Goal: Feedback & Contribution: Contribute content

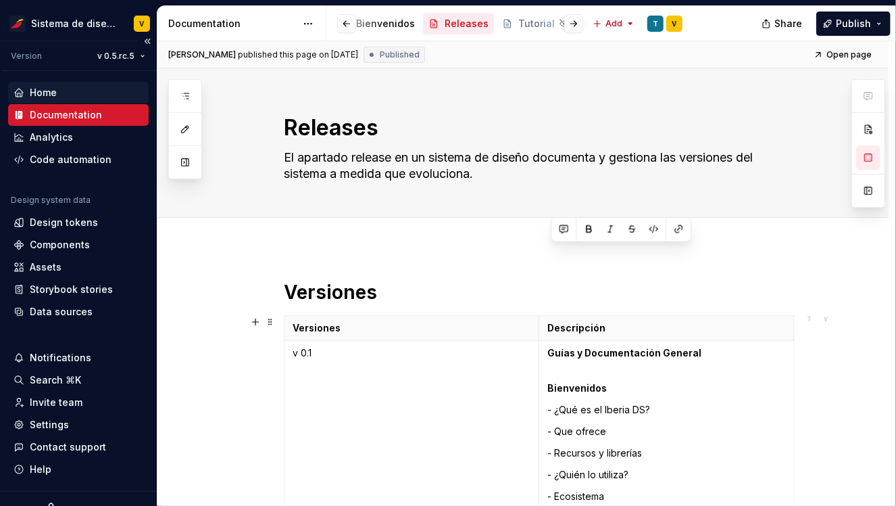
scroll to position [7547, 0]
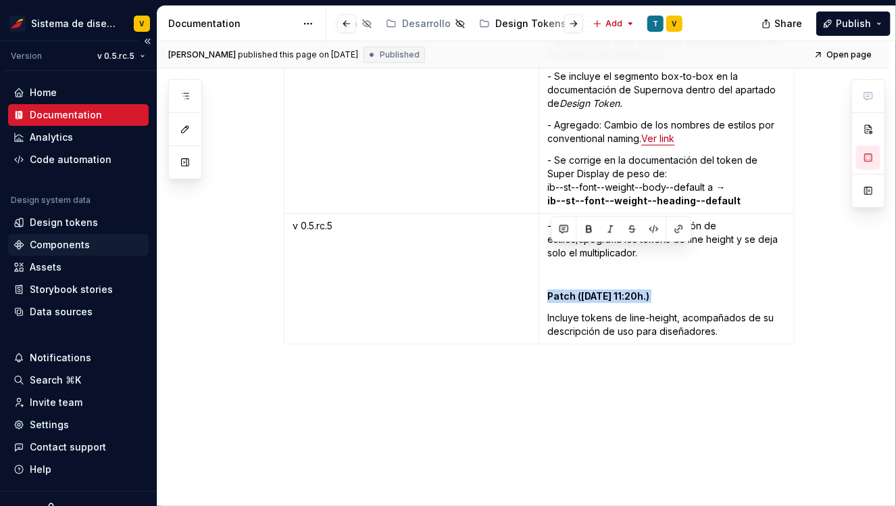
click at [43, 242] on div "Components" at bounding box center [60, 245] width 60 height 14
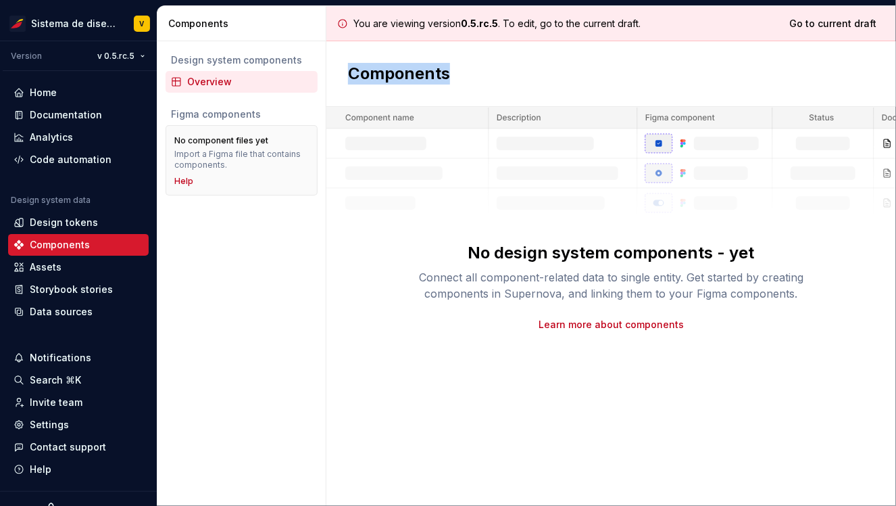
drag, startPoint x: 348, startPoint y: 72, endPoint x: 469, endPoint y: 72, distance: 121.0
click at [469, 72] on div "Components" at bounding box center [611, 74] width 570 height 66
click at [370, 232] on div "No design system components - yet Connect all component-related data to single …" at bounding box center [611, 219] width 570 height 224
click at [53, 87] on div "Home" at bounding box center [43, 93] width 27 height 14
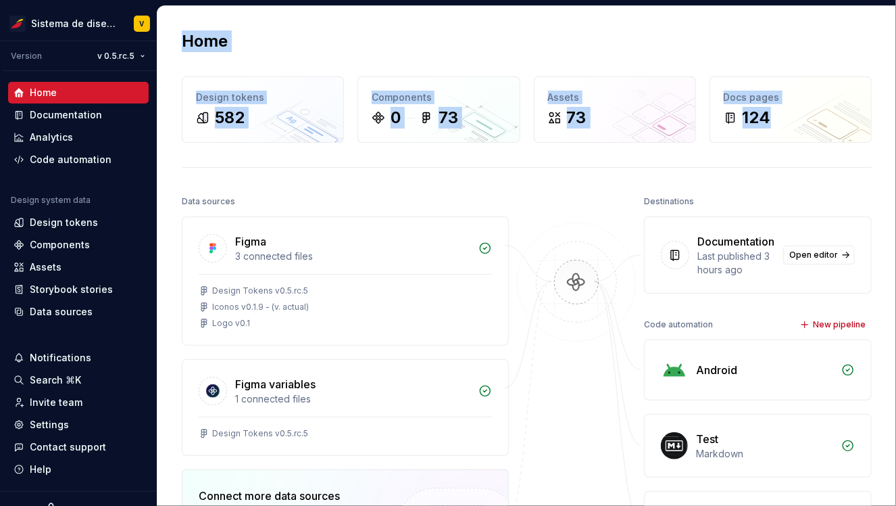
drag, startPoint x: 800, startPoint y: 171, endPoint x: 674, endPoint y: -11, distance: 221.6
click at [674, 0] on html "Sistema de diseño Iberia V Version v 0.5.rc.5 Home Documentation Analytics Code…" at bounding box center [448, 253] width 896 height 506
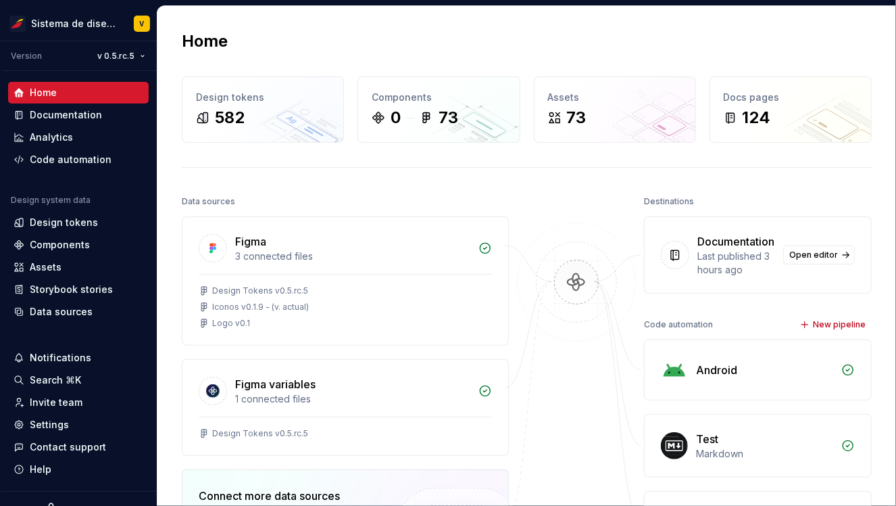
click at [760, 55] on div "Home Design tokens 582 Components 0 73 Assets 73 Docs pages 124 Data sources Fi…" at bounding box center [526, 366] width 739 height 721
click at [82, 116] on div "Documentation" at bounding box center [66, 115] width 72 height 14
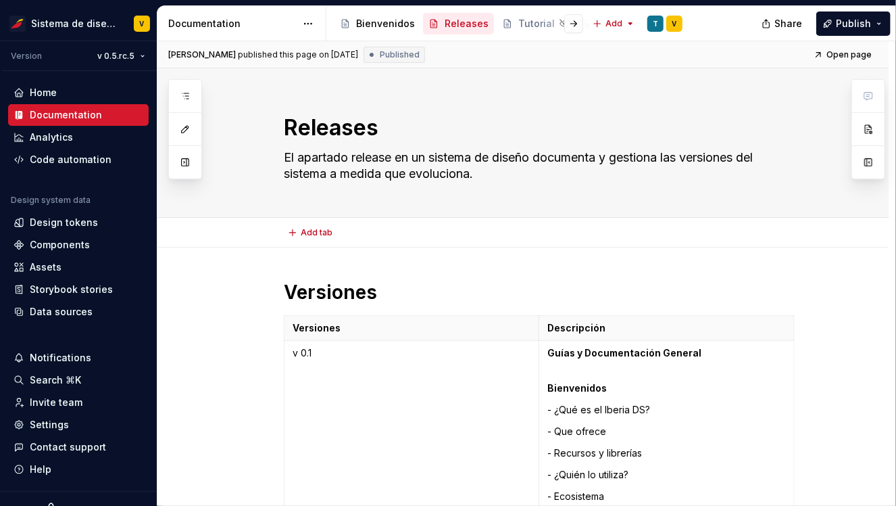
type textarea "*"
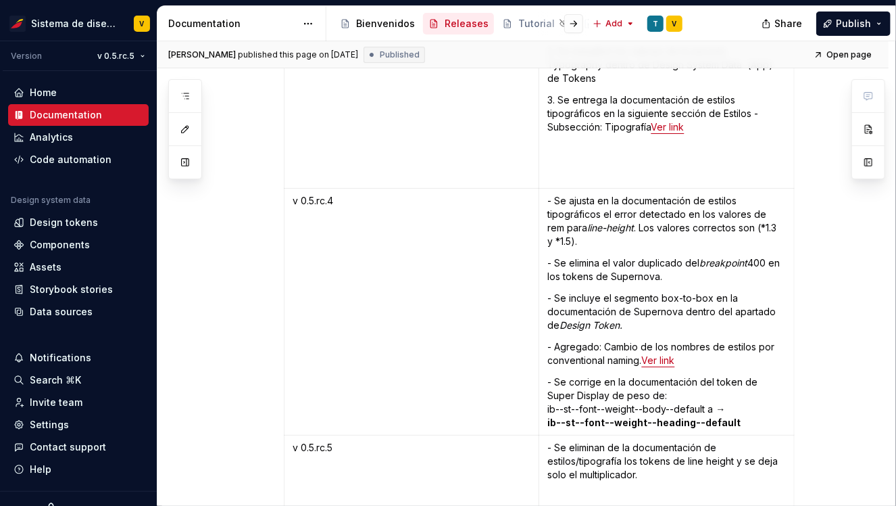
scroll to position [7547, 0]
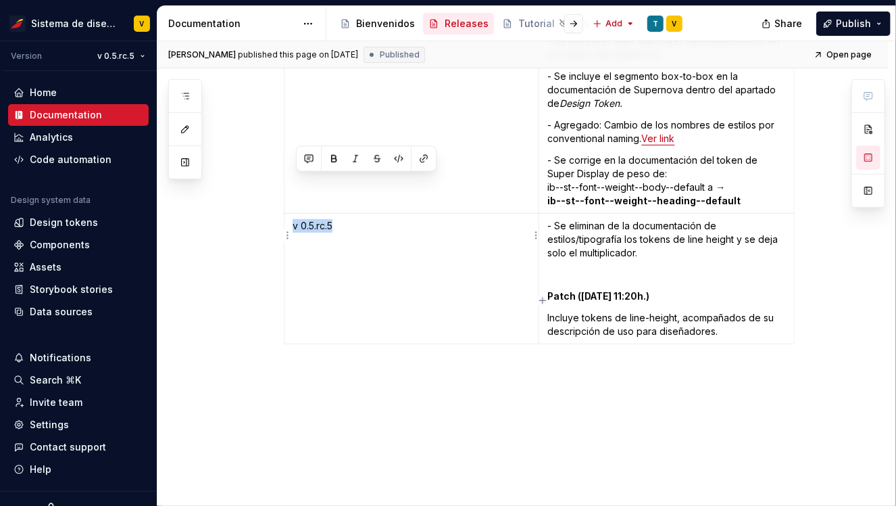
drag, startPoint x: 295, startPoint y: 182, endPoint x: 354, endPoint y: 182, distance: 58.1
click at [354, 219] on p "v 0.5.rc.5" at bounding box center [412, 226] width 238 height 14
copy p "v 0.5.rc.5"
click at [729, 311] on p "Incluye tokens de line-height, acompañados de su descripción de uso para diseña…" at bounding box center [666, 324] width 239 height 27
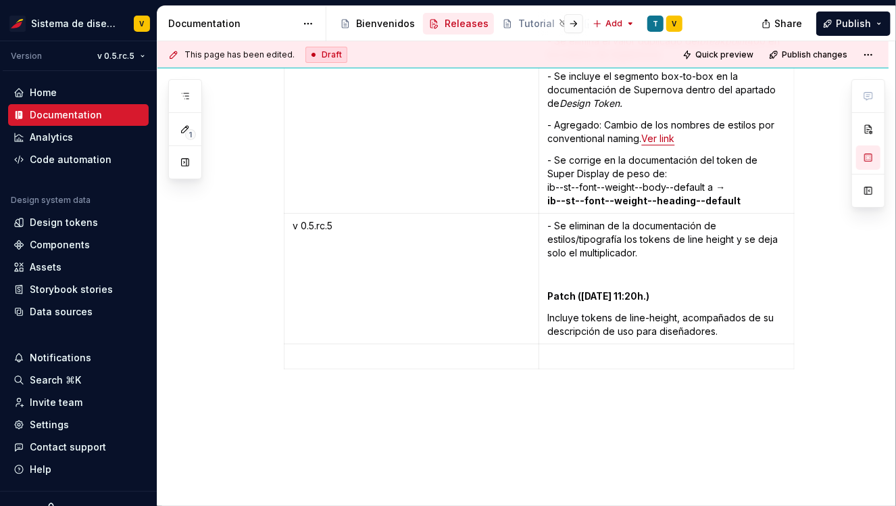
paste div
click at [577, 349] on p at bounding box center [666, 356] width 239 height 14
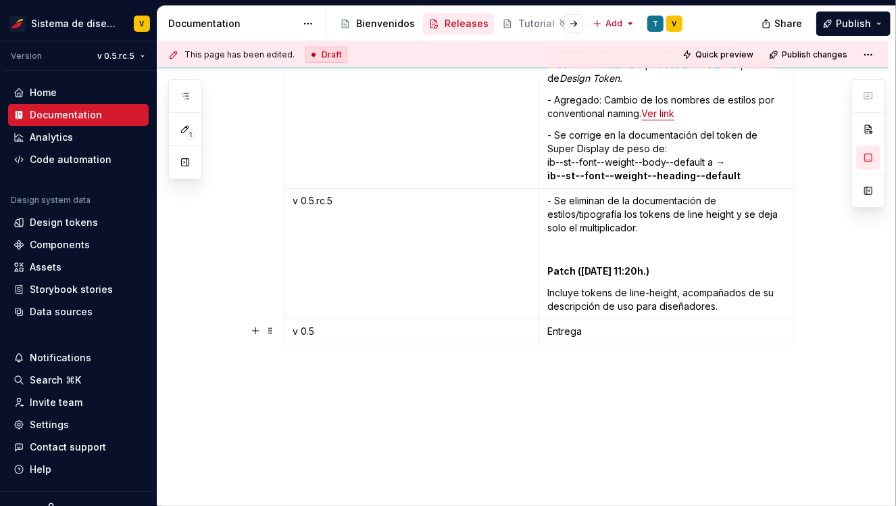
scroll to position [7445, 0]
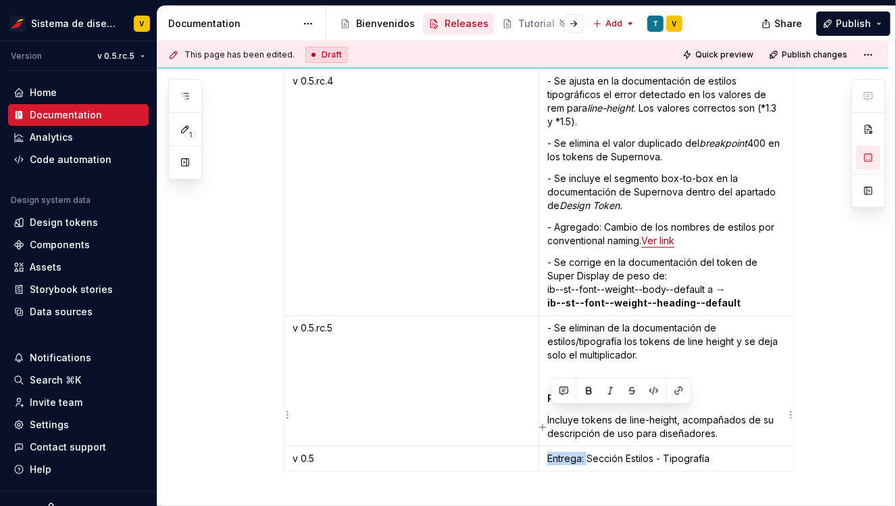
drag, startPoint x: 591, startPoint y: 413, endPoint x: 549, endPoint y: 411, distance: 42.0
click at [549, 446] on td "Entrega: Sección Estilos - Tipografía" at bounding box center [666, 458] width 255 height 25
click at [684, 452] on p "Sección Estilos - Tipografía" at bounding box center [666, 459] width 239 height 14
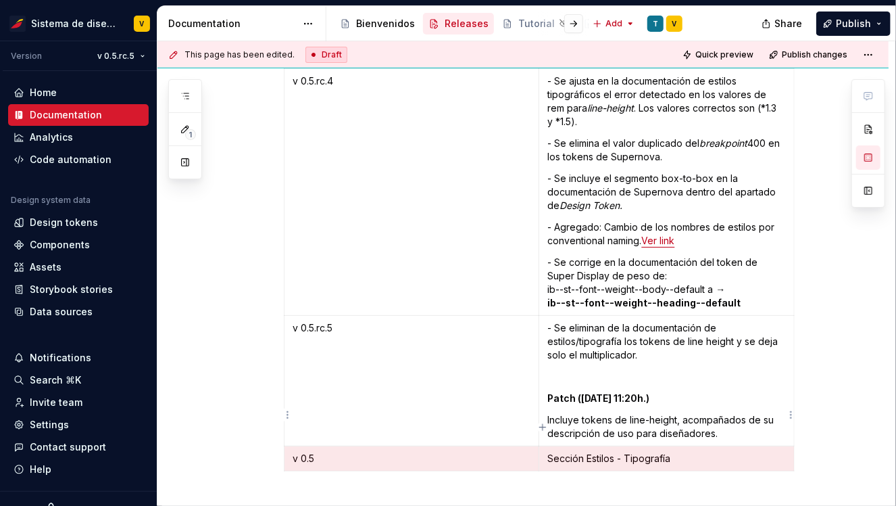
drag, startPoint x: 425, startPoint y: 418, endPoint x: 771, endPoint y: 418, distance: 346.1
click at [771, 446] on tr "v 0.5 Sección Estilos - Tipografía" at bounding box center [540, 458] width 510 height 25
click at [117, 57] on html "Sistema de diseño Iberia V Version v 0.5.rc.5 Home Documentation Analytics Code…" at bounding box center [448, 253] width 896 height 506
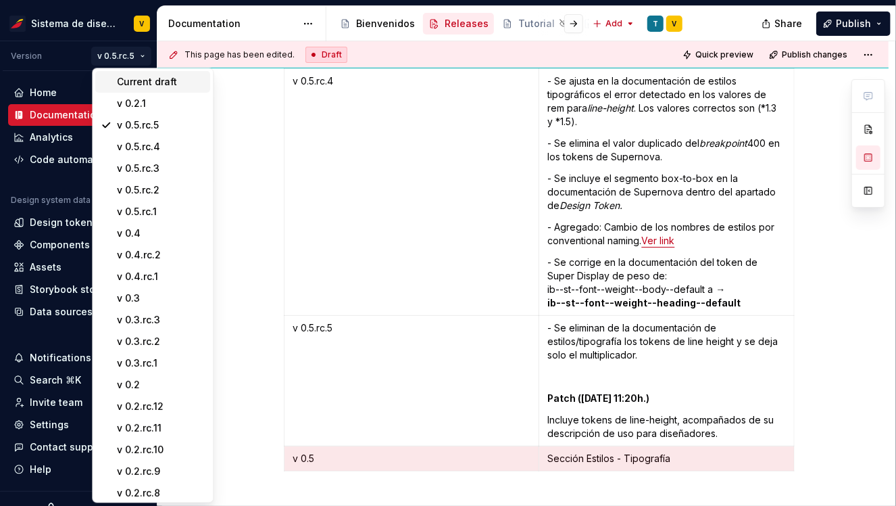
click at [130, 81] on div "Current draft" at bounding box center [161, 82] width 88 height 14
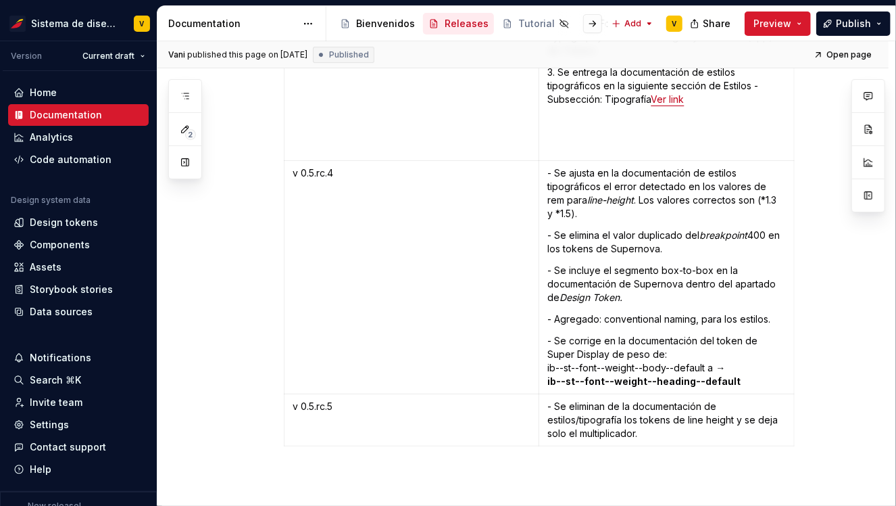
scroll to position [7455, 0]
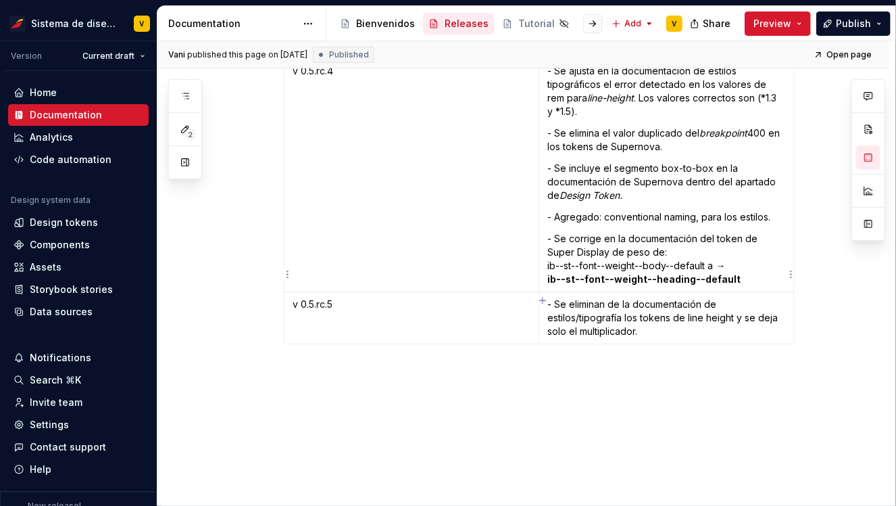
click at [674, 297] on p "- Se eliminan de la documentación de estilos/tipografía los tokens de line heig…" at bounding box center [666, 317] width 239 height 41
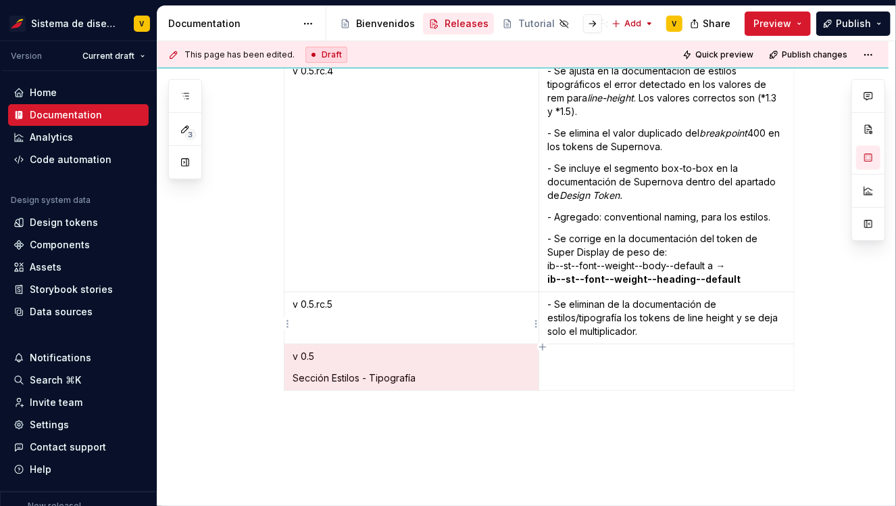
drag, startPoint x: 436, startPoint y: 336, endPoint x: 297, endPoint y: 331, distance: 138.7
click at [297, 371] on p "Sección Estilos - Tipografía" at bounding box center [412, 378] width 238 height 14
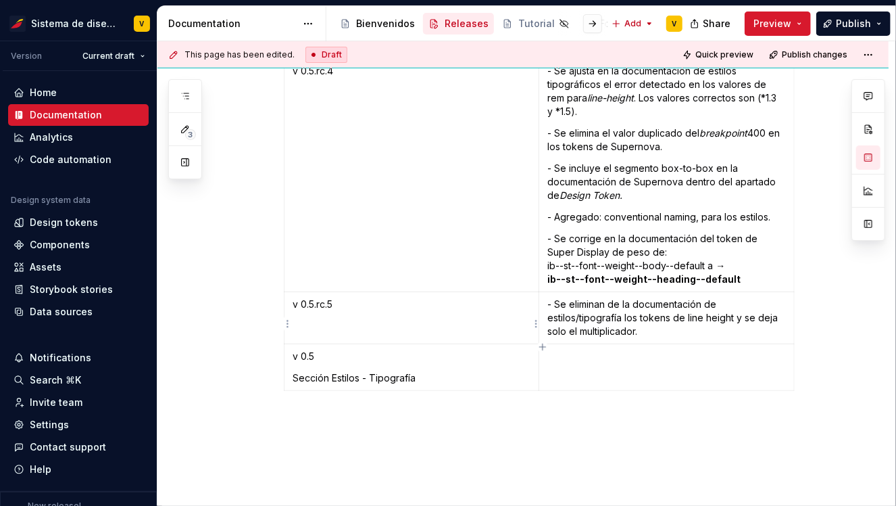
click at [317, 371] on p "Sección Estilos - Tipografía" at bounding box center [412, 378] width 238 height 14
drag, startPoint x: 298, startPoint y: 335, endPoint x: 431, endPoint y: 335, distance: 132.5
click at [431, 371] on p "Sección Estilos - Tipografía" at bounding box center [412, 378] width 238 height 14
click at [585, 349] on p at bounding box center [666, 356] width 239 height 14
click at [414, 371] on p at bounding box center [412, 378] width 238 height 14
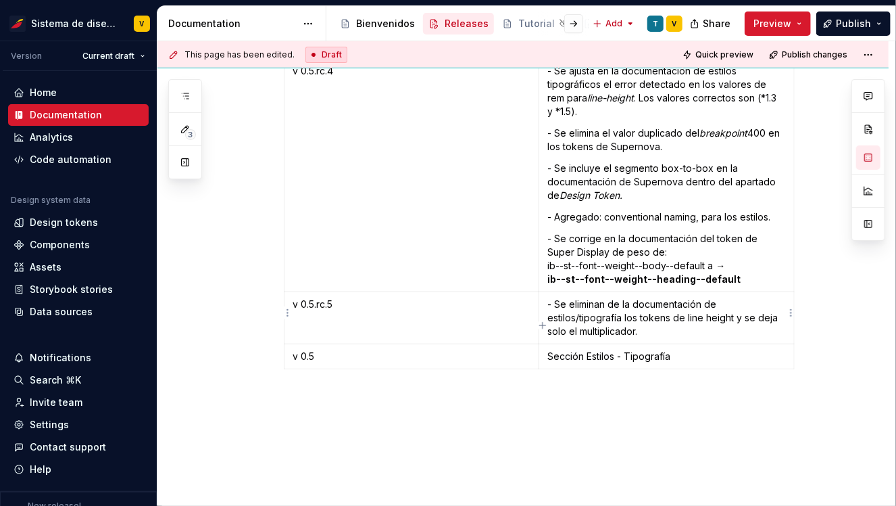
click at [711, 349] on p "Sección Estilos - Tipografía" at bounding box center [666, 356] width 239 height 14
type textarea "*"
click at [553, 349] on p "Sección Estilos - Tipografía" at bounding box center [666, 356] width 239 height 14
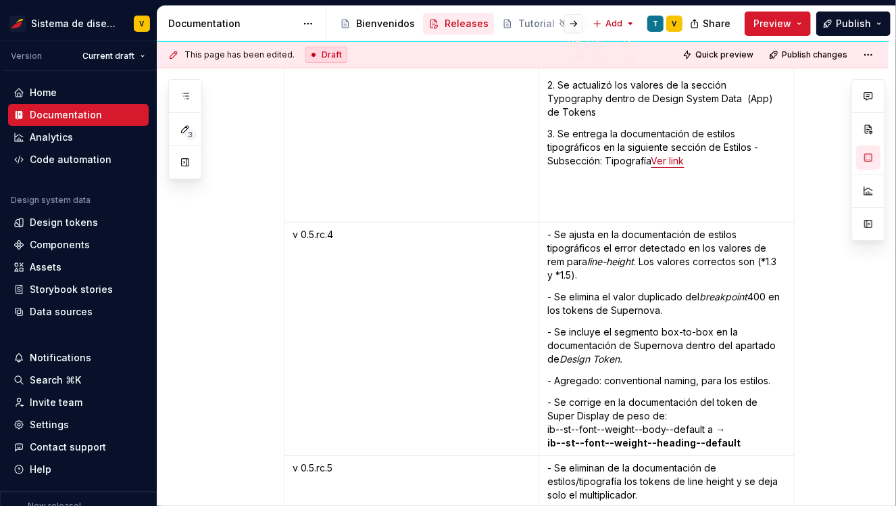
scroll to position [7502, 0]
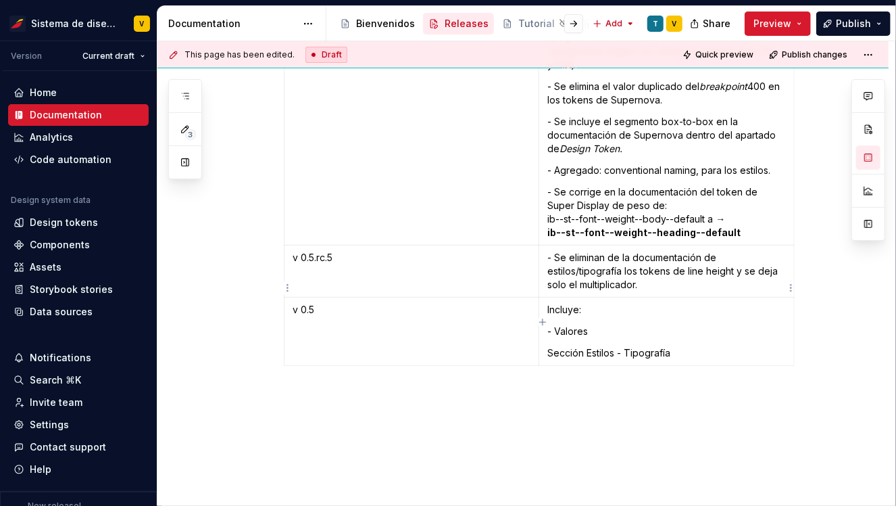
click at [551, 346] on p "Sección Estilos - Tipografía" at bounding box center [666, 353] width 239 height 14
click at [702, 346] on p "- Sección Estilos - Tipografía" at bounding box center [666, 353] width 239 height 14
click at [604, 324] on p "- Valores" at bounding box center [666, 331] width 239 height 14
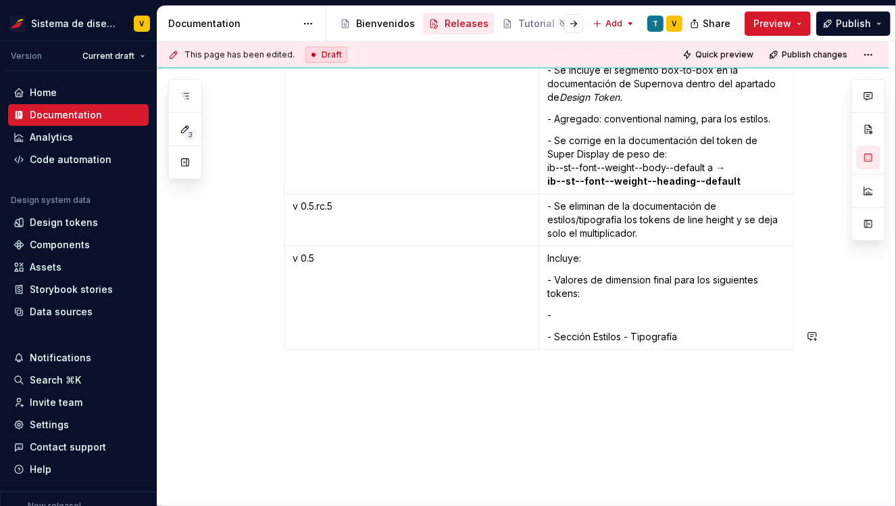
scroll to position [7559, 0]
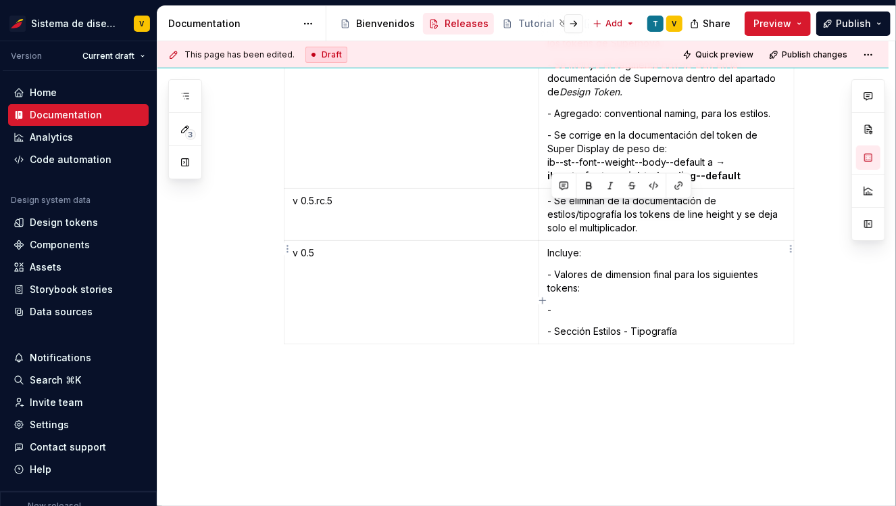
drag, startPoint x: 551, startPoint y: 208, endPoint x: 596, endPoint y: 209, distance: 45.3
click at [596, 246] on p "Incluye:" at bounding box center [666, 253] width 239 height 14
click at [583, 253] on td "Incluye: - Valores de dimension final para los siguientes tokens: - - Sección E…" at bounding box center [666, 292] width 255 height 103
click at [559, 303] on p "-" at bounding box center [666, 310] width 239 height 14
click at [553, 303] on p "-" at bounding box center [666, 310] width 239 height 14
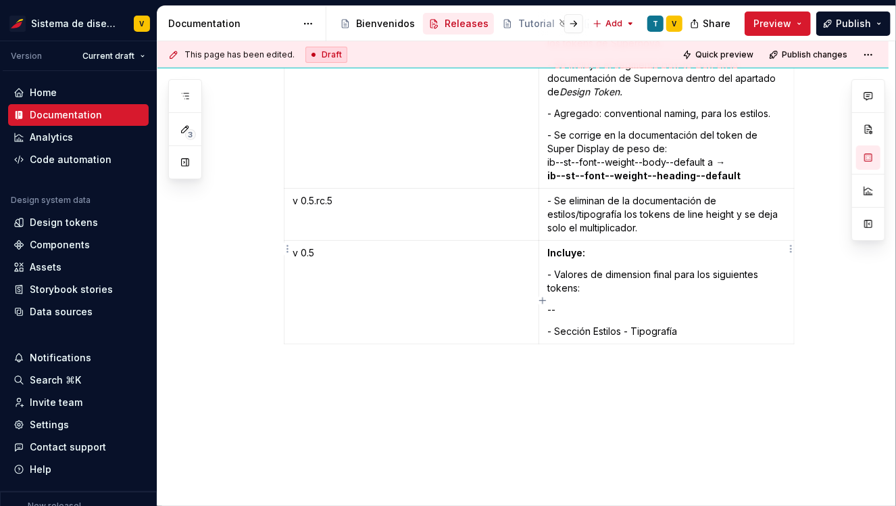
click at [581, 303] on p "--" at bounding box center [666, 310] width 239 height 14
click at [662, 303] on p "-- Primitives Dimensions" at bounding box center [666, 310] width 239 height 14
click at [668, 303] on p "-- Primitives Dimensions: Space" at bounding box center [666, 310] width 239 height 14
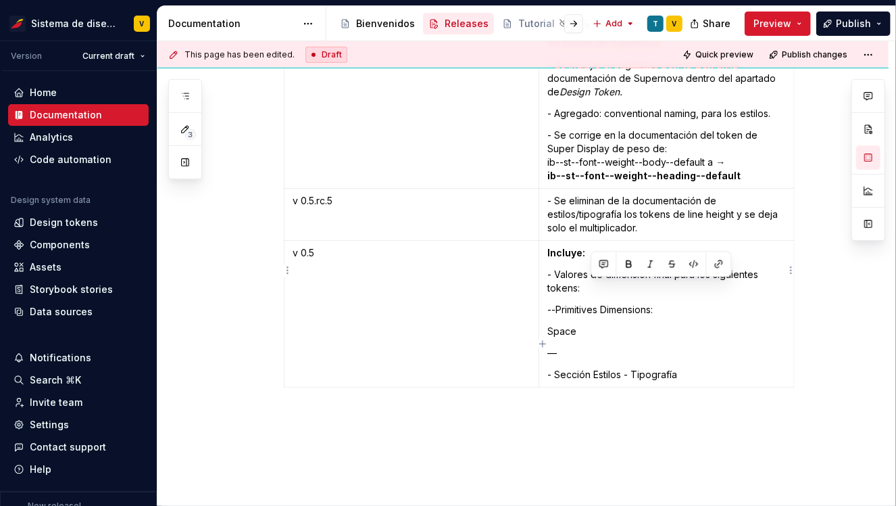
drag, startPoint x: 623, startPoint y: 289, endPoint x: 590, endPoint y: 287, distance: 33.1
click at [589, 324] on p "Space" at bounding box center [666, 331] width 239 height 14
copy p "Space"
click at [620, 324] on p "Space" at bounding box center [666, 331] width 239 height 14
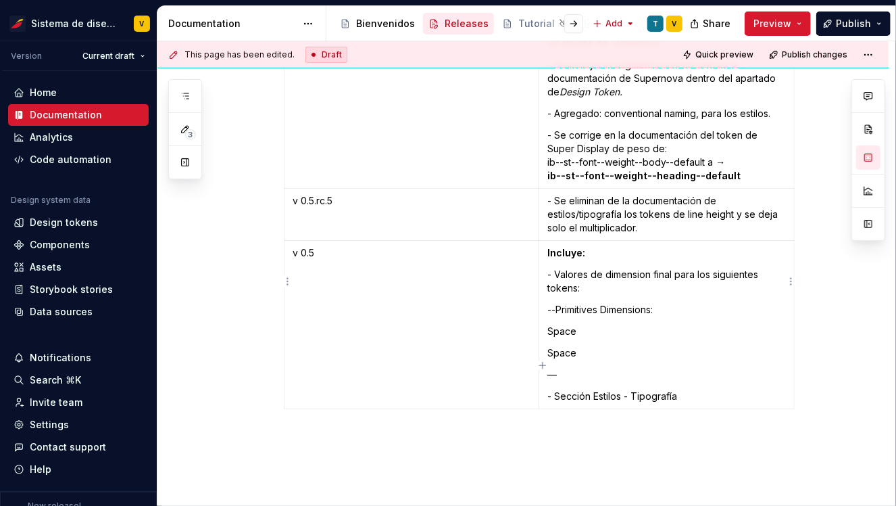
click at [591, 324] on p "Space" at bounding box center [666, 331] width 239 height 14
drag, startPoint x: 556, startPoint y: 309, endPoint x: 579, endPoint y: 310, distance: 23.7
click at [579, 346] on p "Space" at bounding box center [666, 353] width 239 height 14
click at [554, 324] on p "Space" at bounding box center [666, 331] width 239 height 14
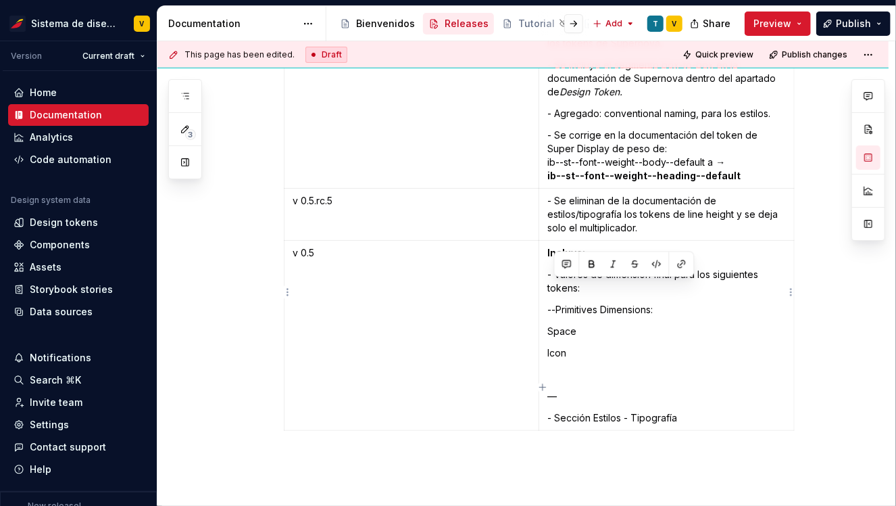
drag, startPoint x: 554, startPoint y: 288, endPoint x: 584, endPoint y: 288, distance: 30.4
click at [584, 324] on p "Space" at bounding box center [666, 331] width 239 height 14
drag, startPoint x: 575, startPoint y: 311, endPoint x: 550, endPoint y: 309, distance: 24.4
click at [550, 309] on td "Incluye: - Valores de dimension final para los siguientes tokens: -- Primitives…" at bounding box center [666, 336] width 255 height 190
click at [559, 346] on p "Icon" at bounding box center [666, 353] width 239 height 14
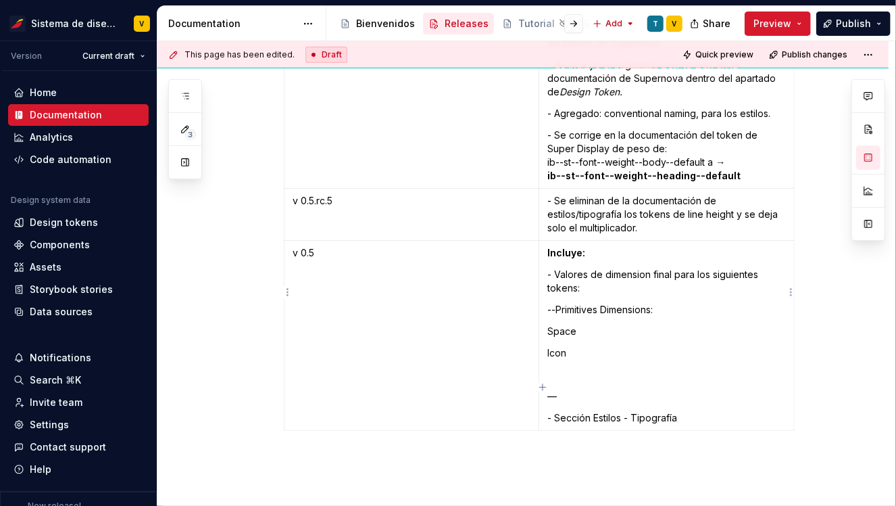
click at [577, 346] on p "Icon" at bounding box center [666, 353] width 239 height 14
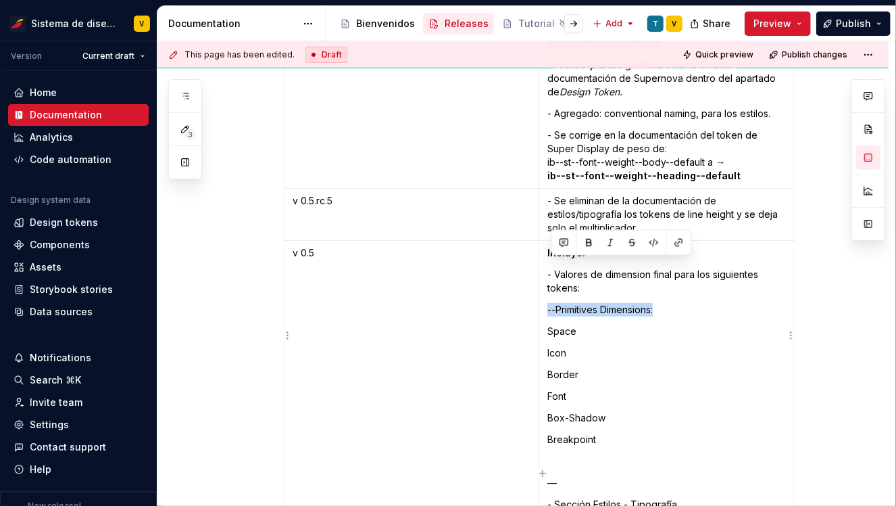
drag, startPoint x: 552, startPoint y: 264, endPoint x: 658, endPoint y: 264, distance: 106.1
click at [660, 303] on p "-- Primitives Dimensions:" at bounding box center [666, 310] width 239 height 14
drag, startPoint x: 670, startPoint y: 266, endPoint x: 549, endPoint y: 262, distance: 121.1
click at [549, 262] on td "Incluye: - Valores de dimension final para los siguientes tokens: -- Primitives…" at bounding box center [666, 379] width 255 height 276
copy p "-- Primitives Dimensions:"
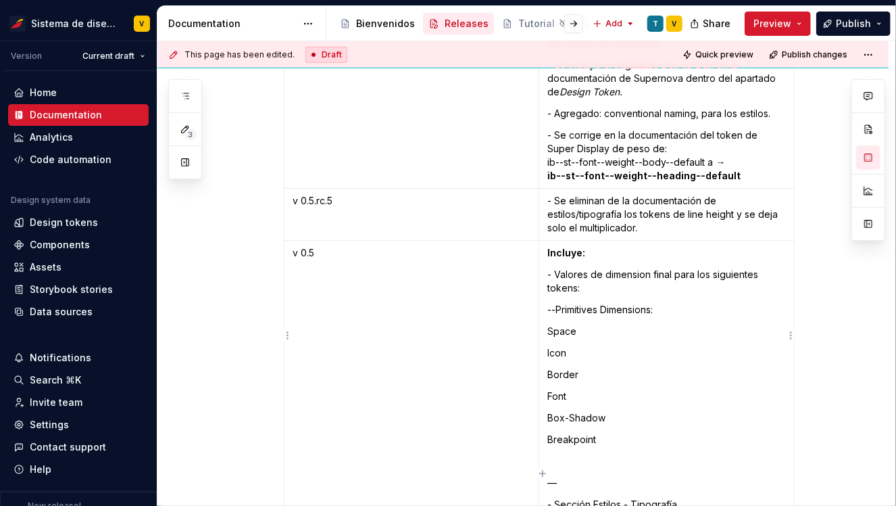
click at [566, 410] on td "Incluye: - Valores de dimension final para los siguientes tokens: -- Primitives…" at bounding box center [666, 379] width 255 height 276
drag, startPoint x: 561, startPoint y: 416, endPoint x: 604, endPoint y: 418, distance: 42.6
click at [604, 454] on p "-- Primitives Dimensions:" at bounding box center [666, 461] width 239 height 14
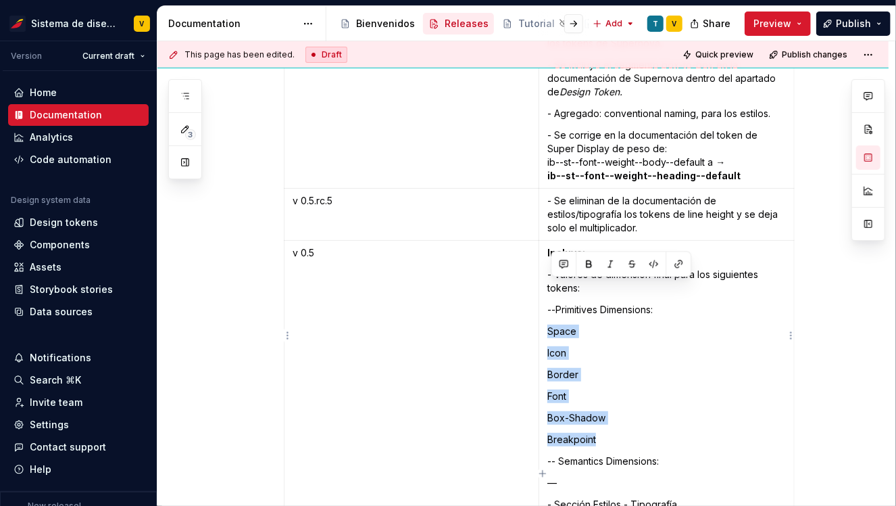
drag, startPoint x: 609, startPoint y: 397, endPoint x: 550, endPoint y: 279, distance: 132.1
click at [550, 279] on td "Incluye: - Valores de dimension final para los siguientes tokens: -- Primitives…" at bounding box center [666, 379] width 255 height 276
copy td "Space Icon Border Font Box-Shadow Breakpoint"
click at [675, 454] on p "-- Semantics Dimensions:" at bounding box center [666, 461] width 239 height 14
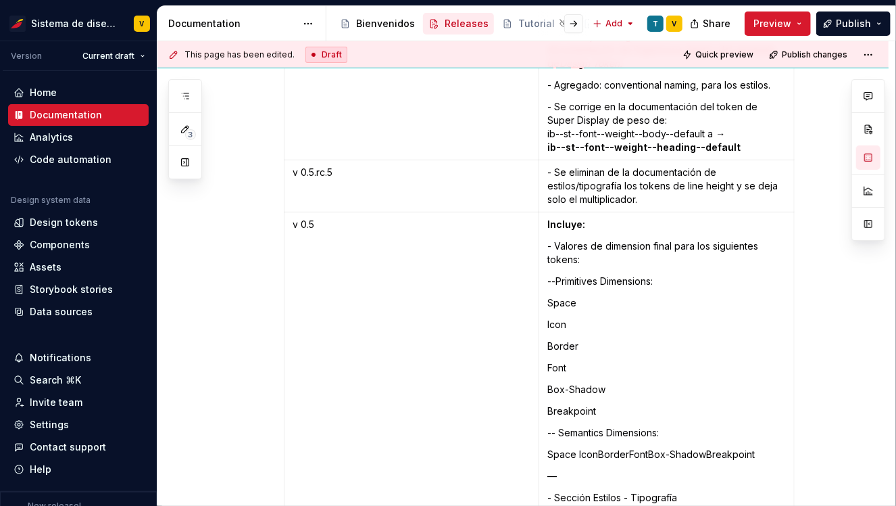
scroll to position [7595, 0]
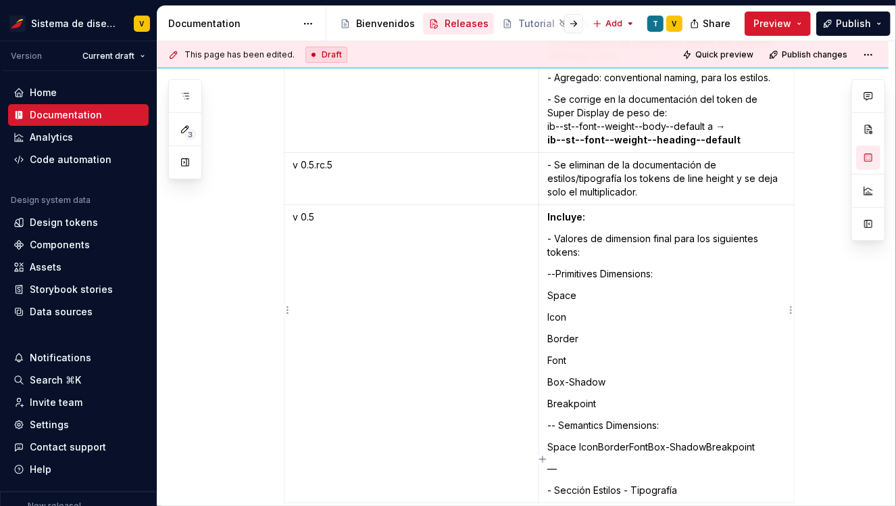
click at [582, 440] on p "Space IconBorderFontBox-ShadowBreakpoint" at bounding box center [666, 447] width 239 height 14
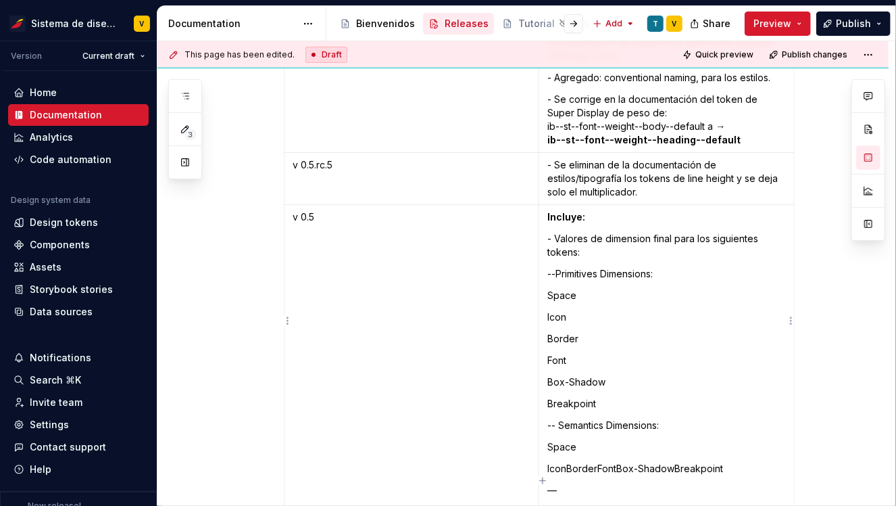
click at [571, 462] on p "IconBorderFontBox-ShadowBreakpoint" at bounding box center [666, 469] width 239 height 14
click at [582, 483] on p "BorderFontBox-ShadowBreakpoint" at bounding box center [666, 490] width 239 height 14
click at [571, 505] on p "FontBox-ShadowBreakpoint" at bounding box center [666, 512] width 239 height 14
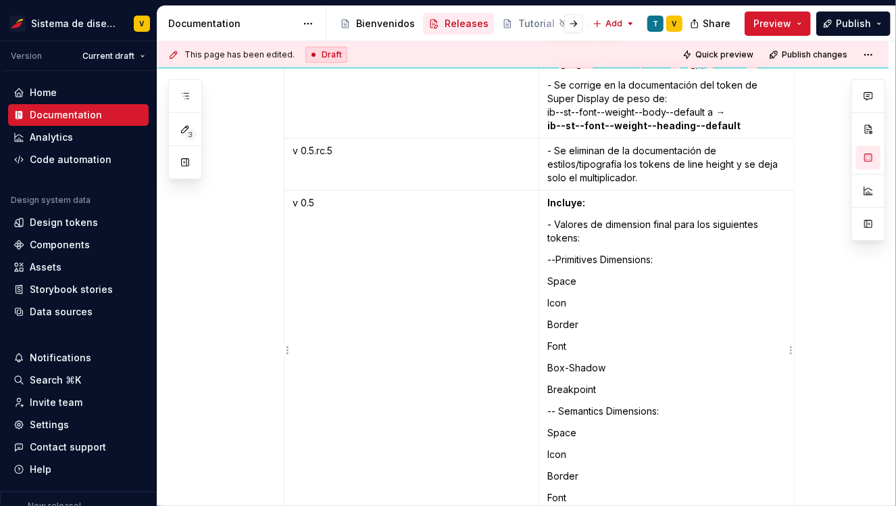
click at [553, 296] on p "Icon" at bounding box center [666, 303] width 239 height 14
click at [554, 274] on p "Space" at bounding box center [666, 281] width 239 height 14
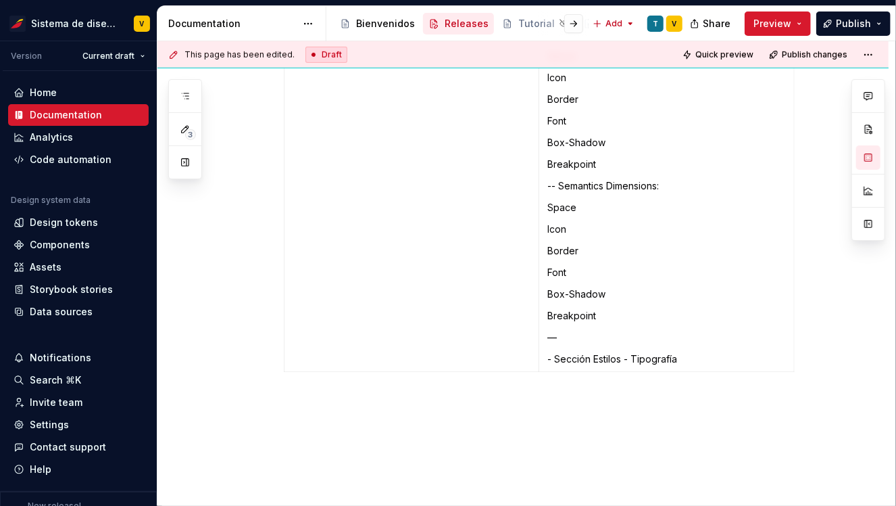
scroll to position [7862, 0]
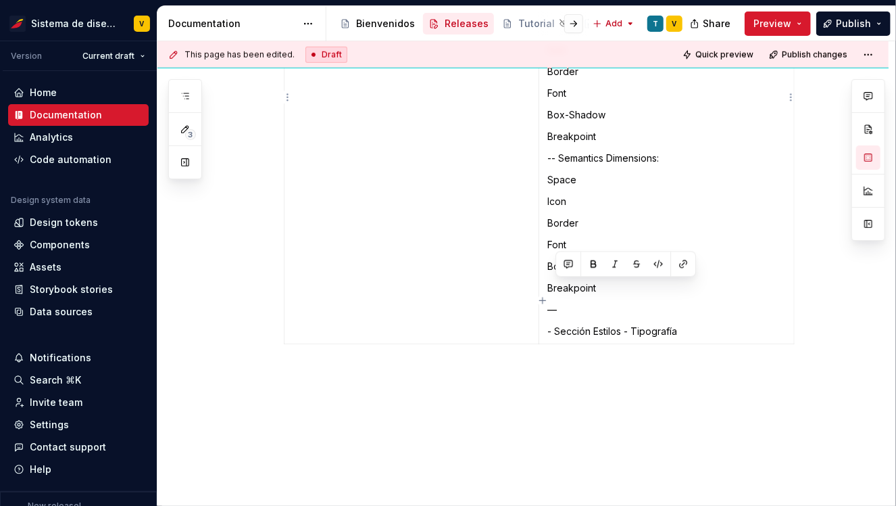
drag, startPoint x: 554, startPoint y: 287, endPoint x: 687, endPoint y: 287, distance: 133.8
click at [687, 324] on p "- Sección Estilos - Tipografía" at bounding box center [666, 331] width 239 height 14
click at [704, 324] on p "- Sección Estilos - Tipografía" at bounding box center [666, 331] width 239 height 14
drag, startPoint x: 576, startPoint y: 265, endPoint x: 539, endPoint y: 265, distance: 36.5
click at [539, 265] on tr "v 0.5 Incluye: - Valores de dimension final para los siguientes tokens: -- Prim…" at bounding box center [540, 141] width 510 height 406
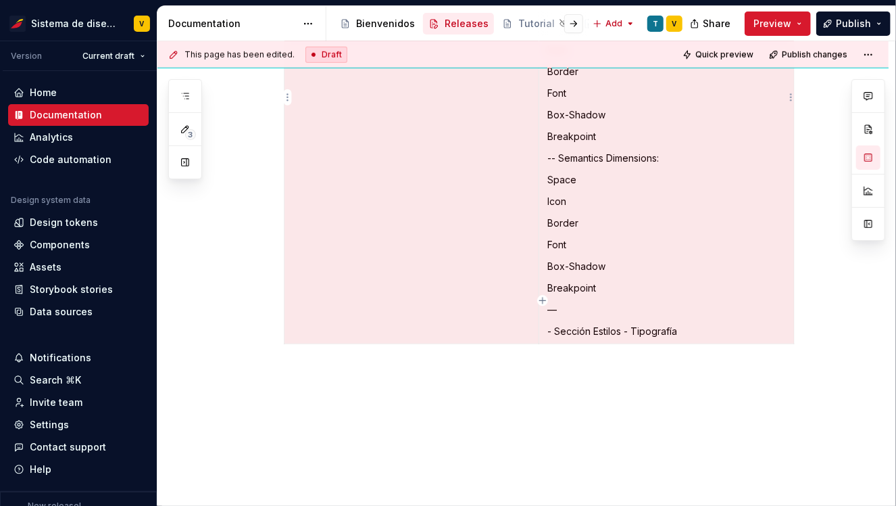
click at [589, 303] on p "—" at bounding box center [666, 310] width 239 height 14
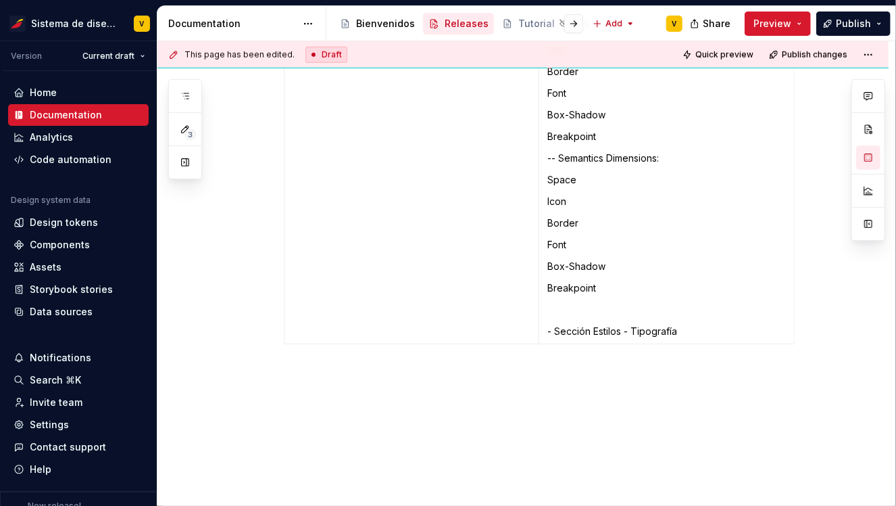
scroll to position [7840, 0]
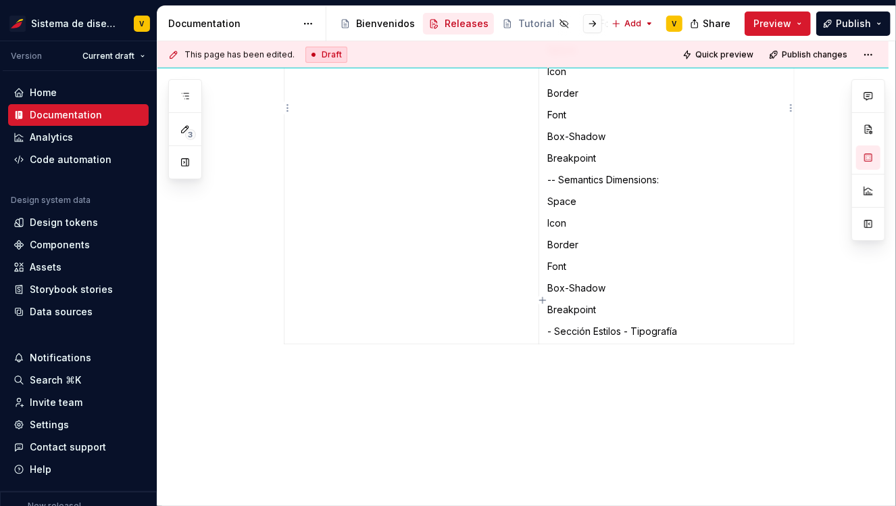
click at [559, 324] on p "- Sección Estilos - Tipografía" at bounding box center [666, 331] width 239 height 14
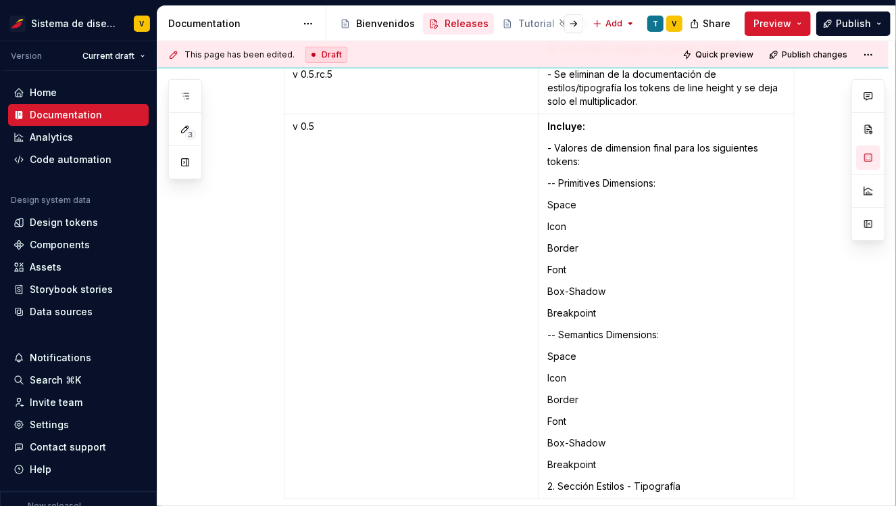
scroll to position [7643, 0]
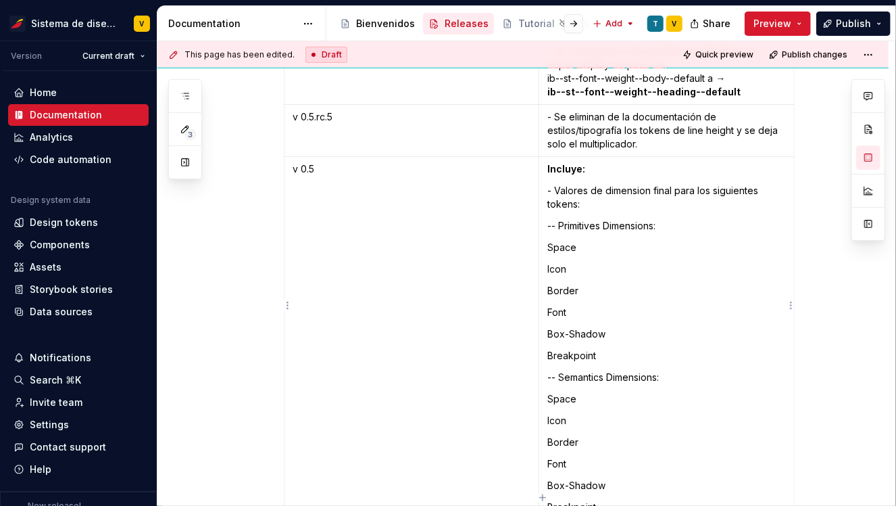
click at [558, 184] on p "- Valores de dimension final para los siguientes tokens:" at bounding box center [666, 197] width 239 height 27
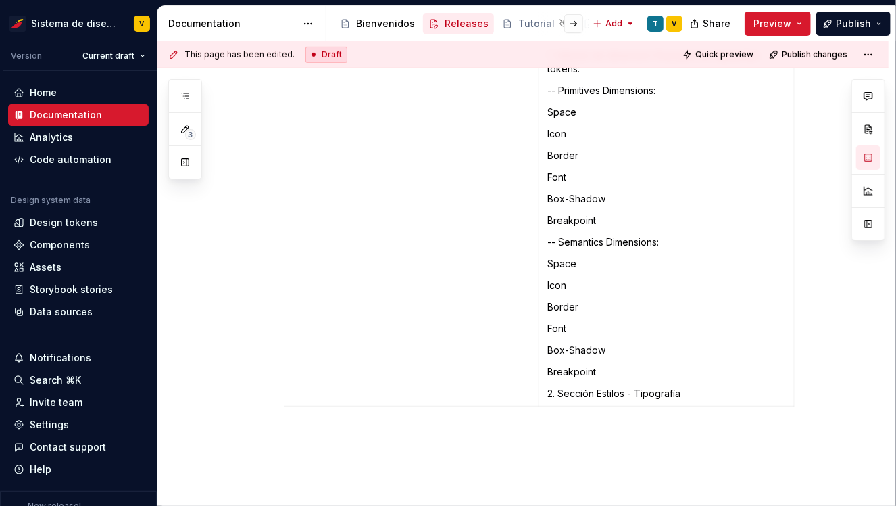
scroll to position [7840, 0]
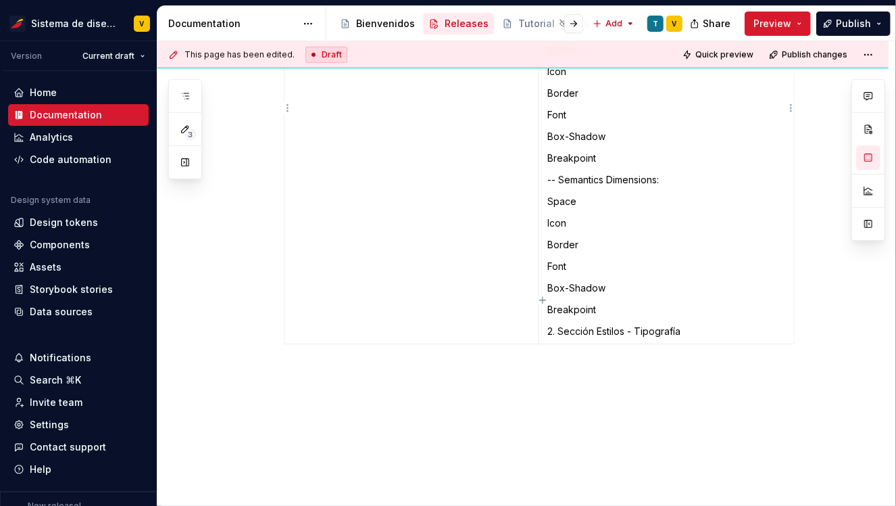
click at [696, 324] on p "2. Sección Estilos - Tipografía" at bounding box center [666, 331] width 239 height 14
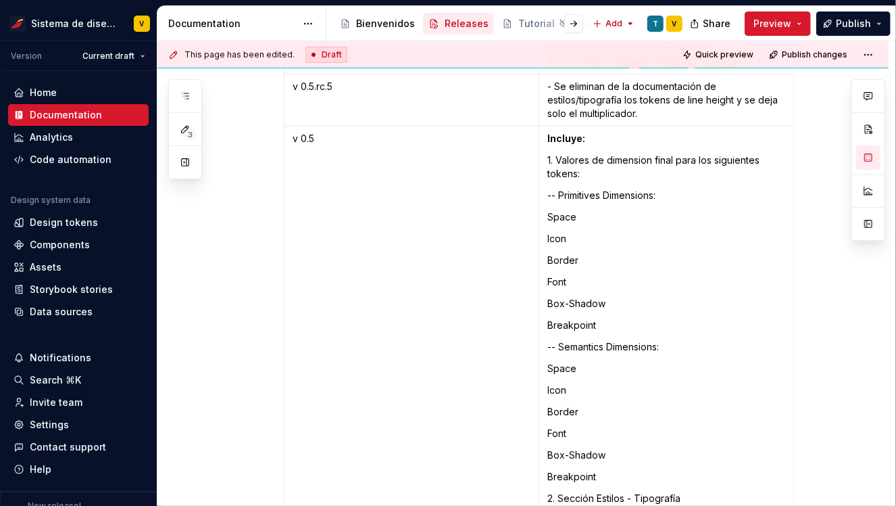
scroll to position [7422, 0]
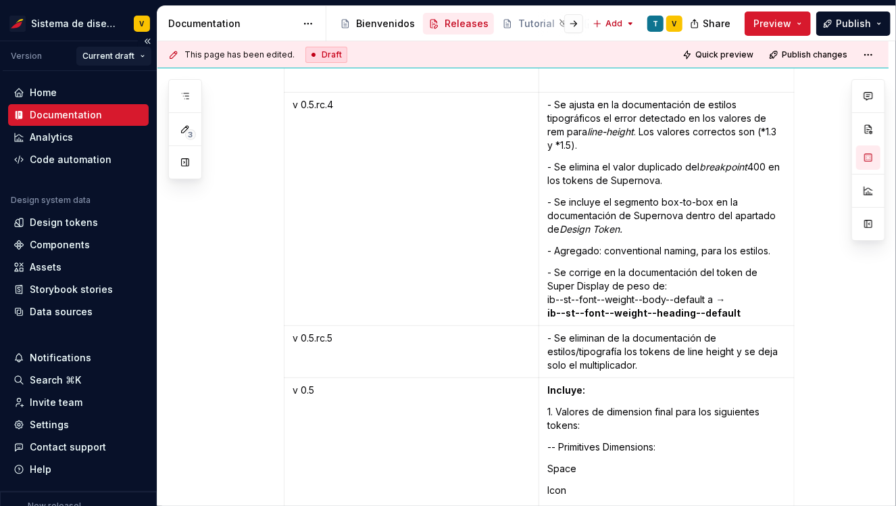
click at [137, 56] on html "Sistema de diseño Iberia V Version Current draft Home Documentation Analytics C…" at bounding box center [448, 253] width 896 height 506
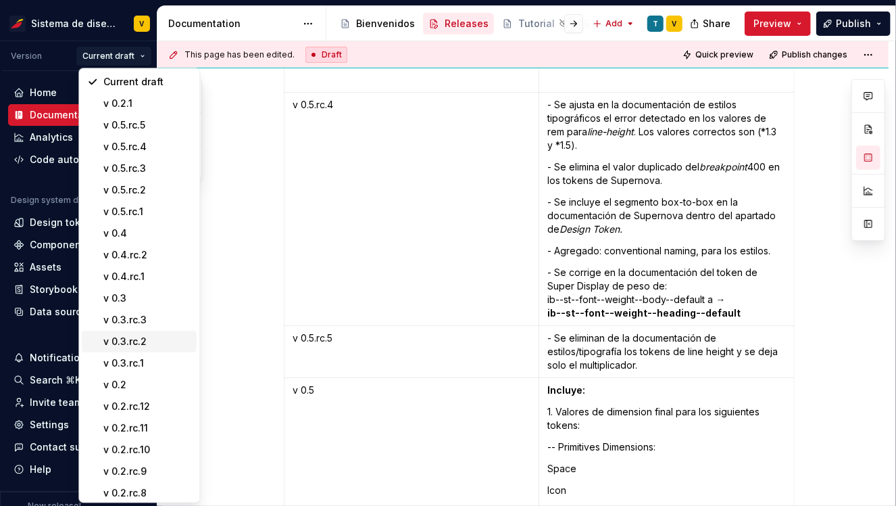
scroll to position [226, 0]
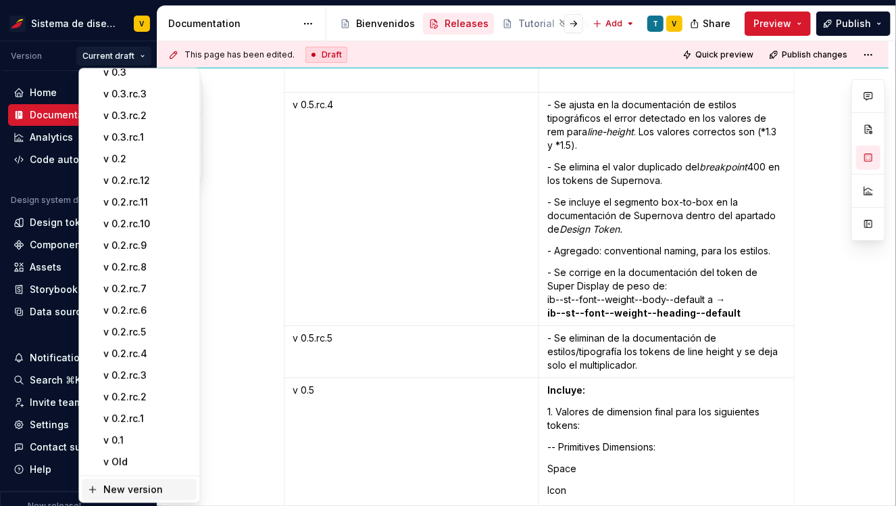
click at [126, 489] on div "New version" at bounding box center [147, 489] width 88 height 14
type textarea "*"
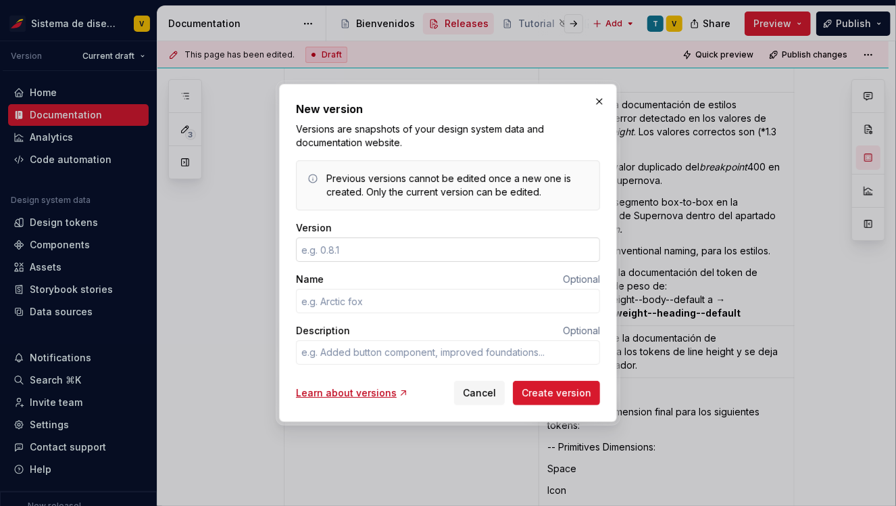
click at [319, 252] on input "Version" at bounding box center [448, 249] width 304 height 24
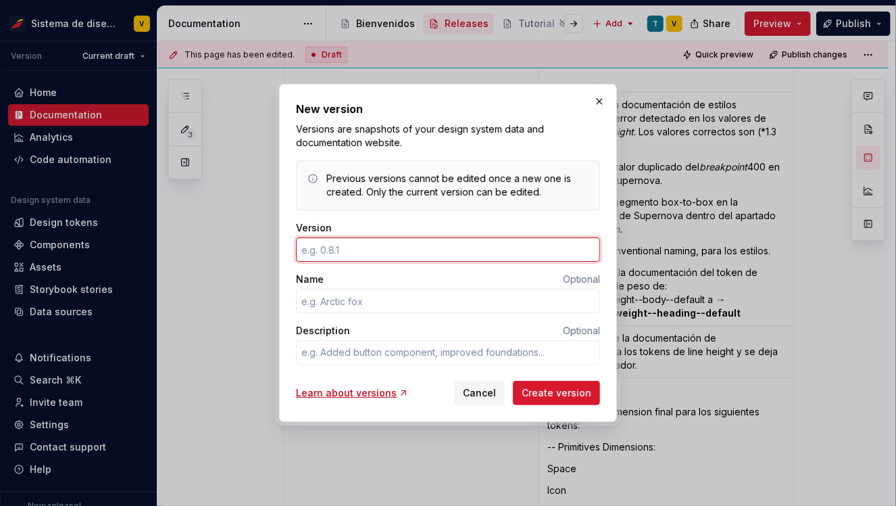
type input "0.2"
type textarea "*"
type input "0.5"
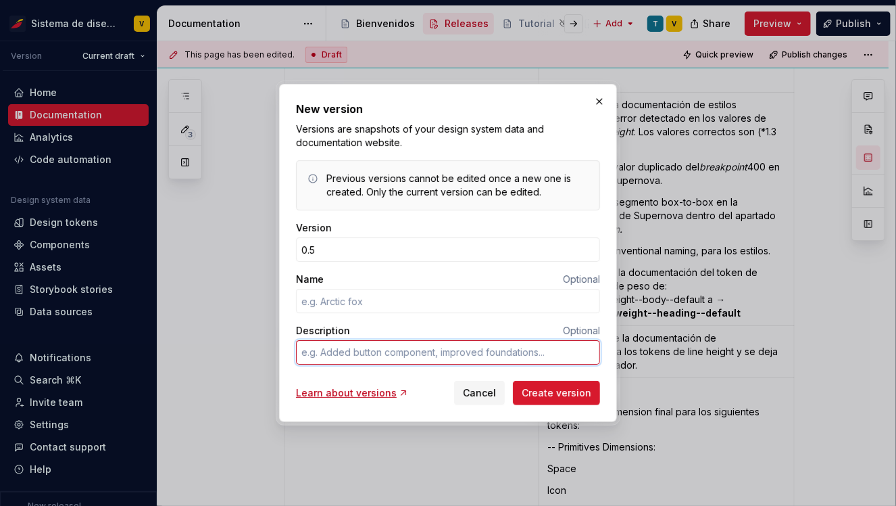
click at [318, 347] on textarea "Description" at bounding box center [448, 352] width 304 height 24
type textarea "*"
type textarea "D"
type textarea "*"
type textarea "DS"
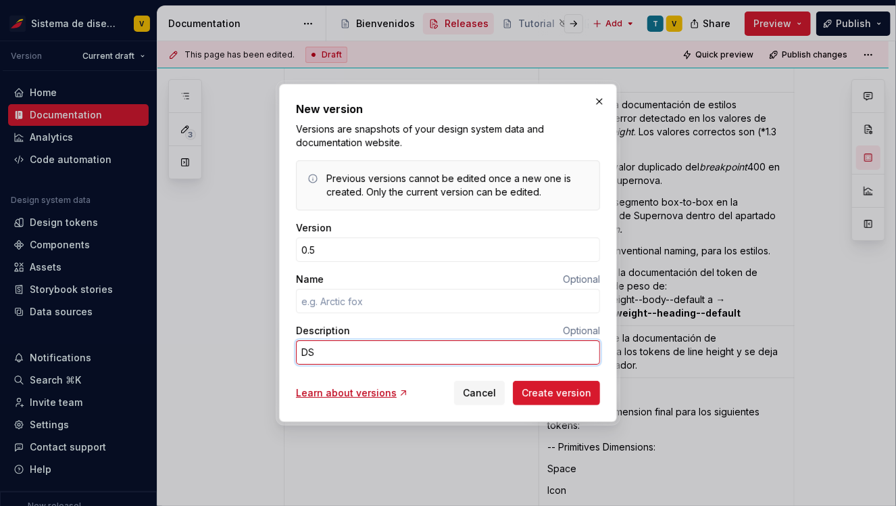
type textarea "*"
type textarea "DSR"
type textarea "*"
type textarea "DSR"
type textarea "*"
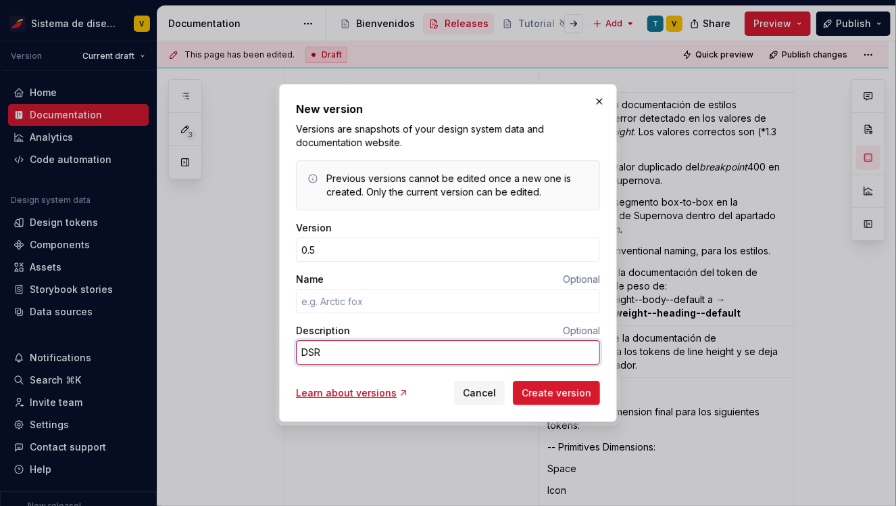
type textarea "DSR -"
type textarea "*"
type textarea "DSR -"
click at [343, 354] on textarea "DSR -" at bounding box center [448, 352] width 304 height 24
type textarea "*"
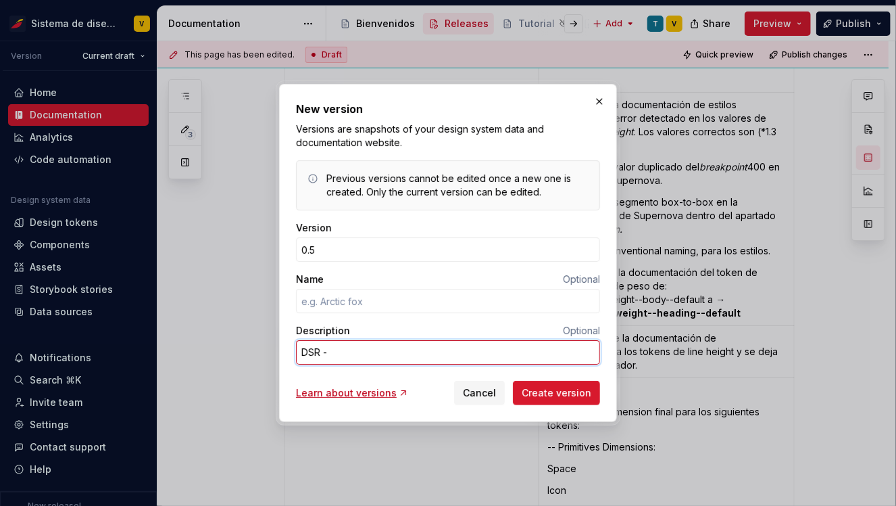
type textarea "DSR - 6"
type textarea "*"
type textarea "DSR - 61"
type textarea "*"
type textarea "DSR - 618"
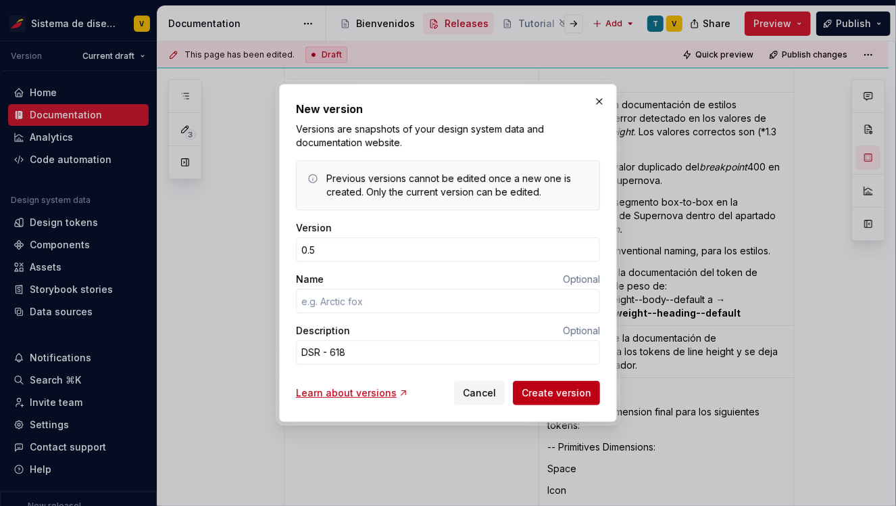
click at [544, 395] on span "Create version" at bounding box center [557, 393] width 70 height 14
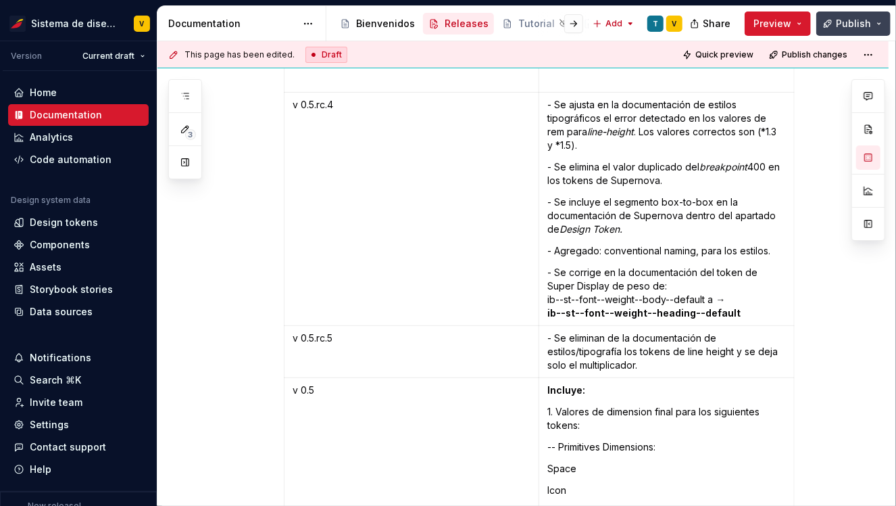
click at [847, 19] on span "Publish" at bounding box center [853, 24] width 35 height 14
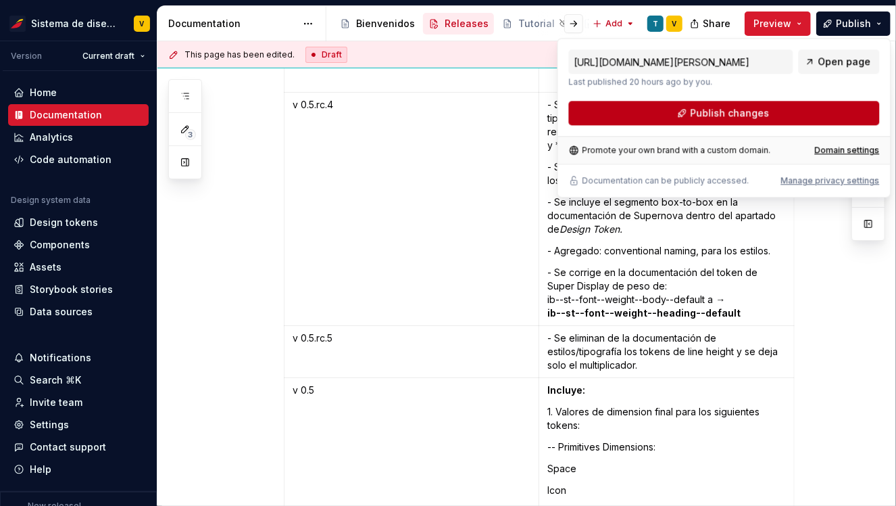
click at [725, 110] on span "Publish changes" at bounding box center [729, 113] width 79 height 14
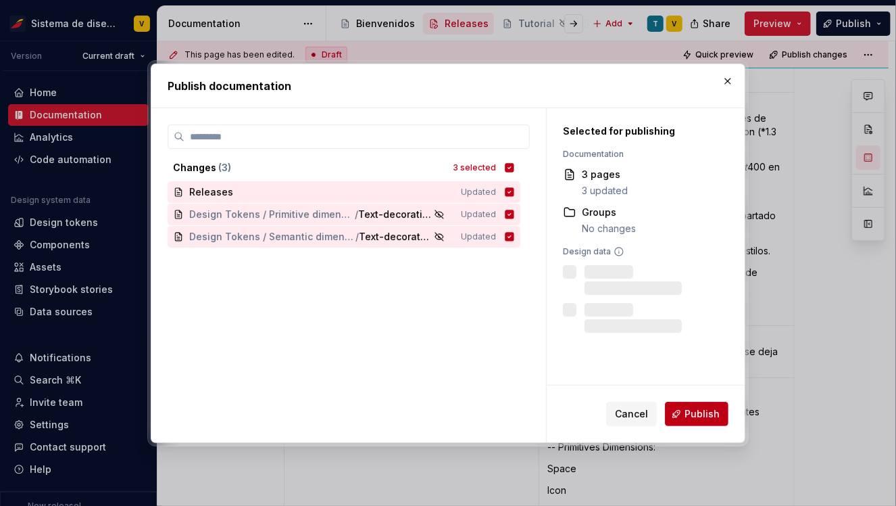
click at [690, 414] on span "Publish" at bounding box center [702, 414] width 35 height 14
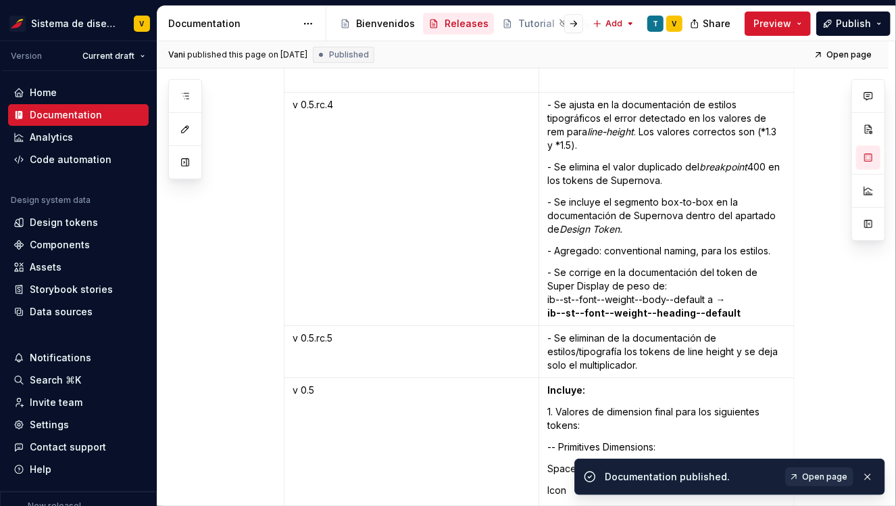
click at [829, 472] on span "Open page" at bounding box center [824, 476] width 45 height 11
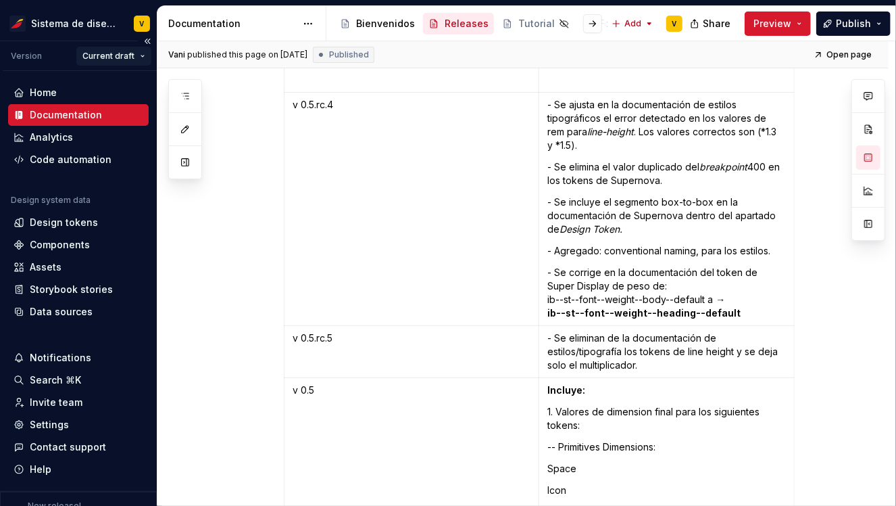
click at [141, 56] on html "Sistema de diseño Iberia V Version Current draft Home Documentation Analytics C…" at bounding box center [448, 253] width 896 height 506
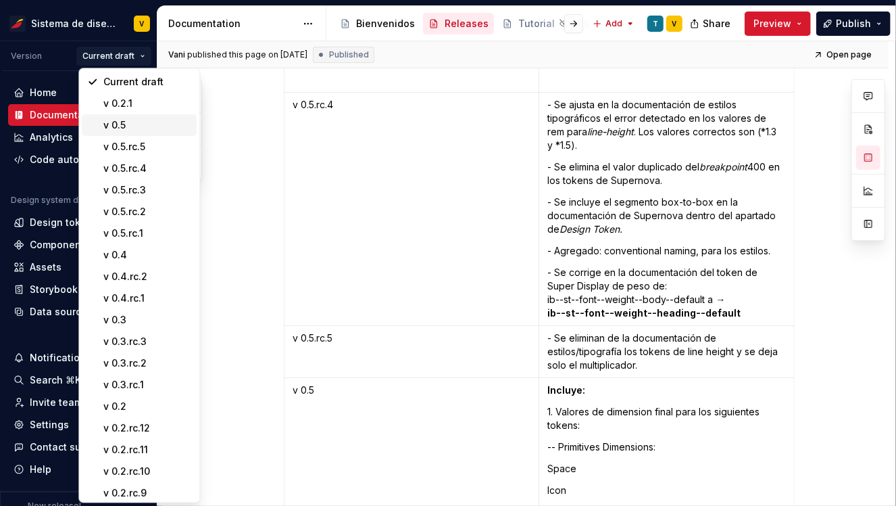
click at [142, 122] on div "v 0.5" at bounding box center [147, 125] width 88 height 14
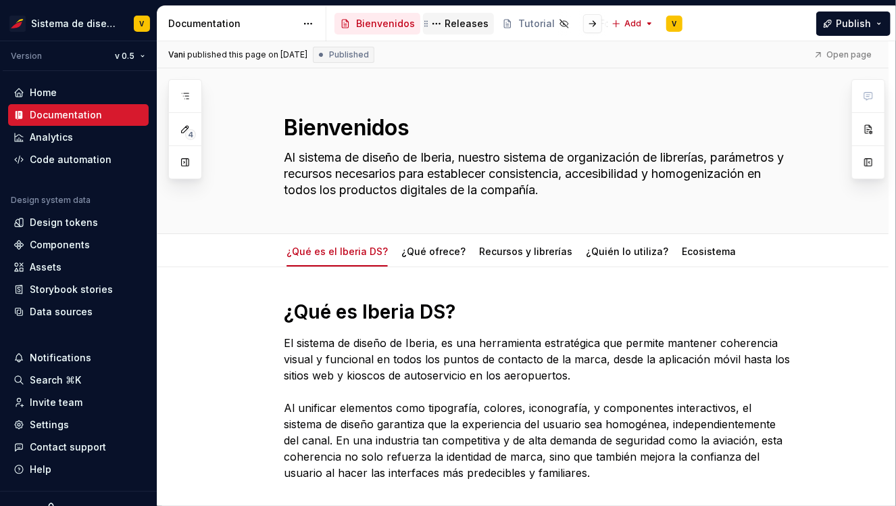
click at [462, 25] on div "Releases" at bounding box center [467, 24] width 44 height 14
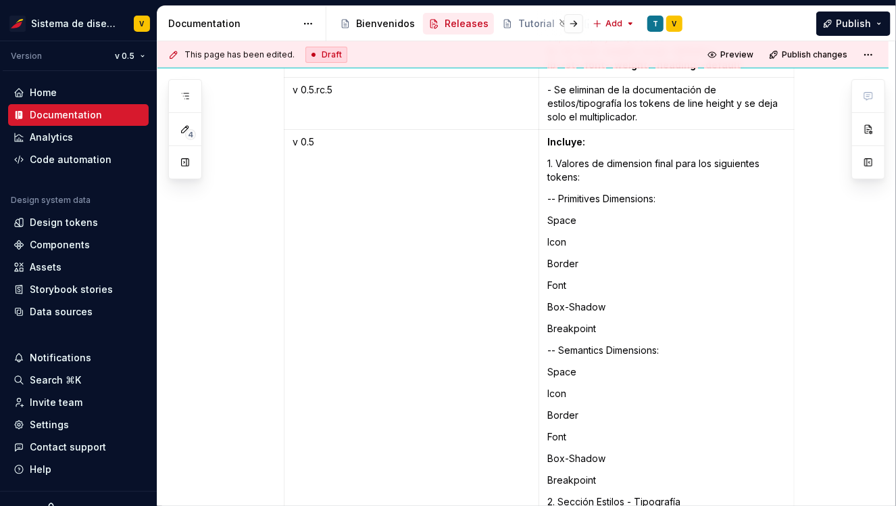
scroll to position [7668, 0]
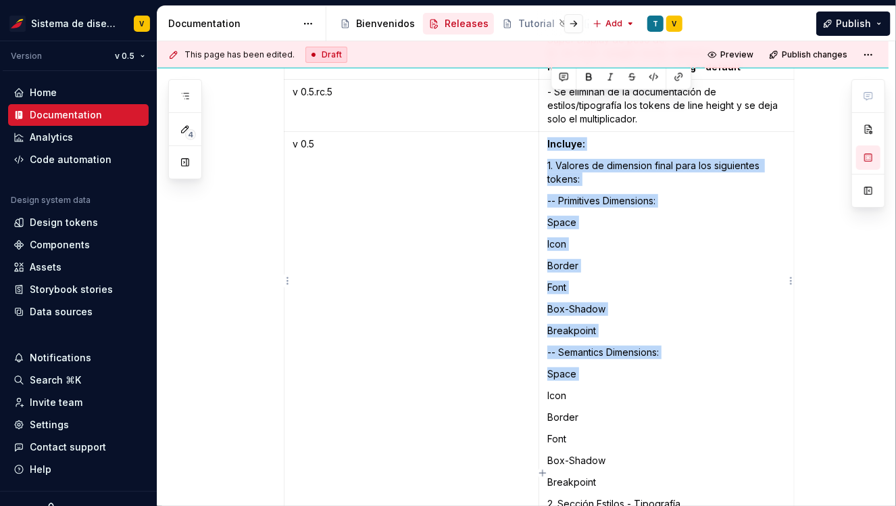
drag, startPoint x: 552, startPoint y: 101, endPoint x: 627, endPoint y: 341, distance: 251.6
click at [628, 341] on td "Incluye: 1. Valores de dimension final para los siguientes tokens: -- Primitive…" at bounding box center [666, 324] width 255 height 385
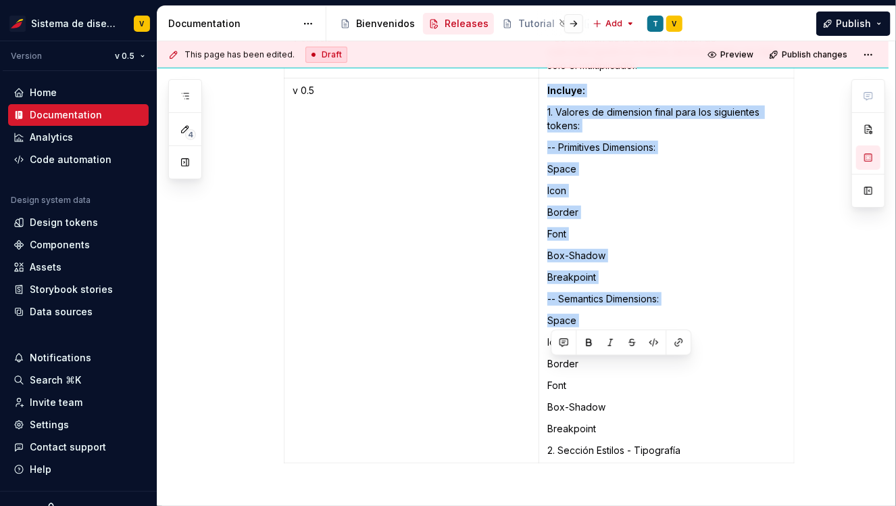
scroll to position [7793, 0]
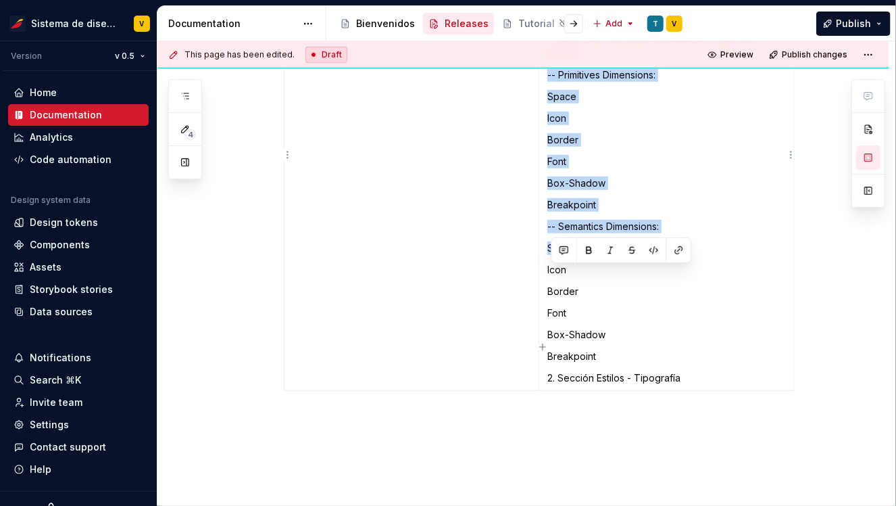
click at [688, 371] on p "2. Sección Estilos - Tipografía" at bounding box center [666, 378] width 239 height 14
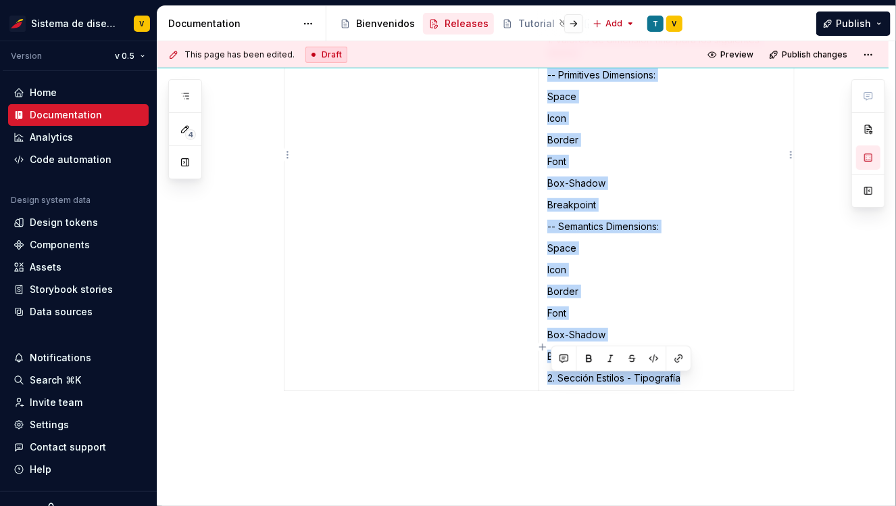
copy td "Incluye: 1. Valores de dimension final para los siguientes tokens: -- Primitive…"
click at [839, 22] on span "Publish" at bounding box center [853, 24] width 35 height 14
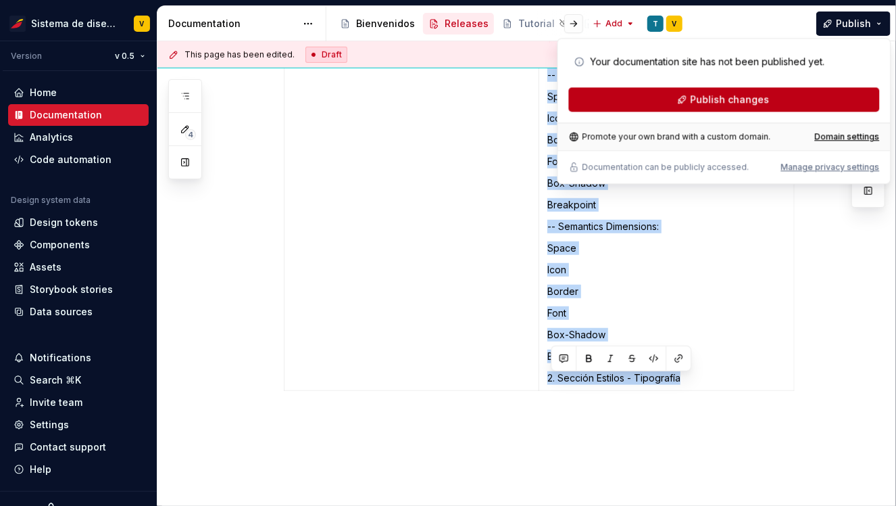
click at [704, 102] on span "Publish changes" at bounding box center [729, 100] width 79 height 14
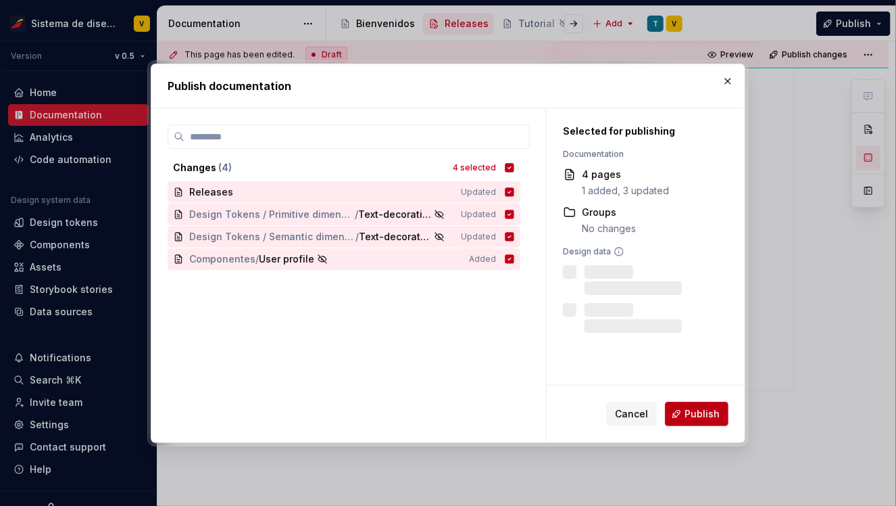
click at [691, 411] on span "Publish" at bounding box center [702, 414] width 35 height 14
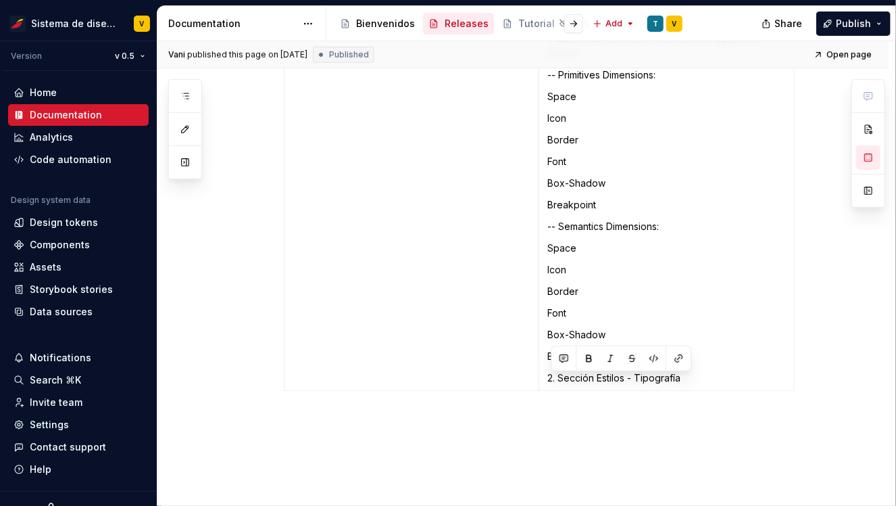
click at [349, 307] on td "v 0.5" at bounding box center [412, 198] width 255 height 385
click at [835, 20] on button "Publish" at bounding box center [854, 23] width 74 height 24
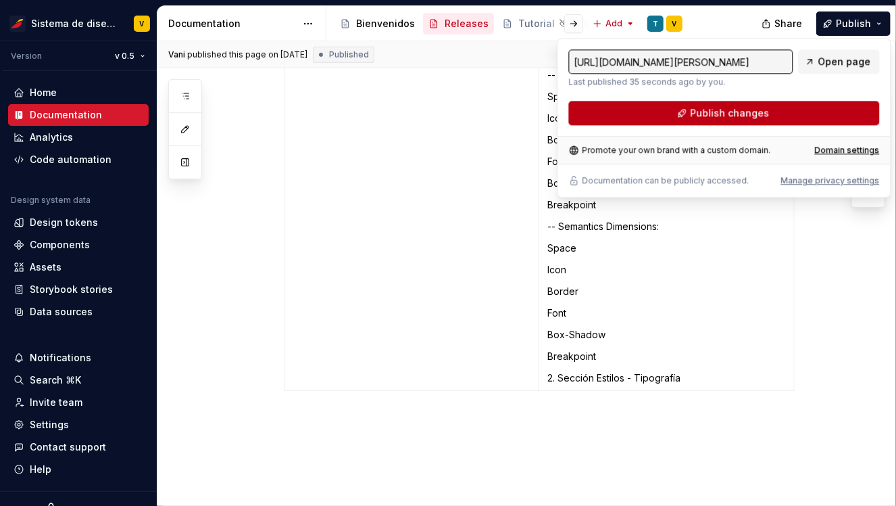
click at [707, 112] on span "Publish changes" at bounding box center [729, 113] width 79 height 14
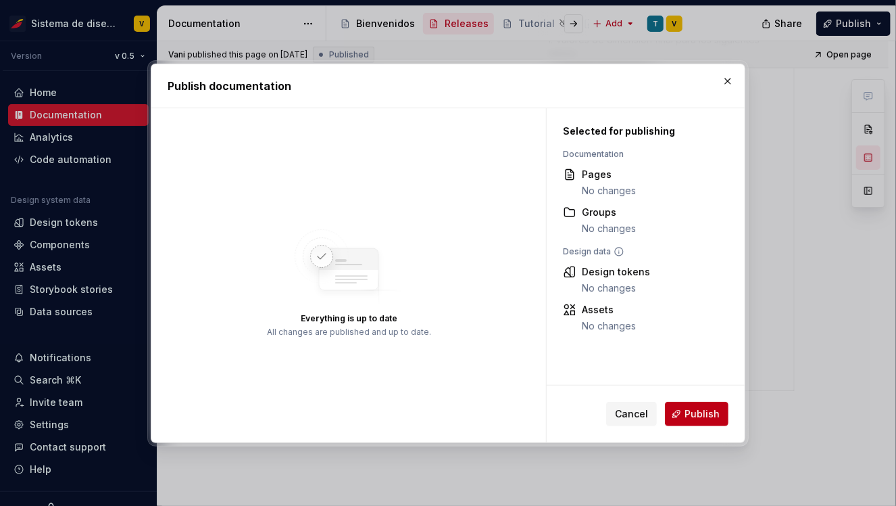
click at [684, 410] on button "Publish" at bounding box center [697, 413] width 64 height 24
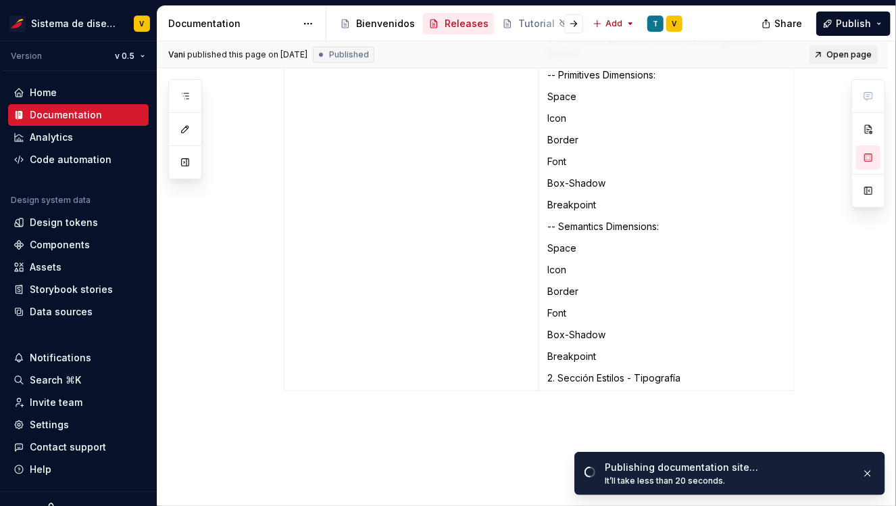
click at [845, 53] on span "Open page" at bounding box center [849, 54] width 45 height 11
type textarea "*"
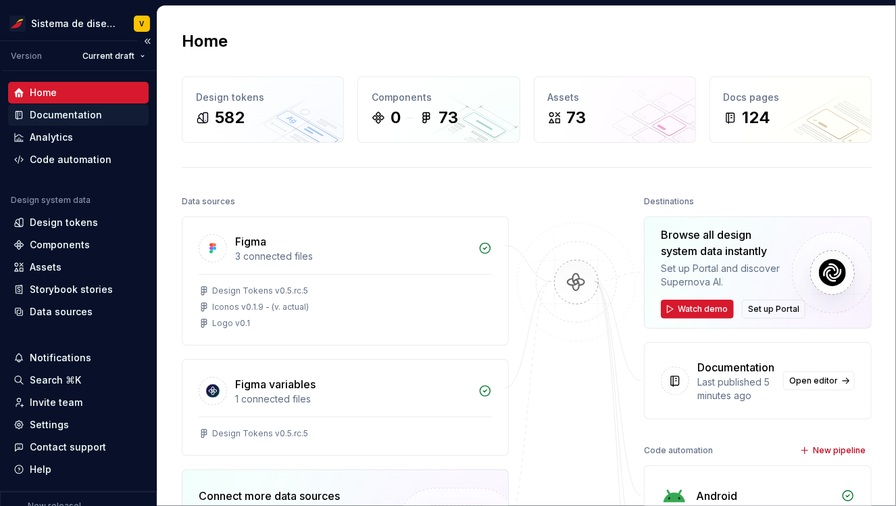
click at [47, 117] on div "Documentation" at bounding box center [66, 115] width 72 height 14
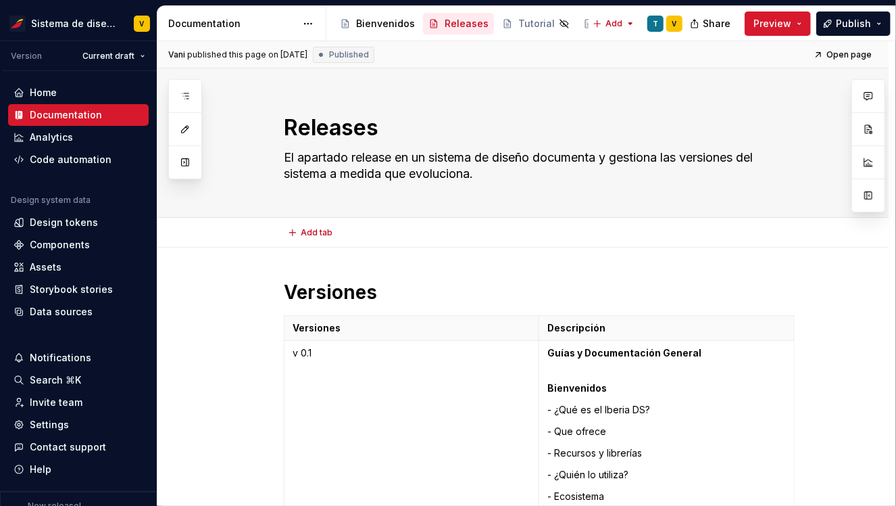
type textarea "*"
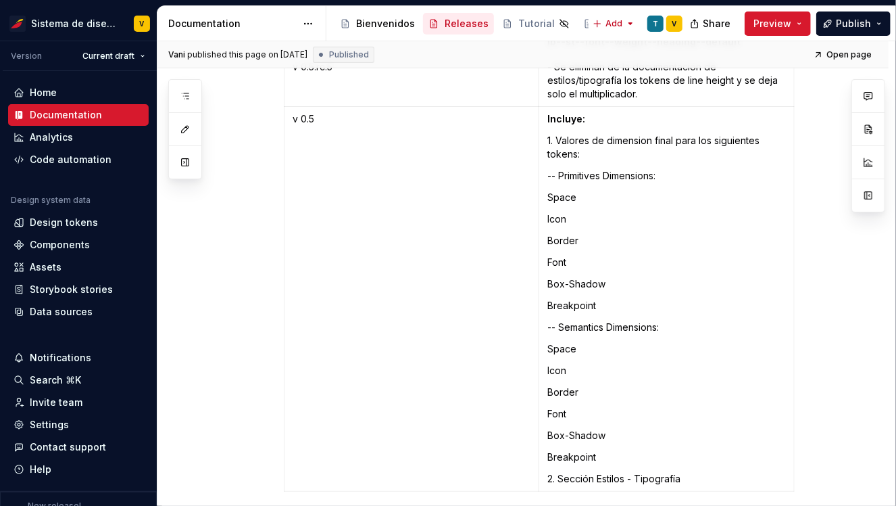
scroll to position [7840, 0]
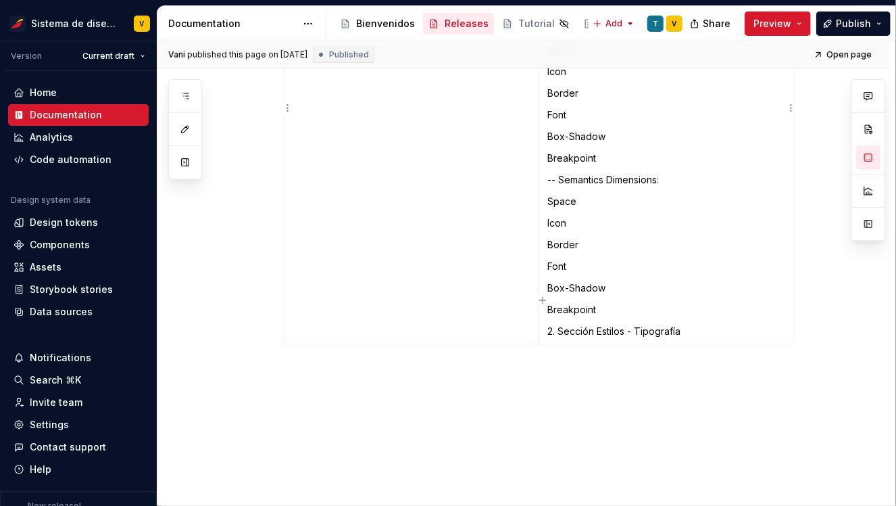
click at [713, 324] on p "2. Sección Estilos - Tipografía" at bounding box center [666, 331] width 239 height 14
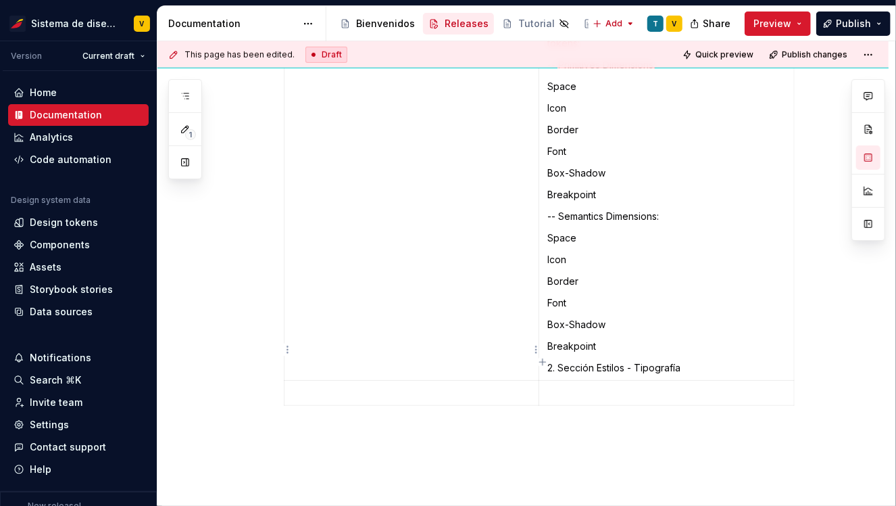
click at [347, 386] on p at bounding box center [412, 393] width 238 height 14
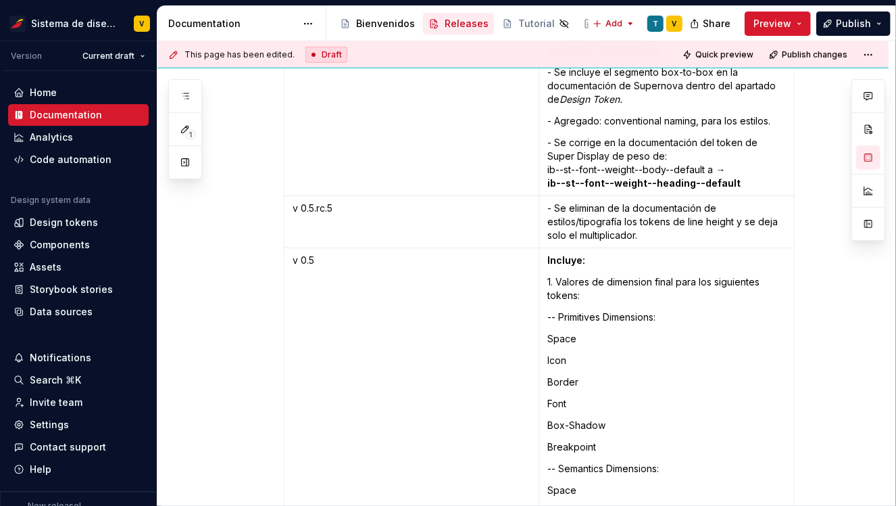
scroll to position [7545, 0]
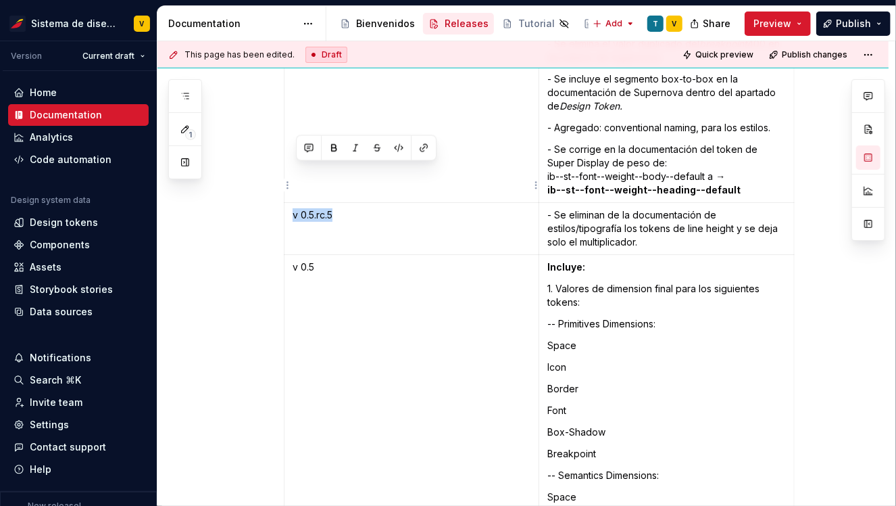
drag, startPoint x: 295, startPoint y: 172, endPoint x: 339, endPoint y: 172, distance: 43.9
click at [339, 203] on td "v 0.5.rc.5" at bounding box center [412, 229] width 255 height 52
copy p "v 0.5.rc.5"
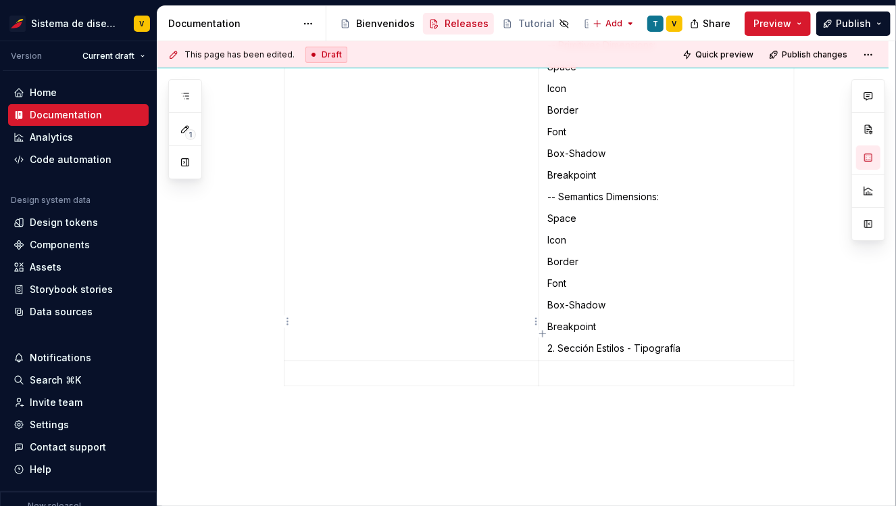
scroll to position [7831, 0]
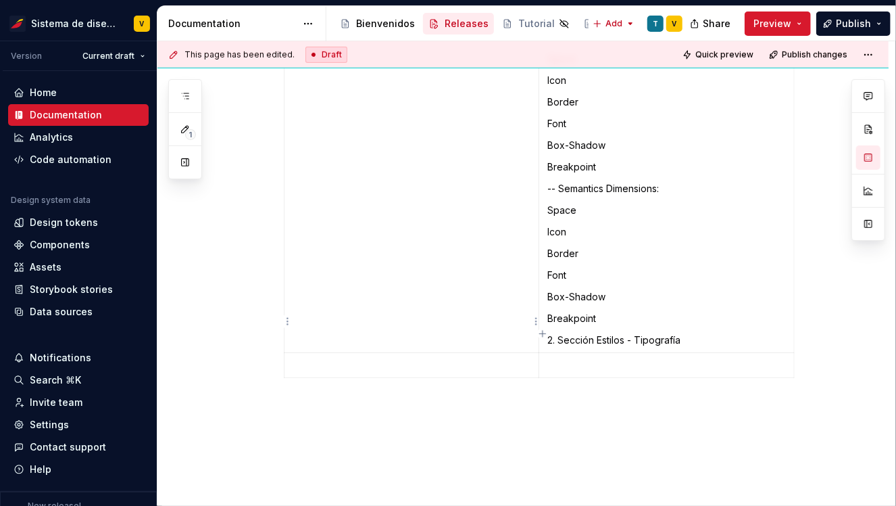
click at [308, 358] on p at bounding box center [412, 365] width 238 height 14
click at [314, 358] on p "v 0.5.rc.5" at bounding box center [412, 365] width 238 height 14
click at [339, 358] on p "v 0.6.rc.5" at bounding box center [412, 365] width 238 height 14
click at [329, 399] on p at bounding box center [539, 407] width 511 height 16
click at [562, 358] on p at bounding box center [666, 365] width 239 height 14
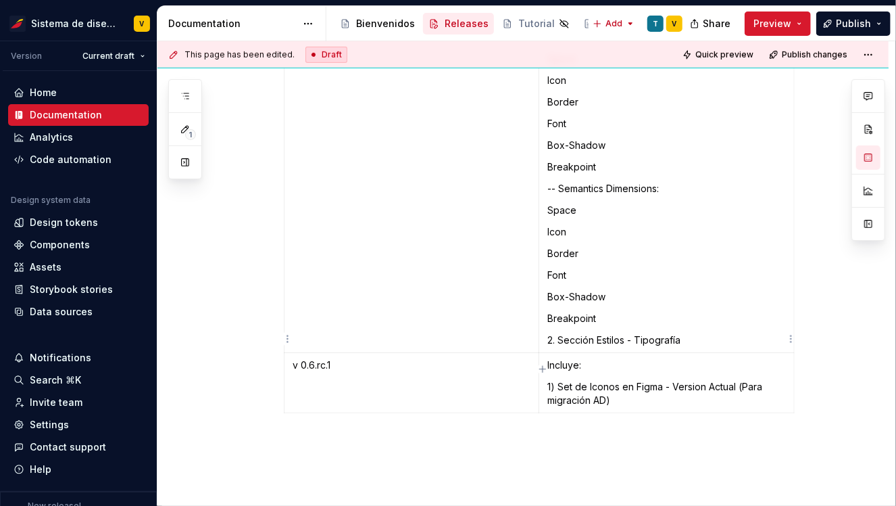
click at [626, 380] on p "1) Set de Iconos en Figma - Version Actual (Para migración AD)" at bounding box center [666, 393] width 239 height 27
click at [619, 380] on p "1) Set de Iconos en Figma - Version Actual (Para migración AD)" at bounding box center [666, 393] width 239 height 27
click at [691, 415] on p "— Mejoramiento de la nomenclarura al inglés" at bounding box center [666, 422] width 239 height 14
click at [698, 415] on p "— Mejoramiento de la nomenclarura al inglés" at bounding box center [666, 422] width 239 height 14
click at [755, 415] on p "— Mejoramiento de la nomenclatura al inglés" at bounding box center [666, 422] width 239 height 14
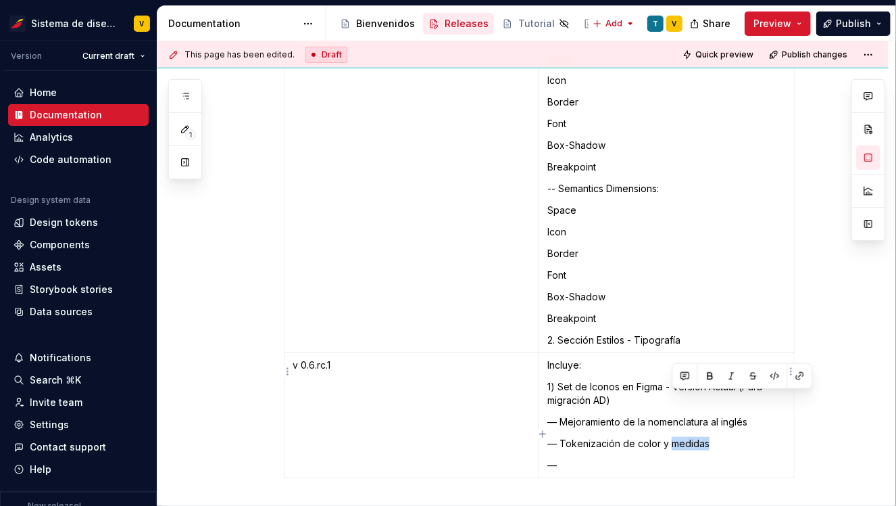
drag, startPoint x: 674, startPoint y: 397, endPoint x: 708, endPoint y: 397, distance: 34.5
click at [709, 437] on p "— Tokenización de color y medidas" at bounding box center [666, 444] width 239 height 14
click at [617, 411] on td "Incluye: 1) Set de Iconos en Figma - Version Actual (Para migración AD) — Mejor…" at bounding box center [666, 415] width 255 height 125
click at [591, 458] on p "—" at bounding box center [666, 465] width 239 height 14
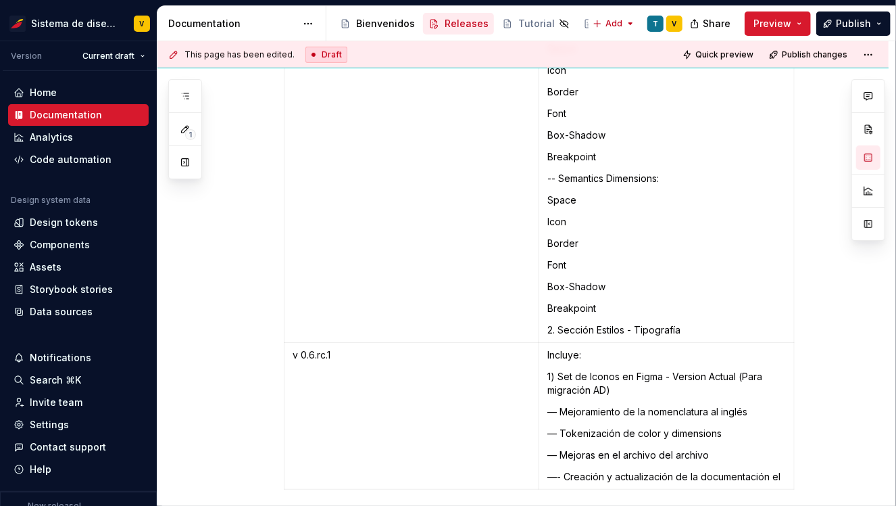
scroll to position [7855, 0]
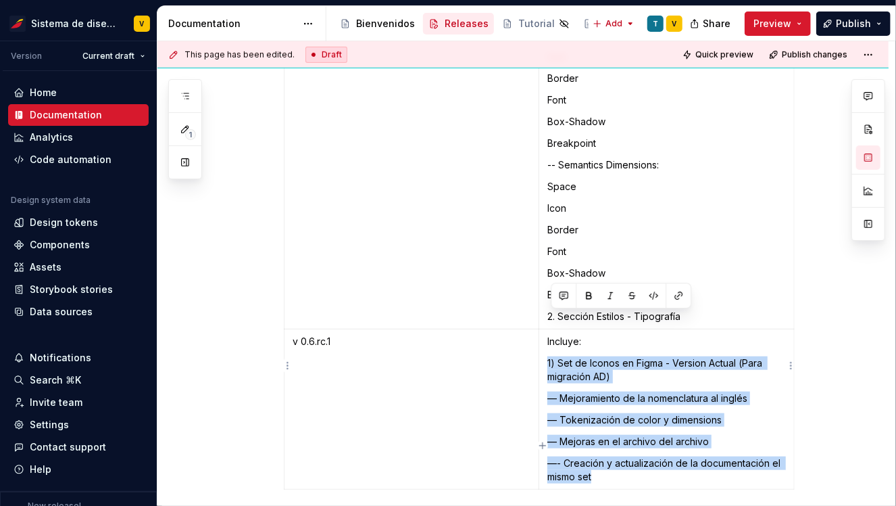
drag, startPoint x: 609, startPoint y: 431, endPoint x: 550, endPoint y: 319, distance: 126.4
click at [550, 329] on td "Incluye: 1) Set de Iconos en Figma - Version Actual (Para migración AD) — Mejor…" at bounding box center [666, 409] width 255 height 160
copy td "1) Set de Iconos en Figma - Version Actual (Para migración AD) — Mejoramiento d…"
click at [604, 456] on p "—- Creación y actualización de la documentación el mismo set" at bounding box center [666, 469] width 239 height 27
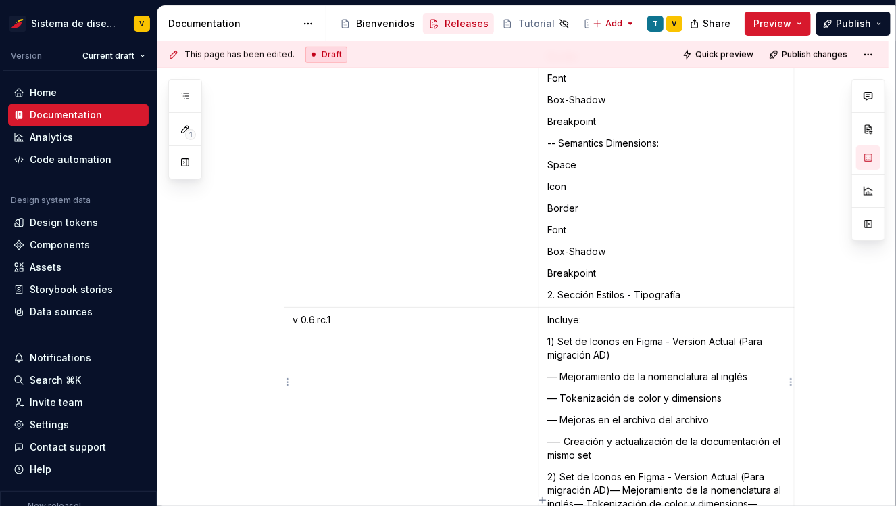
click at [616, 470] on p "2) Set de Iconos en Figma - Version Actual (Para migración AD)— Mejoramiento de…" at bounding box center [666, 504] width 239 height 68
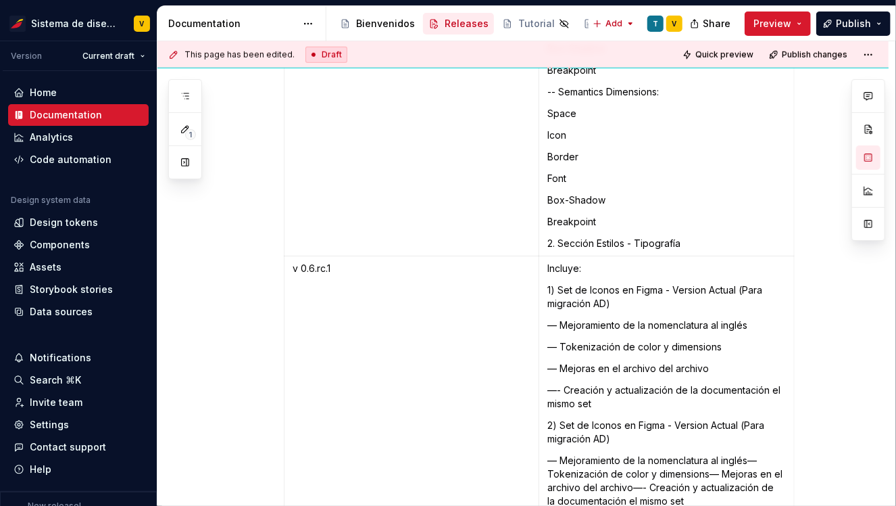
scroll to position [7959, 0]
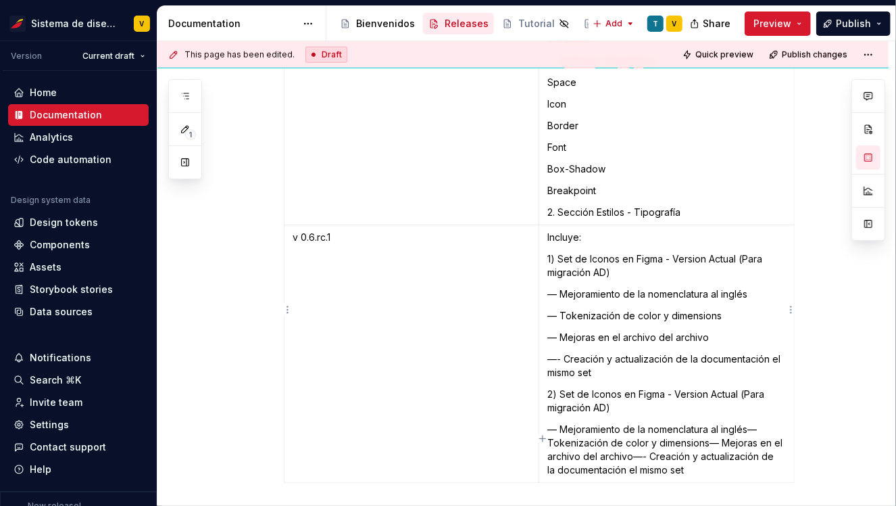
click at [756, 422] on p "— Mejoramiento de la nomenclatura al inglés— Tokenización de color y dimensions…" at bounding box center [666, 449] width 239 height 54
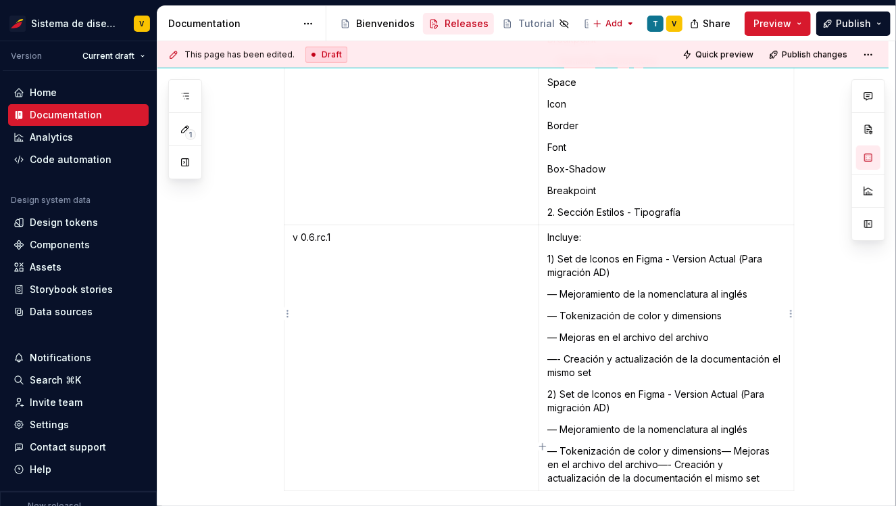
click at [724, 444] on p "— Tokenización de color y dimensions— Mejoras en el archivo del archivo—- Creac…" at bounding box center [666, 464] width 239 height 41
click at [710, 466] on p "— Mejoras en el archivo del archivo—- Creación y actualización de la documentac…" at bounding box center [666, 479] width 239 height 27
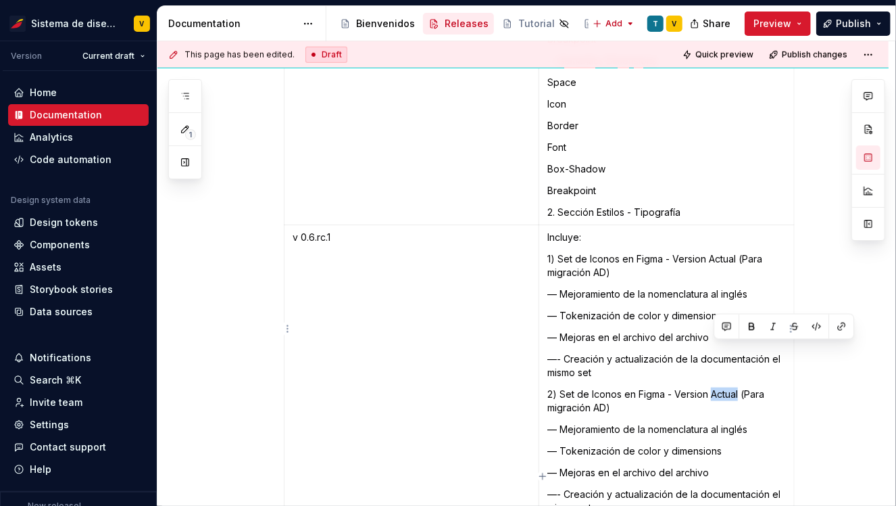
drag, startPoint x: 716, startPoint y: 350, endPoint x: 743, endPoint y: 350, distance: 27.0
click at [743, 387] on p "2) Set de Iconos en Figma - Version Actual (Para migración AD)" at bounding box center [666, 400] width 239 height 27
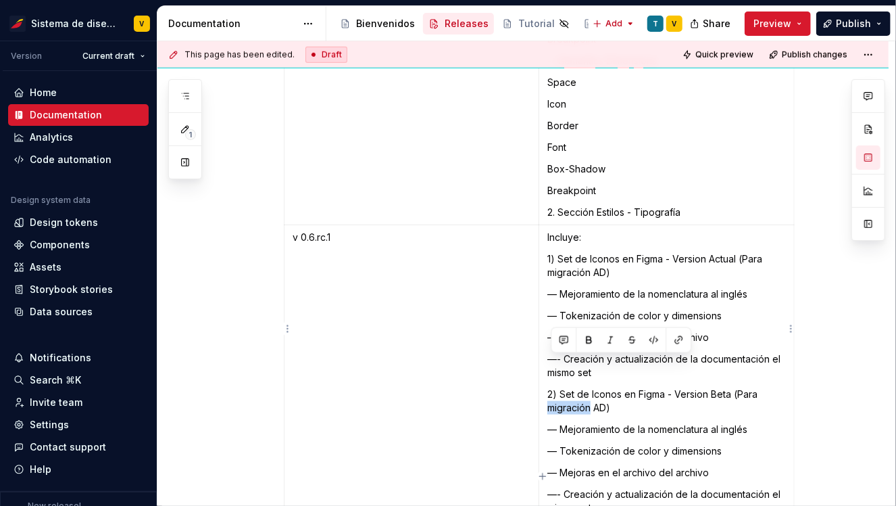
drag, startPoint x: 595, startPoint y: 367, endPoint x: 553, endPoint y: 366, distance: 42.6
click at [552, 387] on p "2) Set de Iconos en Figma - Version Beta (Para migración AD)" at bounding box center [666, 400] width 239 height 27
click at [640, 387] on p "2) Set de Iconos en Figma - Version Beta (Para rediseño de la home)" at bounding box center [666, 400] width 239 height 27
click at [691, 387] on p "2) Set de Iconos en Figma - Version Beta (Para rediseño de la homepage)" at bounding box center [666, 400] width 239 height 27
click at [662, 387] on p "2) Set de Iconos en Figma - Version Beta (Para rediseño de la homepage)" at bounding box center [666, 400] width 239 height 27
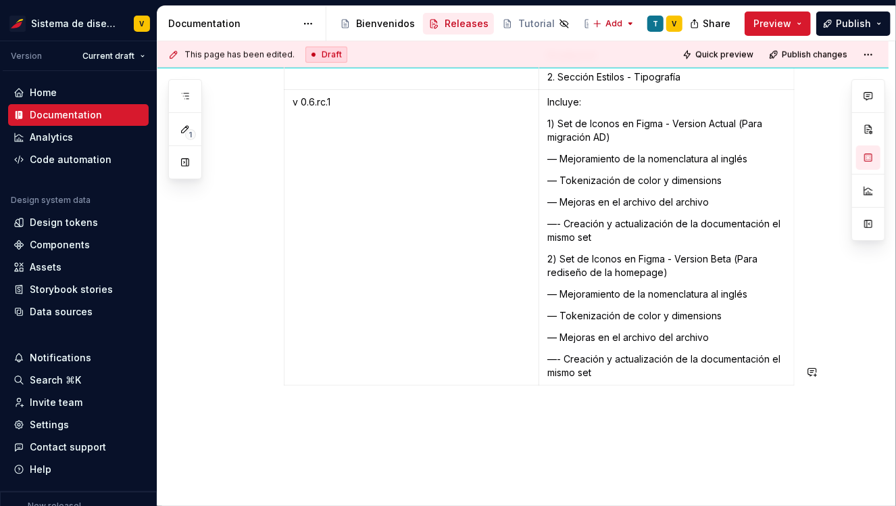
scroll to position [8096, 0]
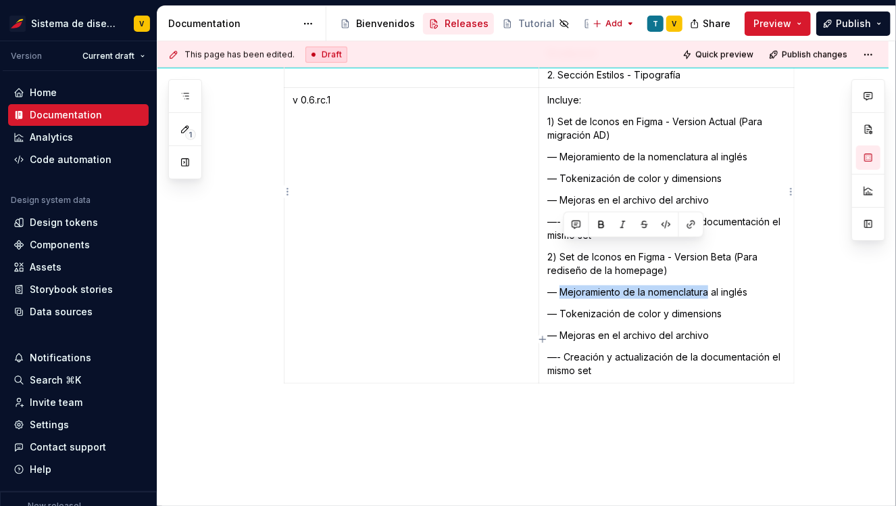
drag, startPoint x: 564, startPoint y: 248, endPoint x: 710, endPoint y: 248, distance: 146.0
click at [710, 285] on p "— Mejoramiento de la nomenclatura al inglés" at bounding box center [666, 292] width 239 height 14
click at [578, 307] on p "— Tokenización de color y dimensions" at bounding box center [666, 314] width 239 height 14
drag, startPoint x: 564, startPoint y: 249, endPoint x: 754, endPoint y: 249, distance: 189.9
click at [754, 285] on p "— Mejoramiento de la nomenclatura al inglés" at bounding box center [666, 292] width 239 height 14
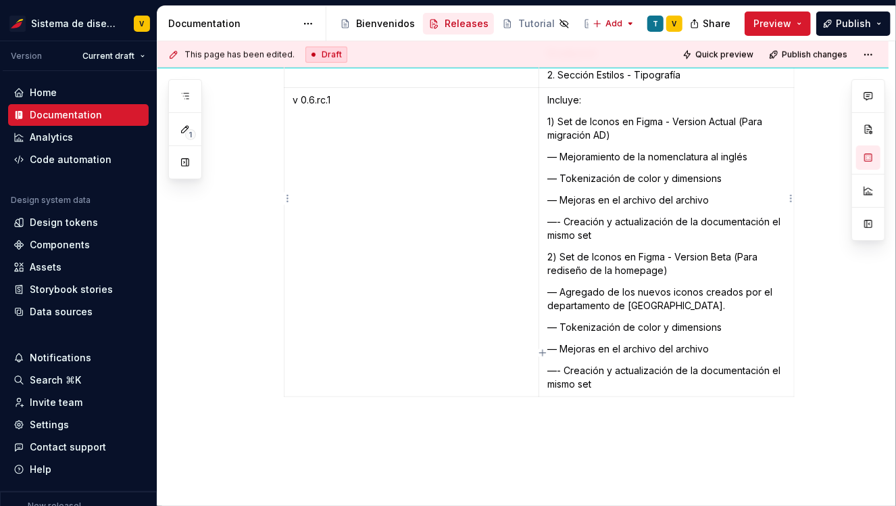
click at [566, 320] on p "— Tokenización de color y dimensions" at bounding box center [666, 327] width 239 height 14
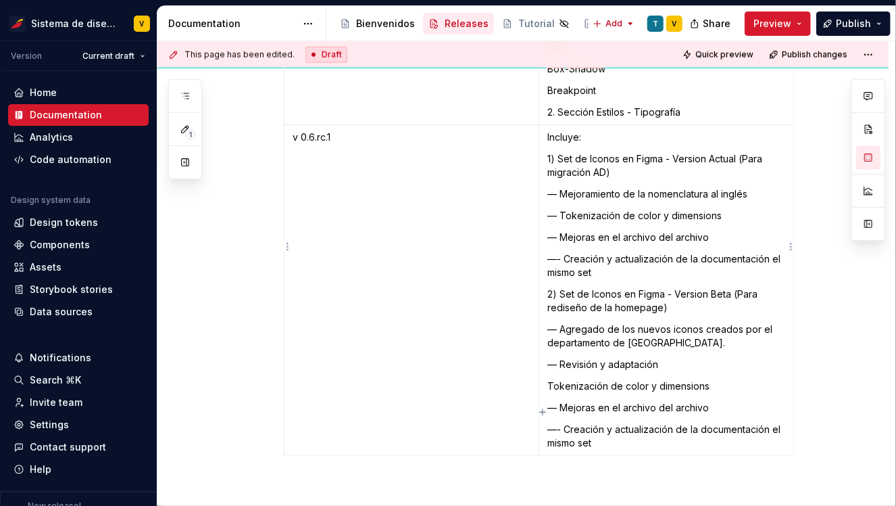
click at [669, 358] on p "— Revisión y adaptación" at bounding box center [666, 365] width 239 height 14
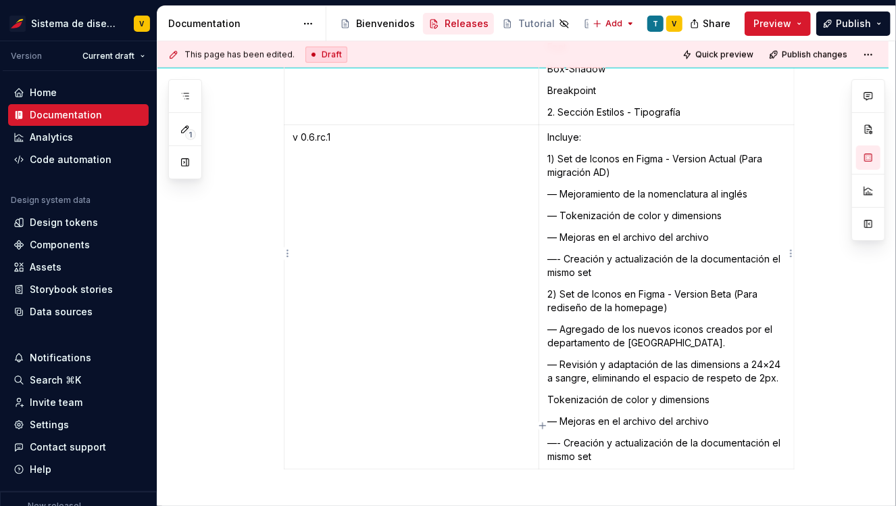
click at [552, 393] on p "Tokenización de color y dimensions" at bounding box center [666, 400] width 239 height 14
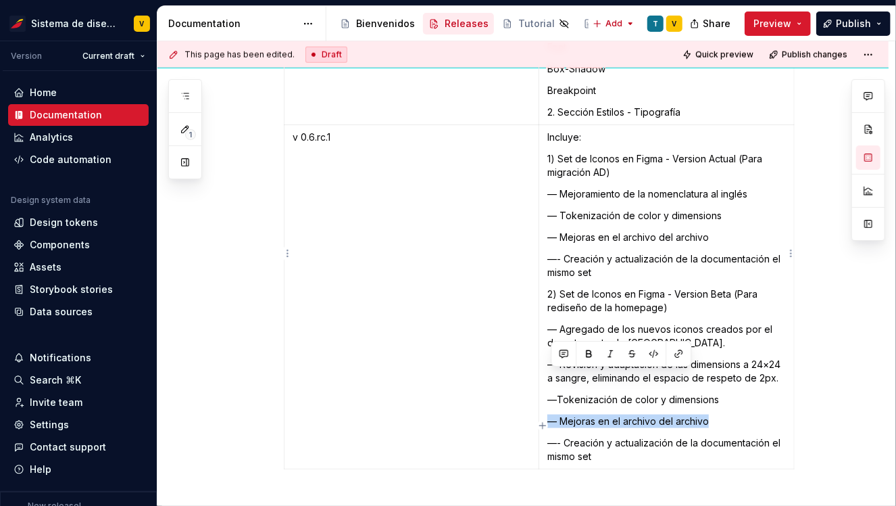
drag, startPoint x: 717, startPoint y: 375, endPoint x: 546, endPoint y: 373, distance: 171.0
click at [546, 373] on td "Incluye: 1) Set de Iconos en Figma - Version Actual (Para migración AD) — Mejor…" at bounding box center [666, 297] width 255 height 344
click at [547, 397] on td "Incluye: 1) Set de Iconos en Figma - Version Actual (Para migración AD) — Mejor…" at bounding box center [666, 297] width 255 height 344
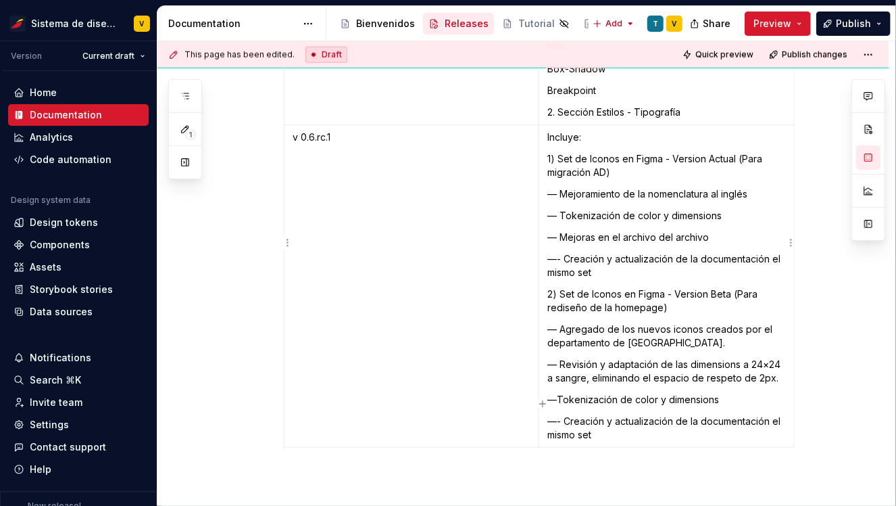
click at [777, 414] on p "—- Creación y actualización de la documentación el mismo set" at bounding box center [666, 427] width 239 height 27
click at [598, 414] on p "—- Creación y actualización de la documentación del mismo set" at bounding box center [666, 427] width 239 height 27
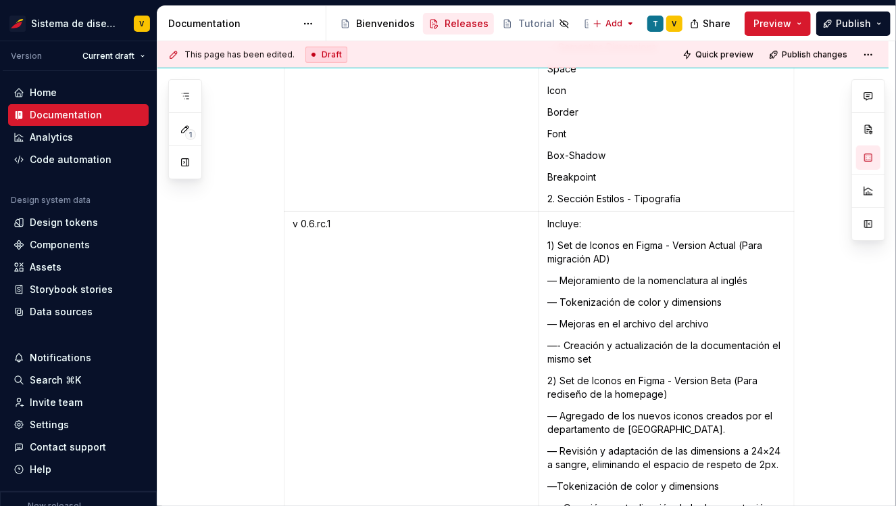
scroll to position [7939, 0]
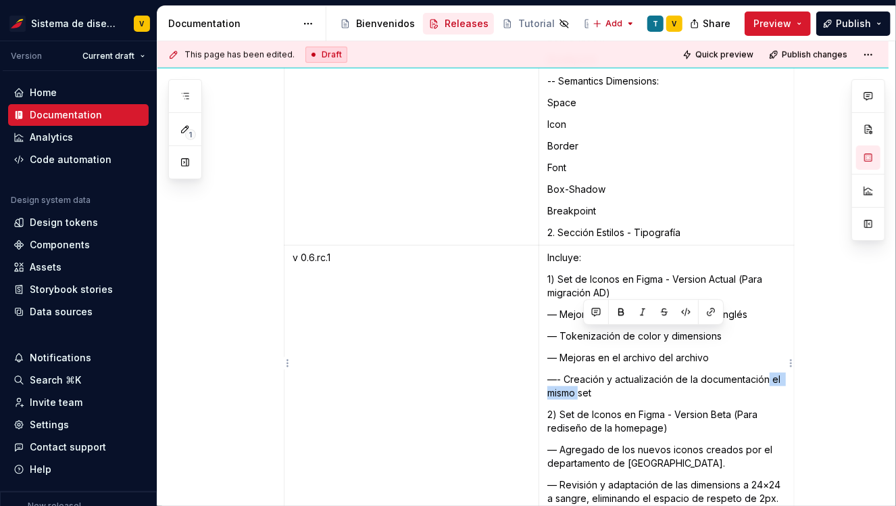
drag, startPoint x: 577, startPoint y: 350, endPoint x: 774, endPoint y: 335, distance: 197.3
click at [773, 372] on p "—- Creación y actualización de la documentación el mismo set" at bounding box center [666, 385] width 239 height 27
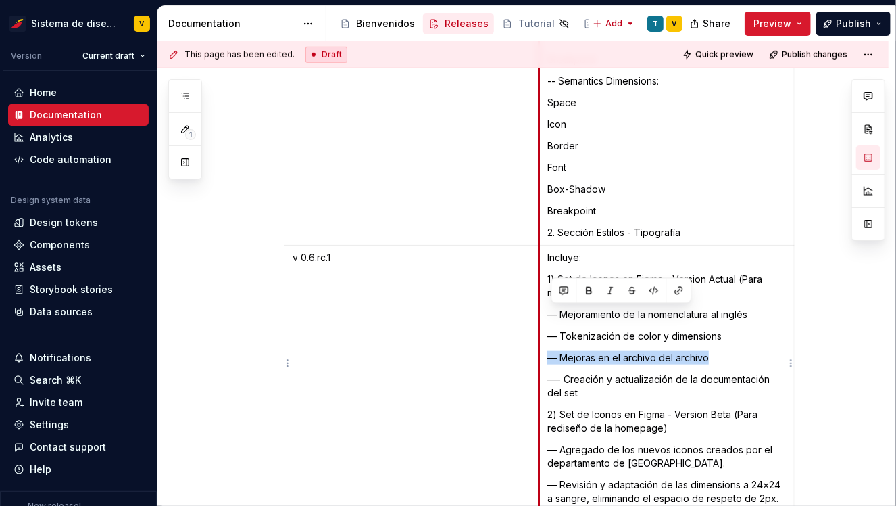
drag, startPoint x: 719, startPoint y: 318, endPoint x: 543, endPoint y: 317, distance: 175.7
click at [543, 316] on td "Incluye: 1) Set de Iconos en Figma - Version Actual (Para migración AD) — Mejor…" at bounding box center [666, 406] width 255 height 322
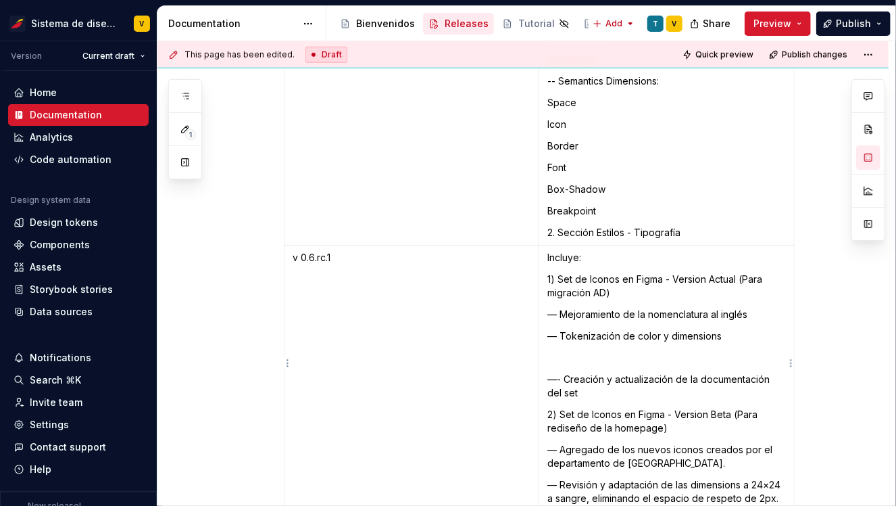
click at [552, 372] on p "—- Creación y actualización de la documentación del set" at bounding box center [666, 385] width 239 height 27
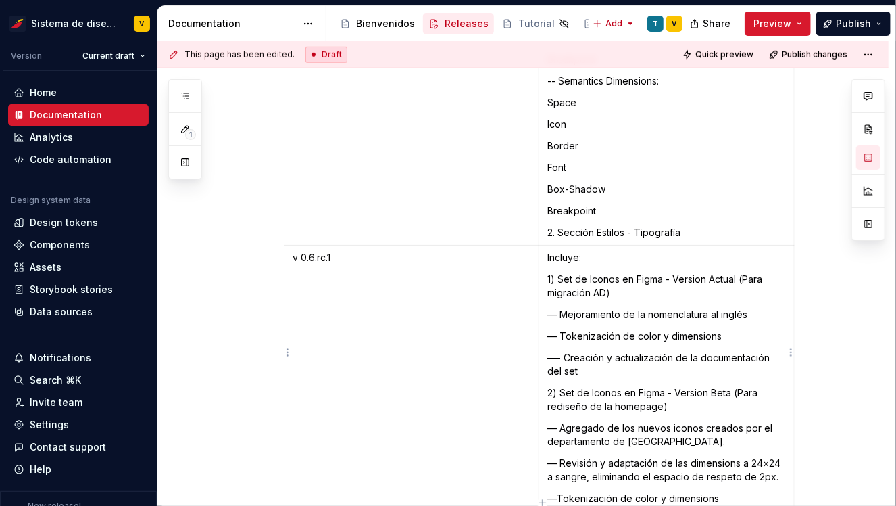
click at [572, 329] on p "— Tokenización de color y dimensions" at bounding box center [666, 336] width 239 height 14
click at [627, 272] on p "1) Set de Iconos en Figma - Version Actual (Para migración AD)" at bounding box center [666, 285] width 239 height 27
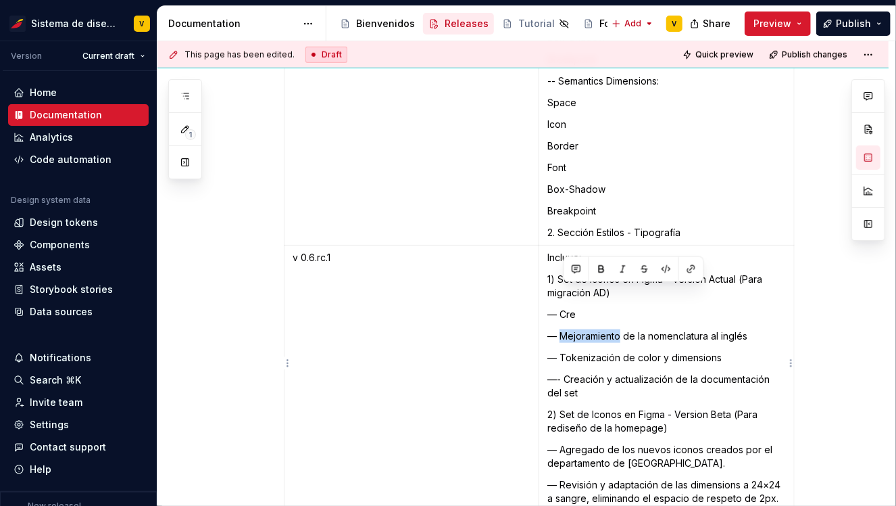
drag, startPoint x: 564, startPoint y: 293, endPoint x: 624, endPoint y: 293, distance: 60.2
click at [624, 329] on p "— Mejoramiento de la nomenclatura al inglés" at bounding box center [666, 336] width 239 height 14
click at [583, 308] on p "— Cre" at bounding box center [666, 315] width 239 height 14
click at [564, 308] on p "— Mejoramiento de" at bounding box center [666, 315] width 239 height 14
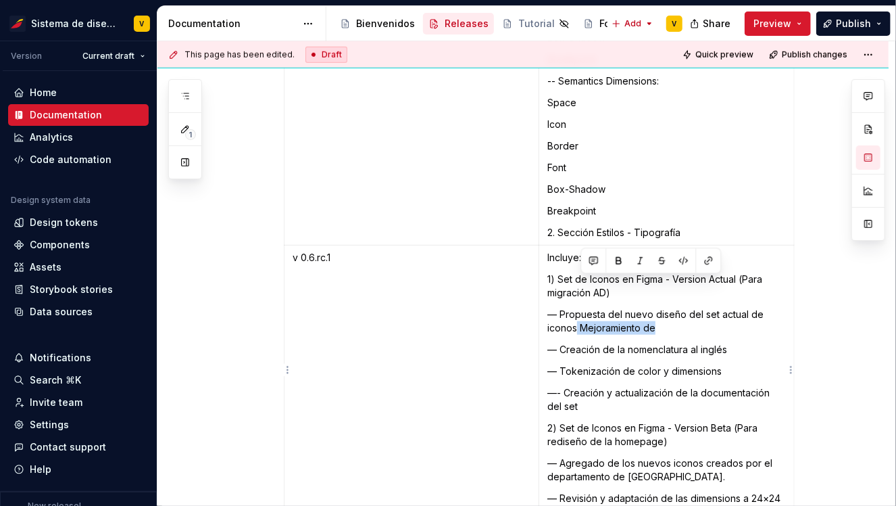
drag, startPoint x: 580, startPoint y: 282, endPoint x: 687, endPoint y: 281, distance: 107.5
click at [687, 308] on p "— Propuesta del nuevo diseño del set actual de iconos Mejoramiento de" at bounding box center [666, 321] width 239 height 27
drag, startPoint x: 751, startPoint y: 271, endPoint x: 752, endPoint y: 284, distance: 12.9
click at [752, 308] on p "— Propuesta del nuevo diseño del set actual de iconos" at bounding box center [666, 321] width 239 height 27
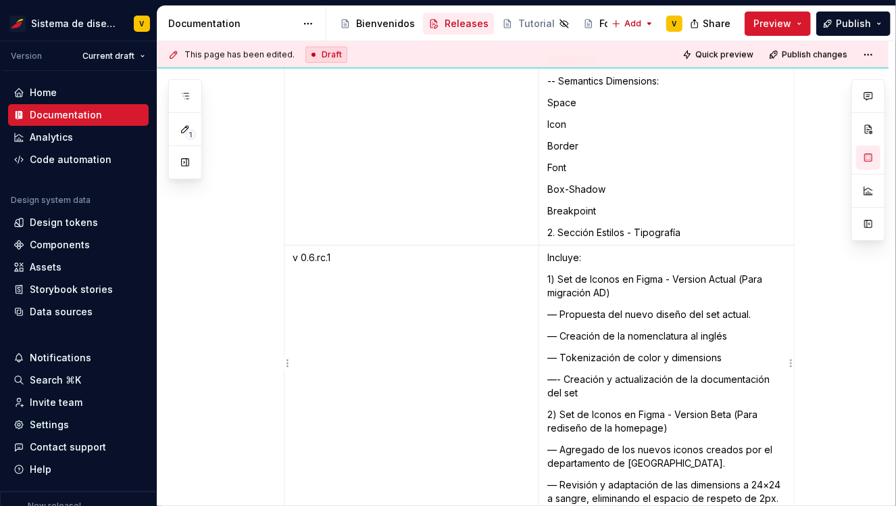
click at [735, 329] on p "— Creación de la nomenclatura al inglés" at bounding box center [666, 336] width 239 height 14
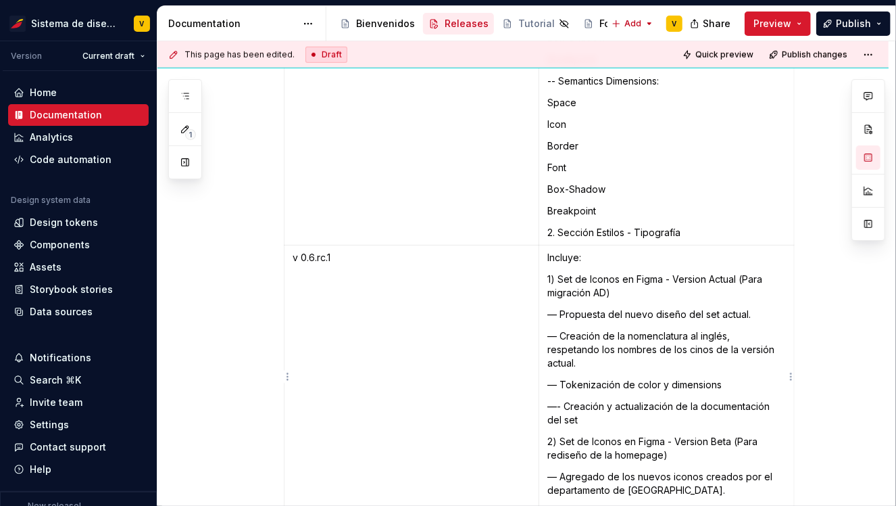
click at [713, 329] on p "— Creación de la nomenclatura al inglés, respetando los nombres de los cinos de…" at bounding box center [666, 349] width 239 height 41
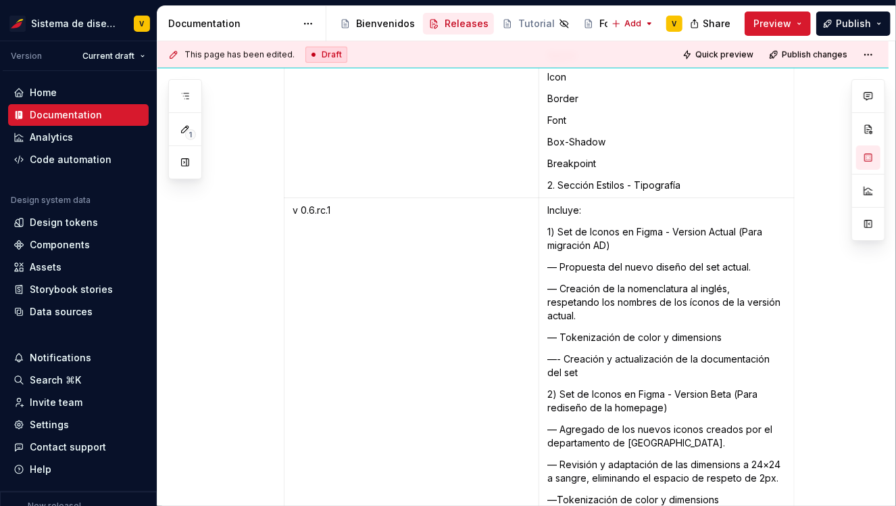
scroll to position [7945, 0]
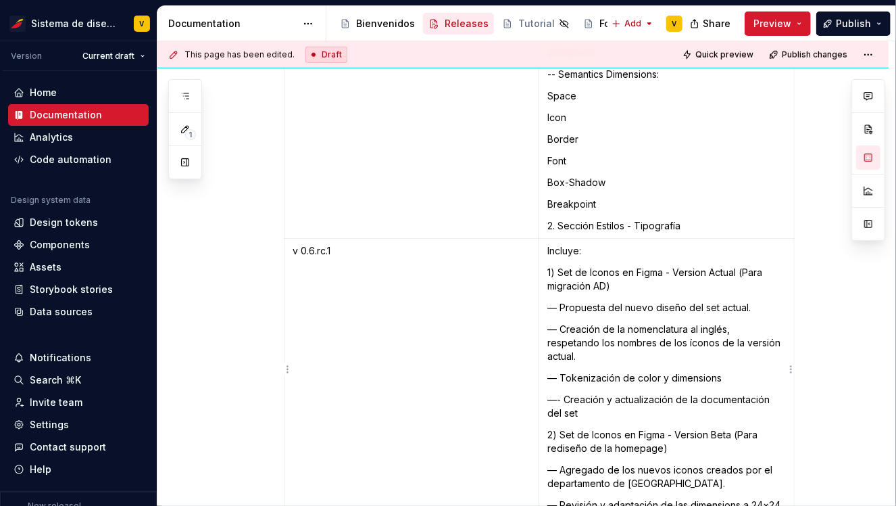
click at [591, 393] on p "—- Creación y actualización de la documentación del set" at bounding box center [666, 406] width 239 height 27
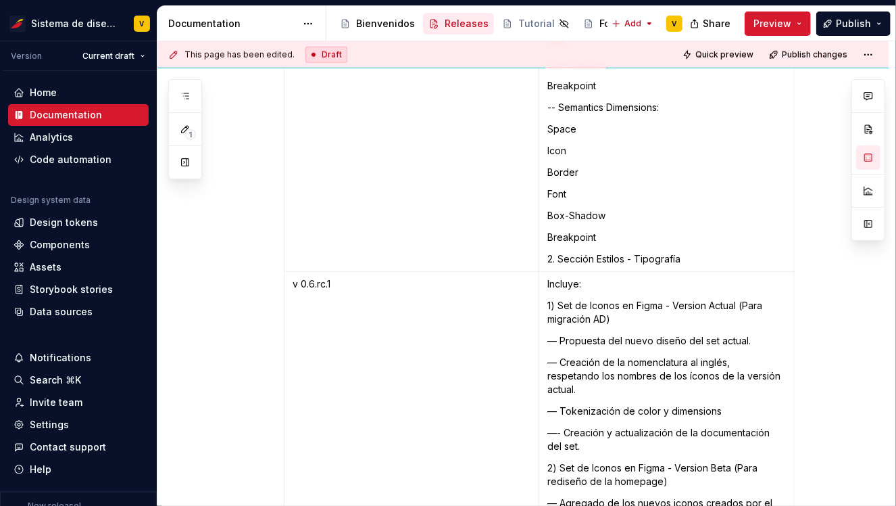
scroll to position [7915, 0]
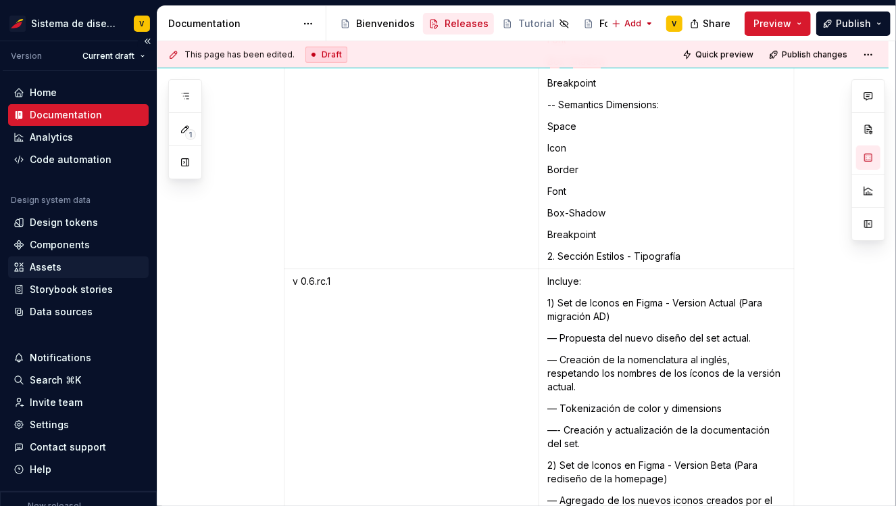
click at [45, 268] on div "Assets" at bounding box center [46, 267] width 32 height 14
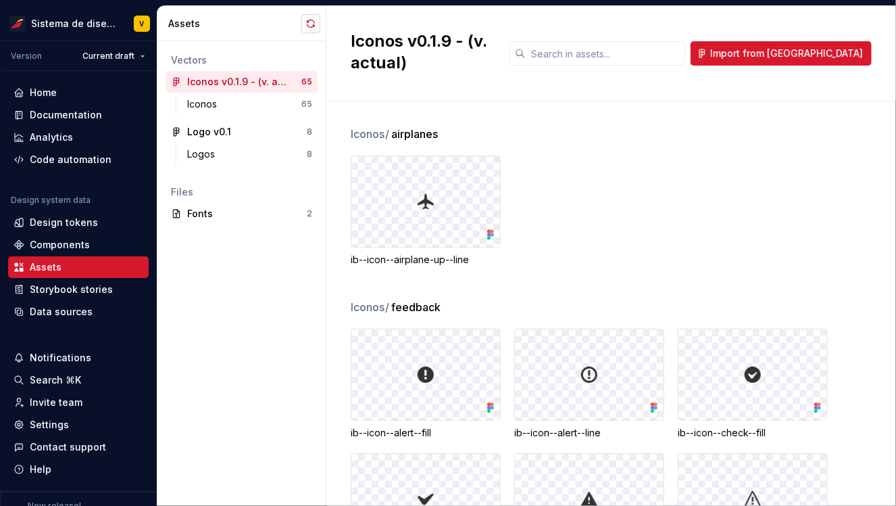
click at [308, 24] on button "button" at bounding box center [310, 23] width 19 height 19
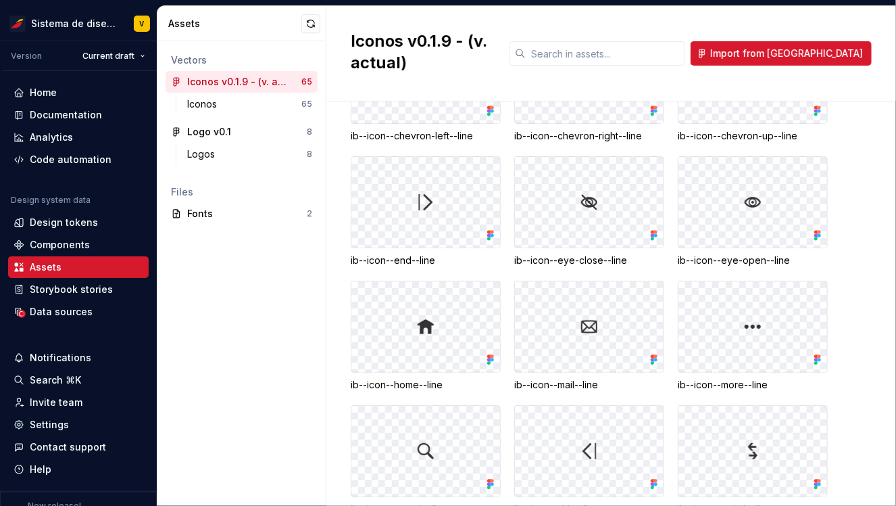
scroll to position [2850, 0]
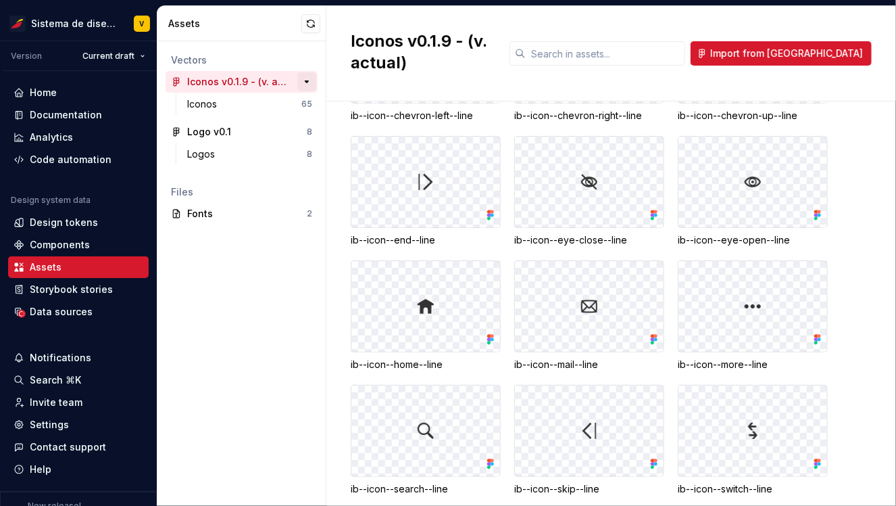
click at [308, 79] on button "button" at bounding box center [306, 81] width 19 height 19
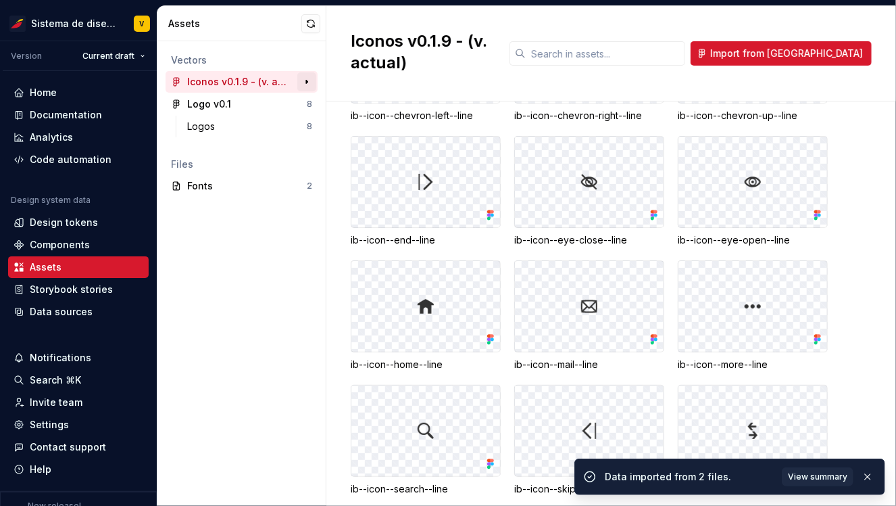
click at [308, 80] on button "button" at bounding box center [306, 81] width 19 height 19
click at [211, 105] on div "Iconos" at bounding box center [204, 104] width 35 height 14
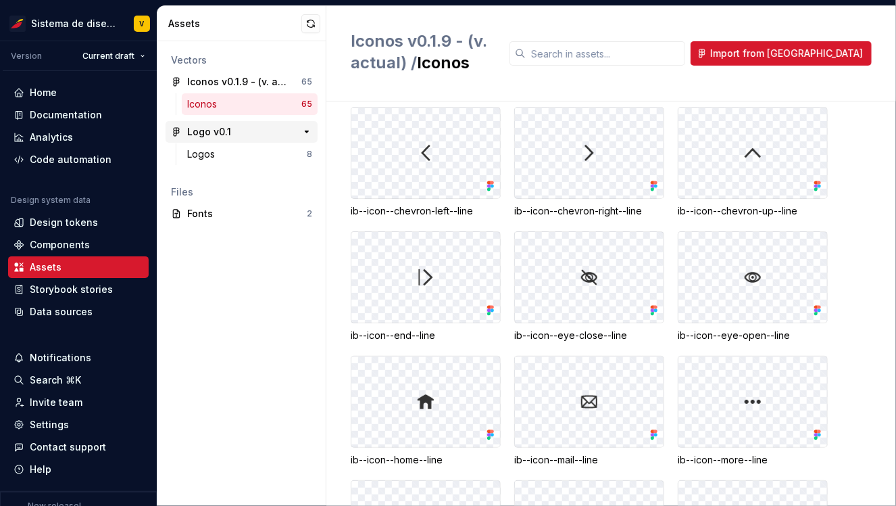
scroll to position [2782, 0]
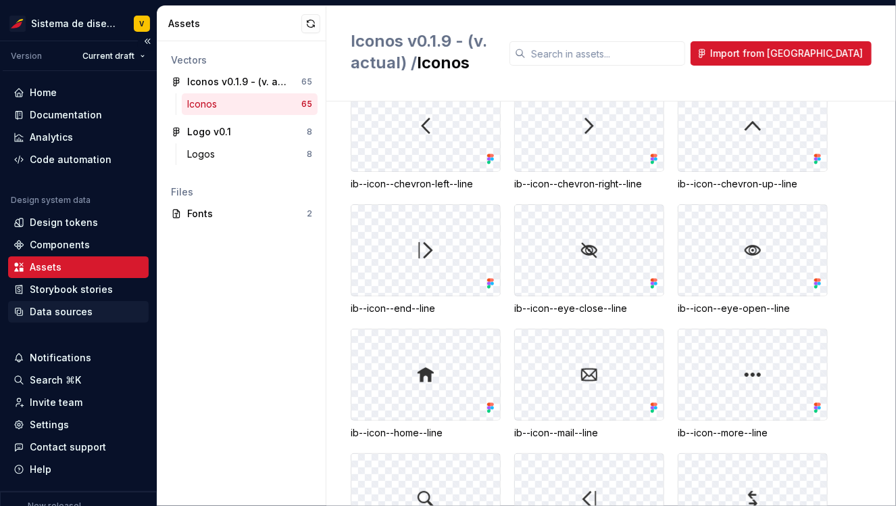
click at [49, 311] on div "Data sources" at bounding box center [61, 312] width 63 height 14
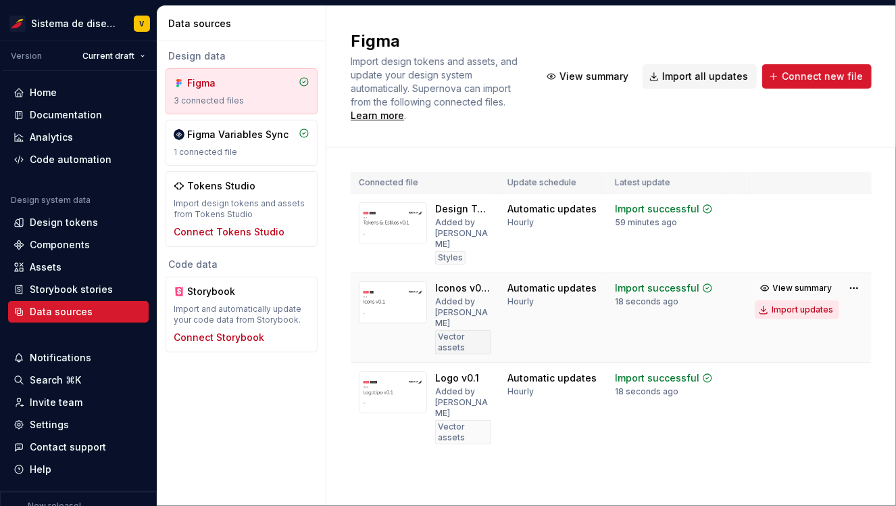
click at [796, 304] on div "Import updates" at bounding box center [803, 309] width 62 height 11
click at [47, 267] on div "Assets" at bounding box center [46, 267] width 32 height 14
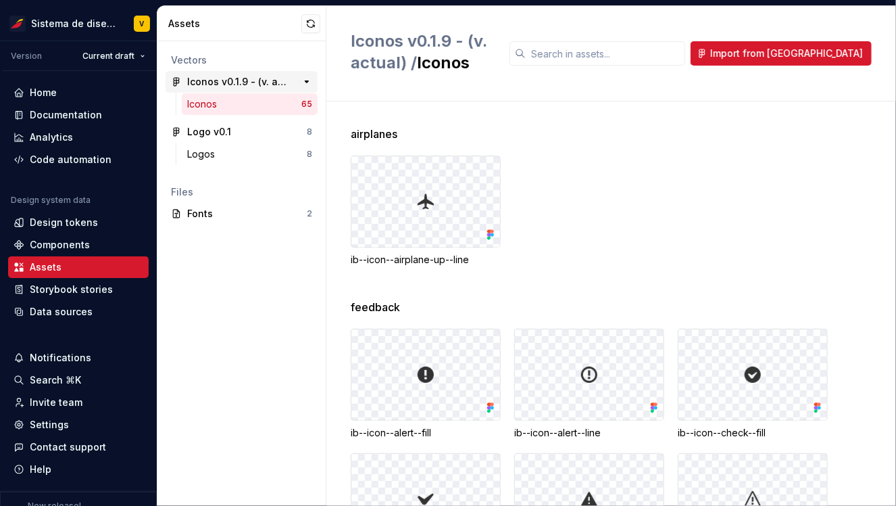
click at [247, 81] on div "Iconos v0.1.9 - (v. actual)" at bounding box center [237, 82] width 101 height 14
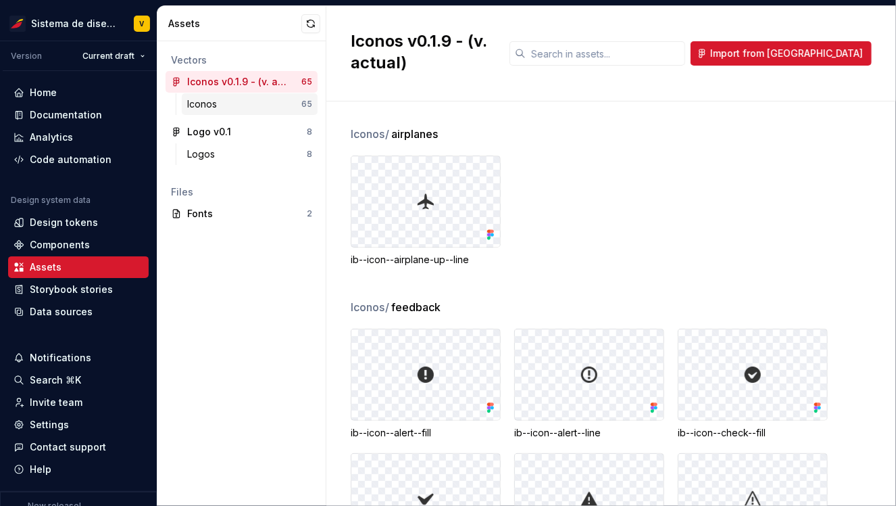
click at [217, 109] on div "Iconos" at bounding box center [204, 104] width 35 height 14
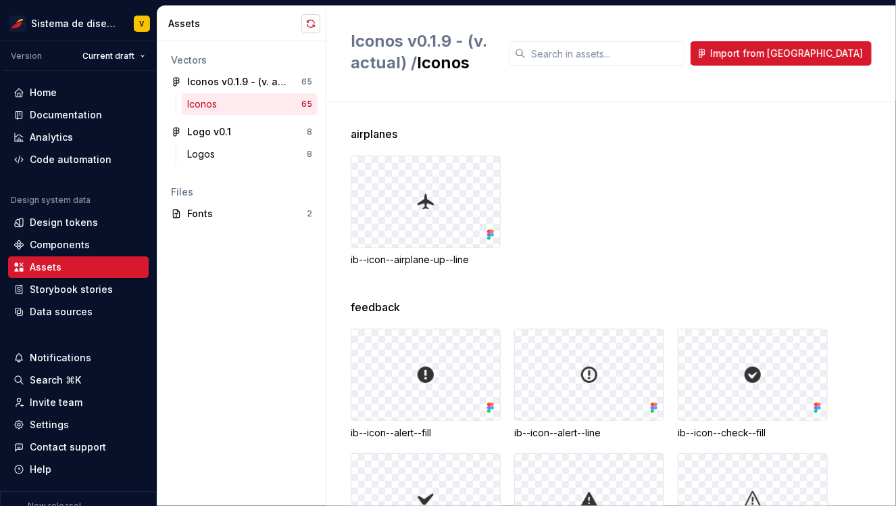
click at [310, 21] on button "button" at bounding box center [310, 23] width 19 height 19
click at [242, 78] on div "Iconos v0.1.9 - (v. actual)" at bounding box center [237, 82] width 101 height 14
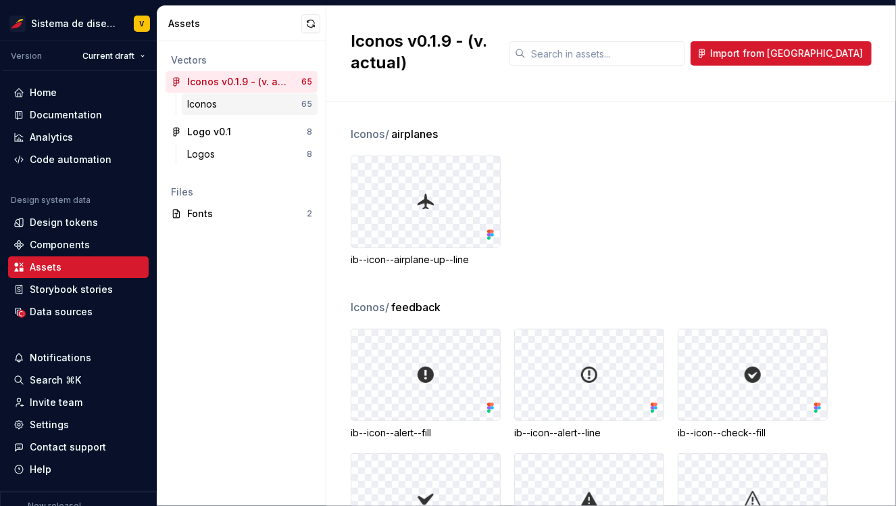
click at [234, 103] on div "Iconos" at bounding box center [244, 104] width 114 height 14
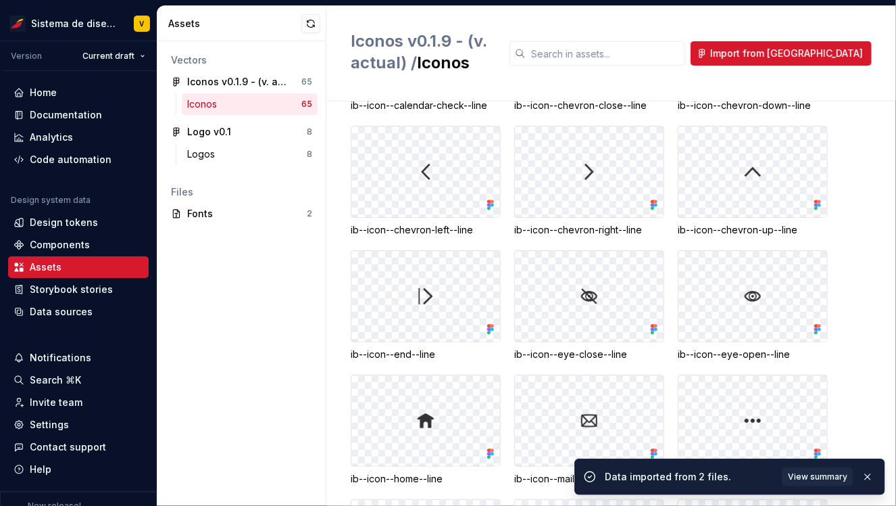
scroll to position [2872, 0]
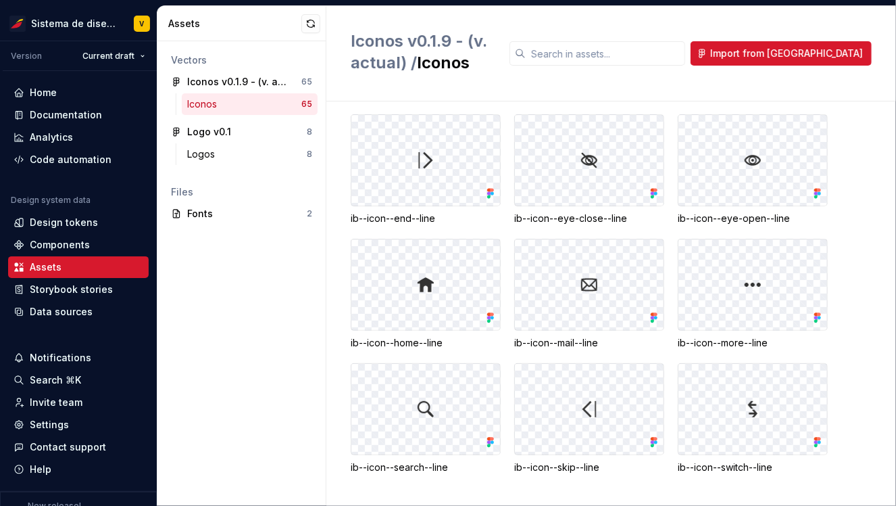
click at [233, 98] on div "Iconos" at bounding box center [244, 104] width 114 height 14
click at [813, 54] on span "Import from [GEOGRAPHIC_DATA]" at bounding box center [786, 54] width 153 height 14
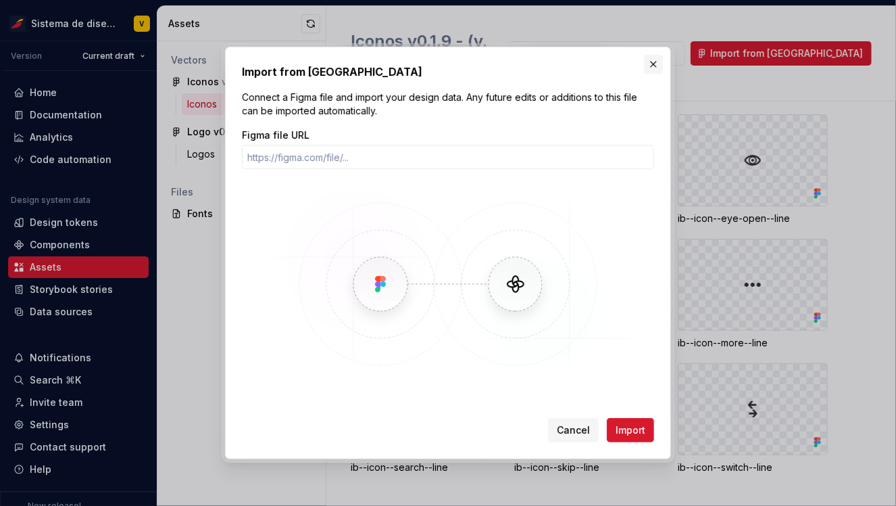
click at [656, 64] on button "button" at bounding box center [653, 64] width 19 height 19
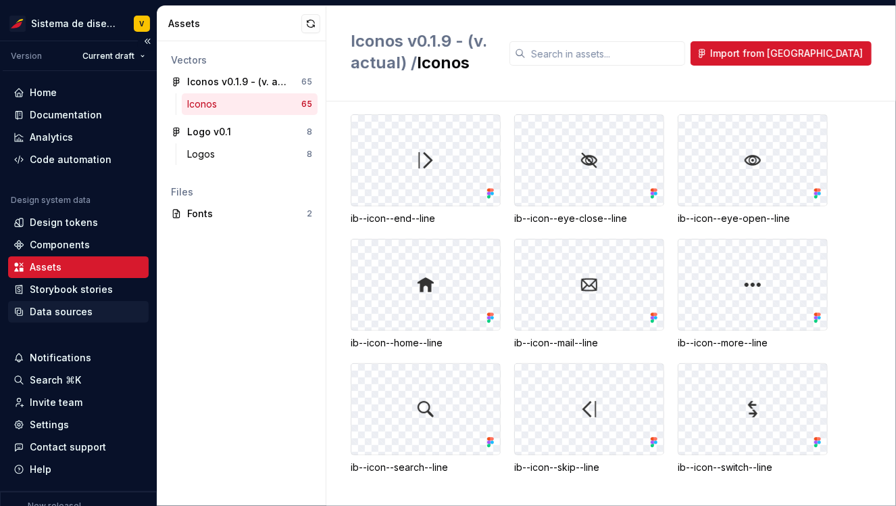
click at [38, 310] on div "Data sources" at bounding box center [61, 312] width 63 height 14
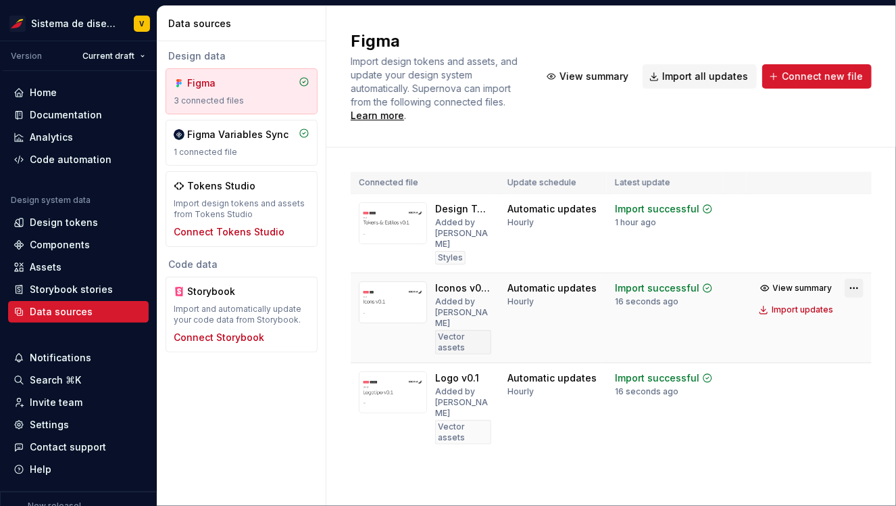
click at [854, 267] on html "Sistema de diseño Iberia V Version Current draft Home Documentation Analytics C…" at bounding box center [448, 253] width 896 height 506
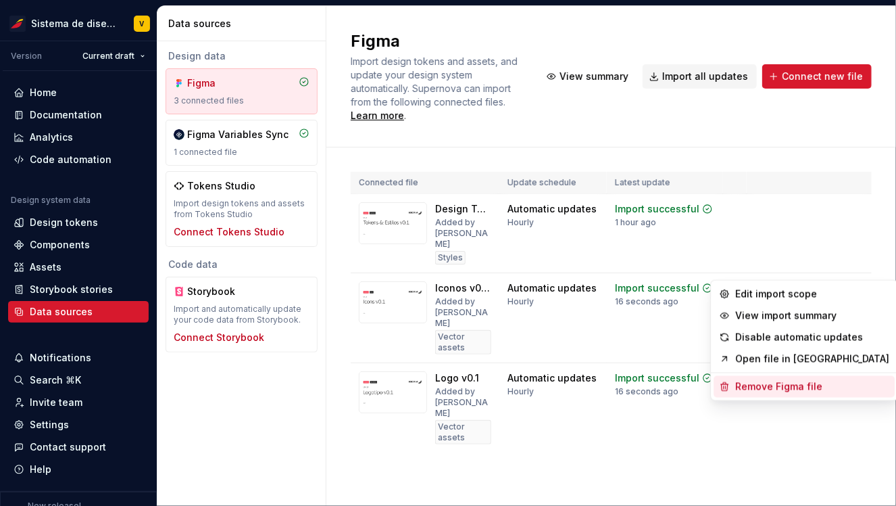
click at [758, 389] on div "Remove Figma file" at bounding box center [812, 387] width 154 height 14
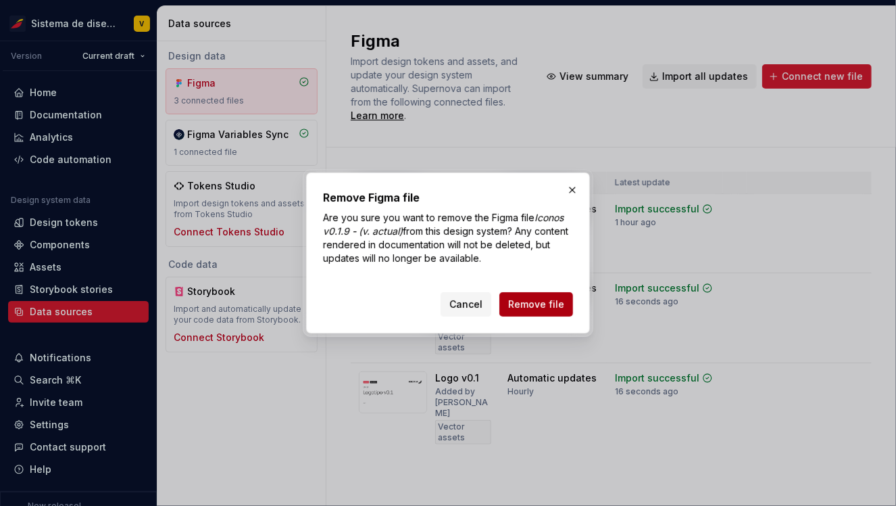
click at [526, 304] on span "Remove file" at bounding box center [536, 304] width 56 height 14
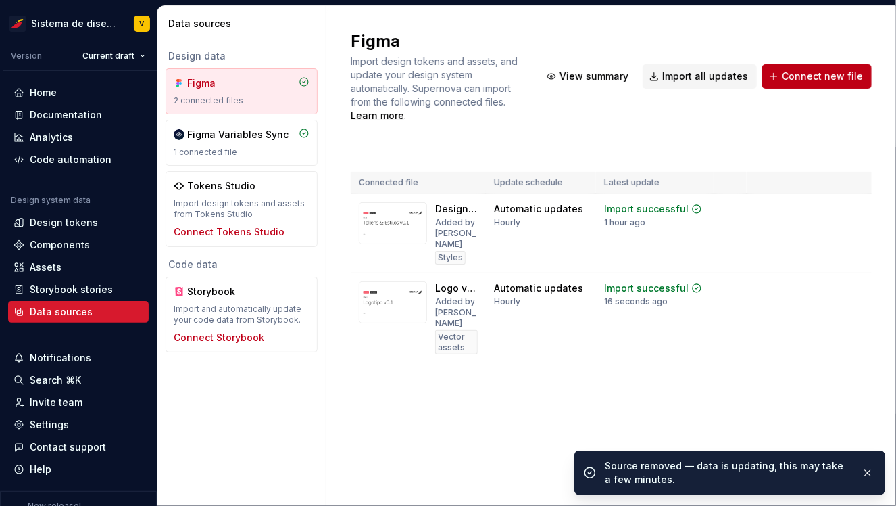
click at [814, 77] on span "Connect new file" at bounding box center [822, 77] width 81 height 14
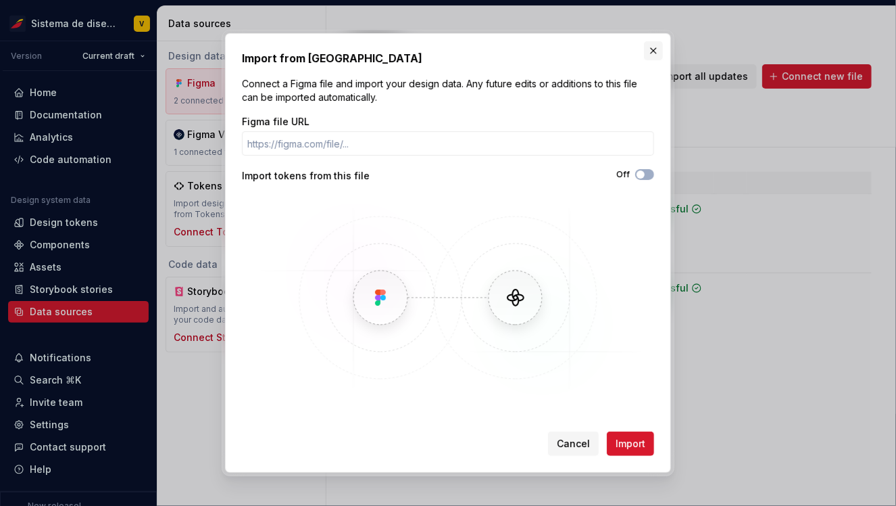
click at [653, 50] on button "button" at bounding box center [653, 50] width 19 height 19
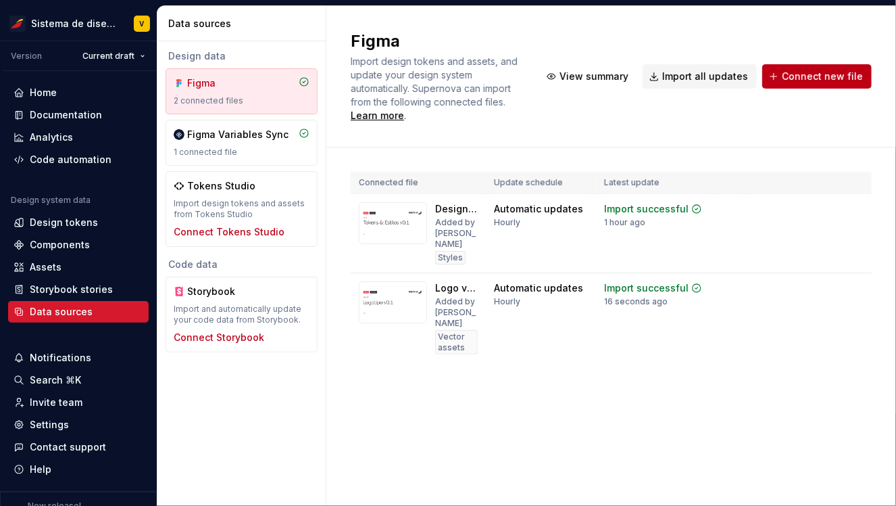
click at [803, 76] on span "Connect new file" at bounding box center [822, 77] width 81 height 14
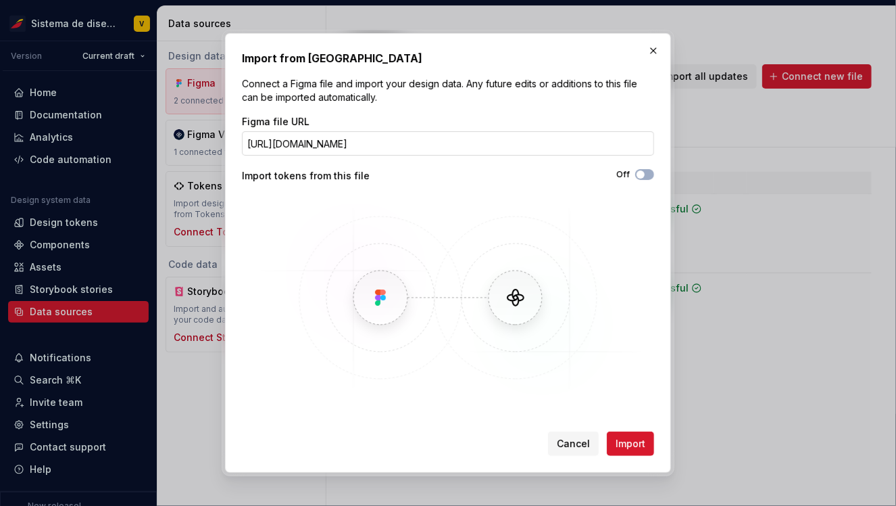
scroll to position [0, 218]
type input "[URL][DOMAIN_NAME]"
click at [618, 442] on span "Import" at bounding box center [631, 444] width 30 height 14
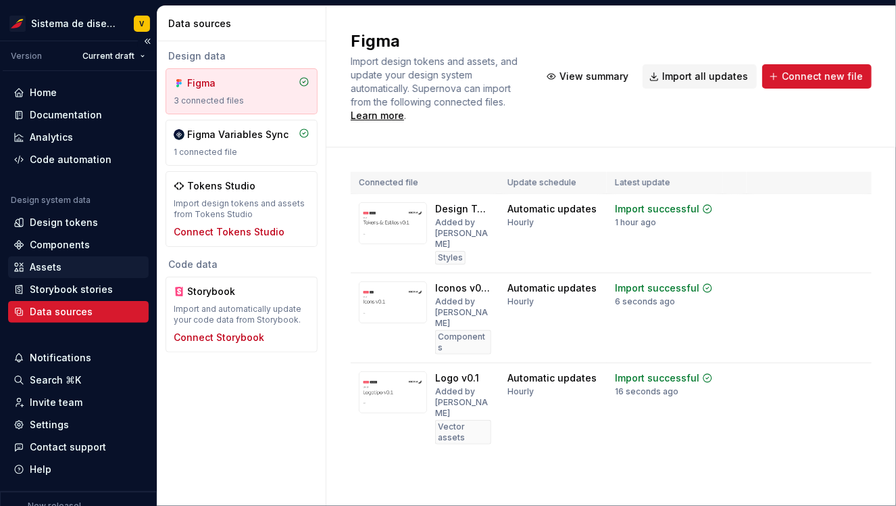
click at [40, 266] on div "Assets" at bounding box center [46, 267] width 32 height 14
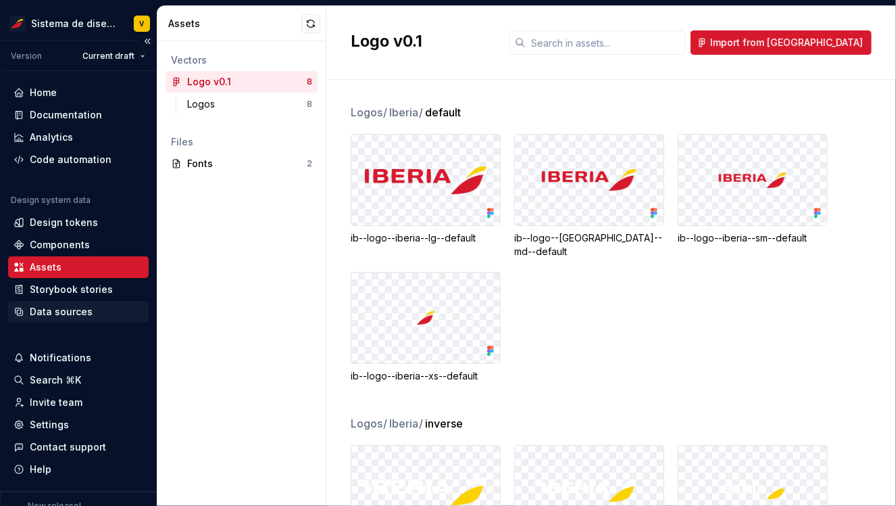
click at [54, 309] on div "Data sources" at bounding box center [61, 312] width 63 height 14
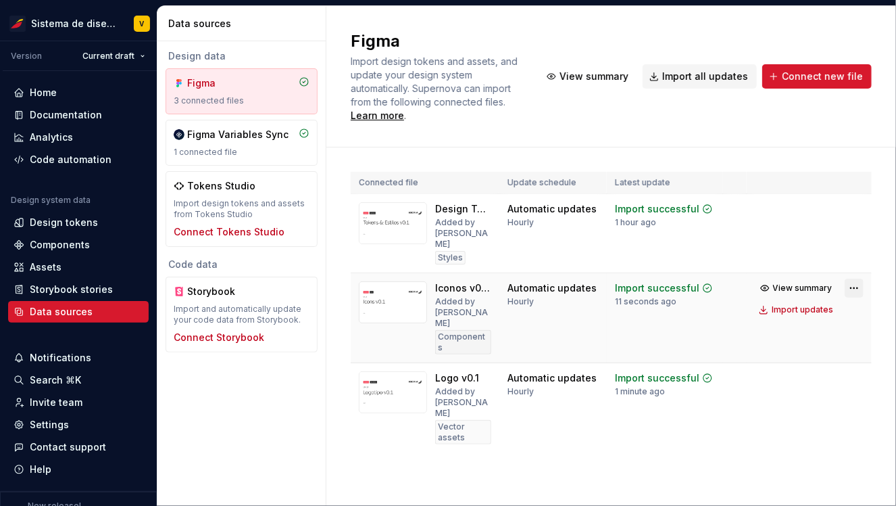
click at [854, 266] on html "Sistema de diseño Iberia V Version Current draft Home Documentation Analytics C…" at bounding box center [448, 253] width 896 height 506
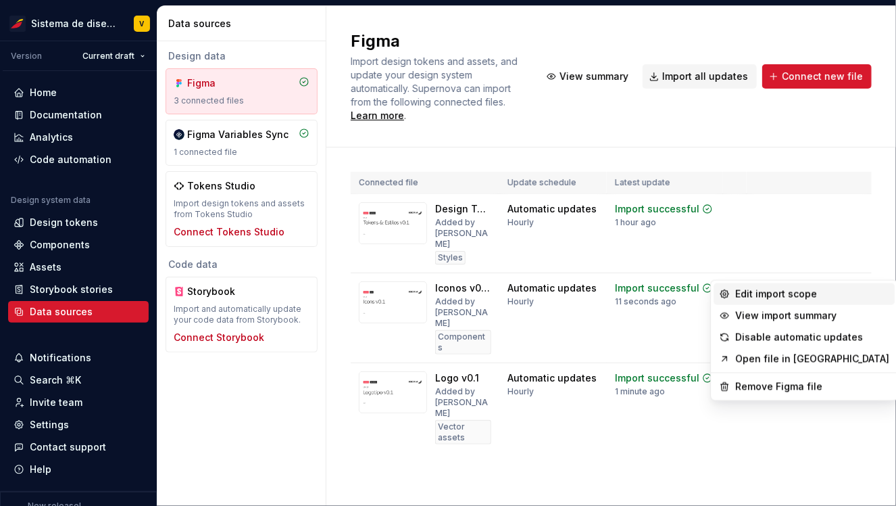
click at [754, 289] on div "Edit import scope" at bounding box center [812, 294] width 154 height 14
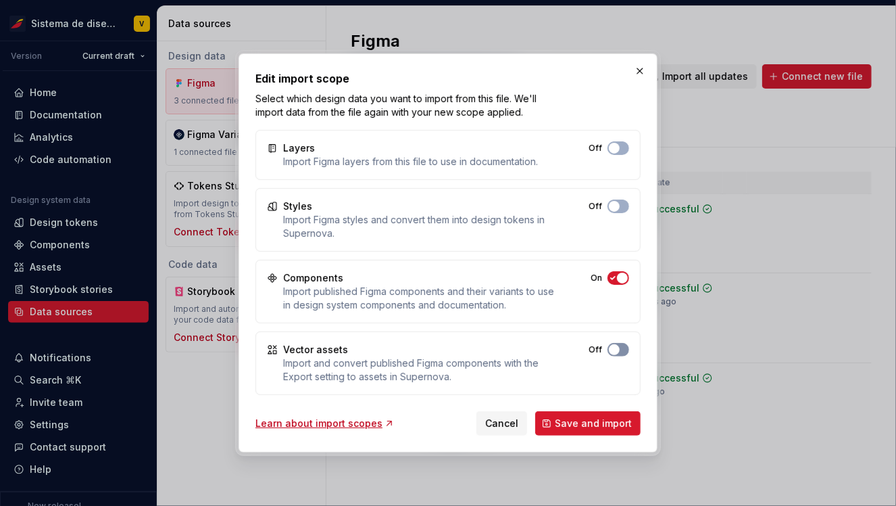
click at [619, 349] on span "button" at bounding box center [614, 349] width 11 height 11
click at [580, 420] on span "Save and import" at bounding box center [593, 423] width 77 height 14
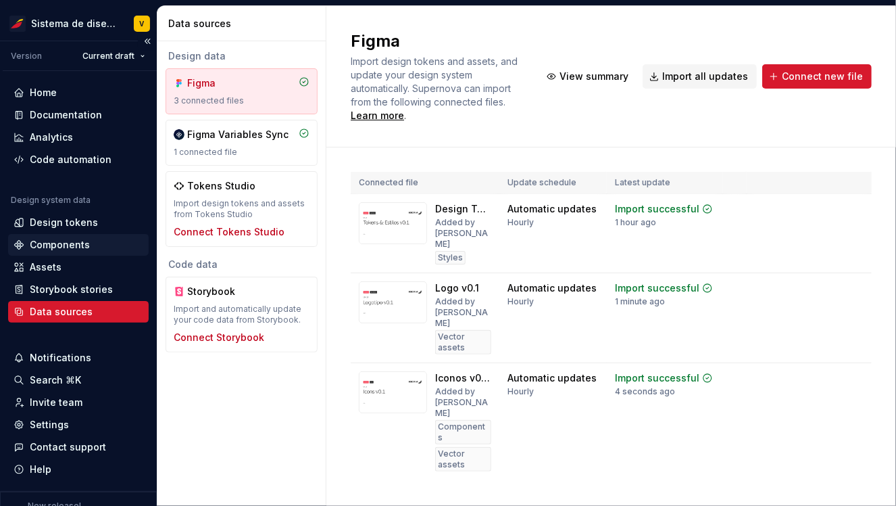
click at [47, 244] on div "Components" at bounding box center [60, 245] width 60 height 14
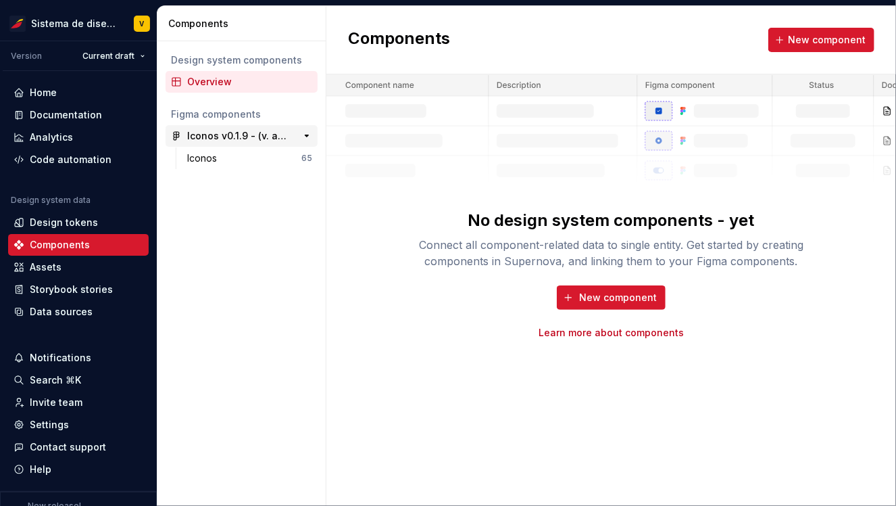
click at [212, 137] on div "Iconos v0.1.9 - (v. actual)" at bounding box center [237, 136] width 101 height 14
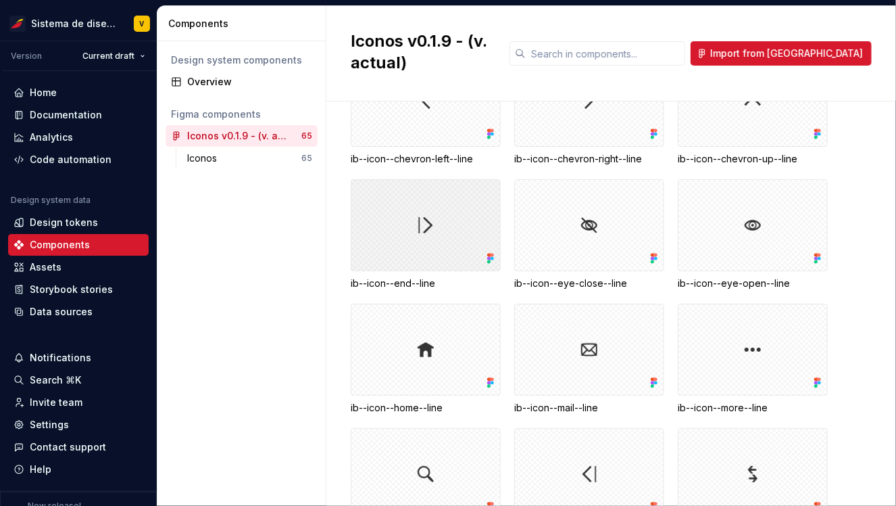
scroll to position [2834, 0]
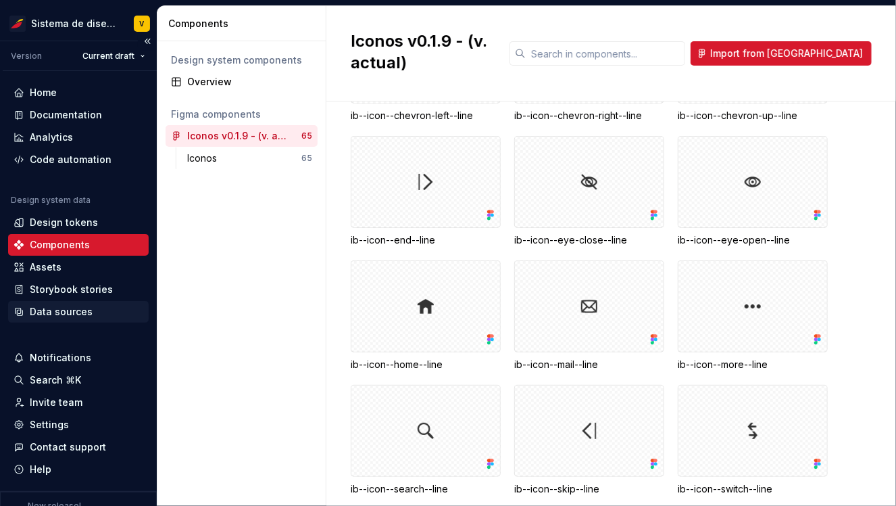
click at [49, 313] on div "Data sources" at bounding box center [61, 312] width 63 height 14
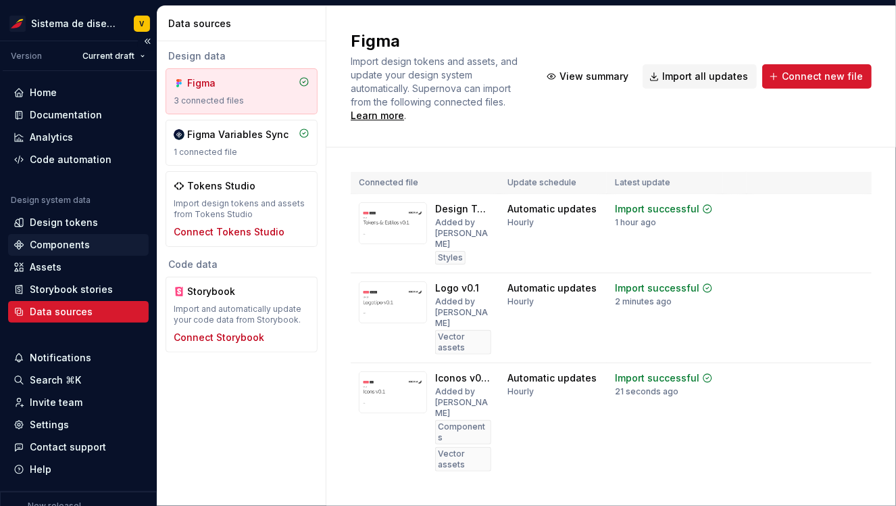
click at [59, 240] on div "Components" at bounding box center [60, 245] width 60 height 14
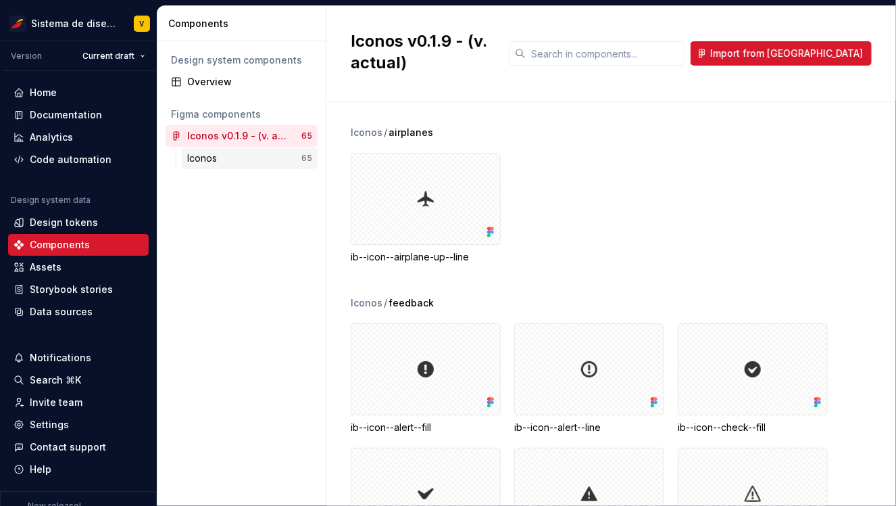
click at [207, 160] on div "Iconos" at bounding box center [204, 158] width 35 height 14
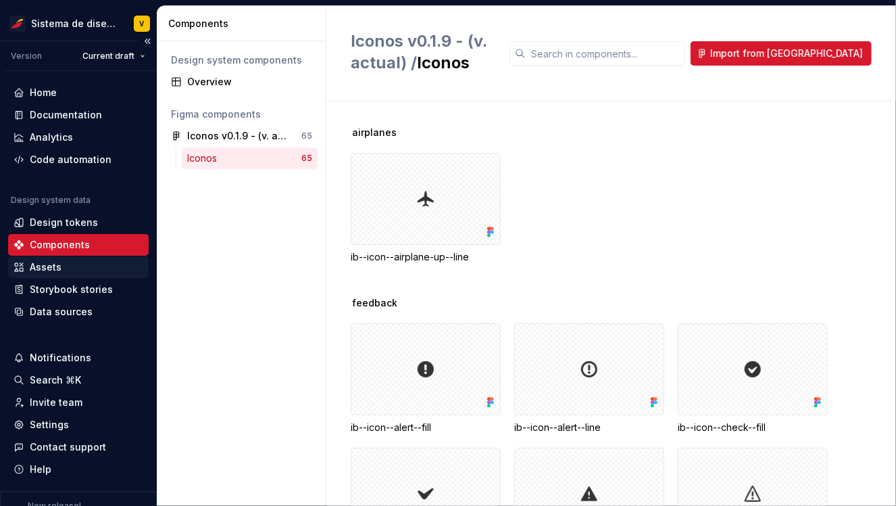
click at [51, 269] on div "Assets" at bounding box center [46, 267] width 32 height 14
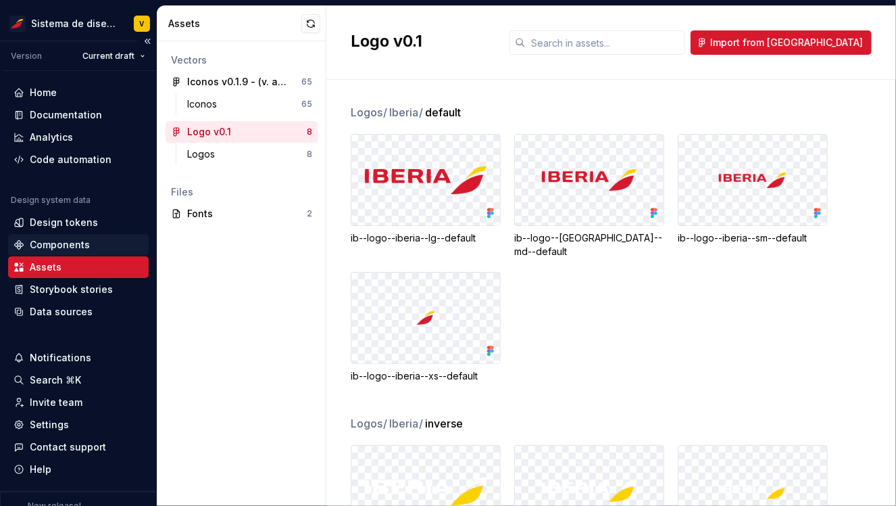
click at [54, 243] on div "Components" at bounding box center [60, 245] width 60 height 14
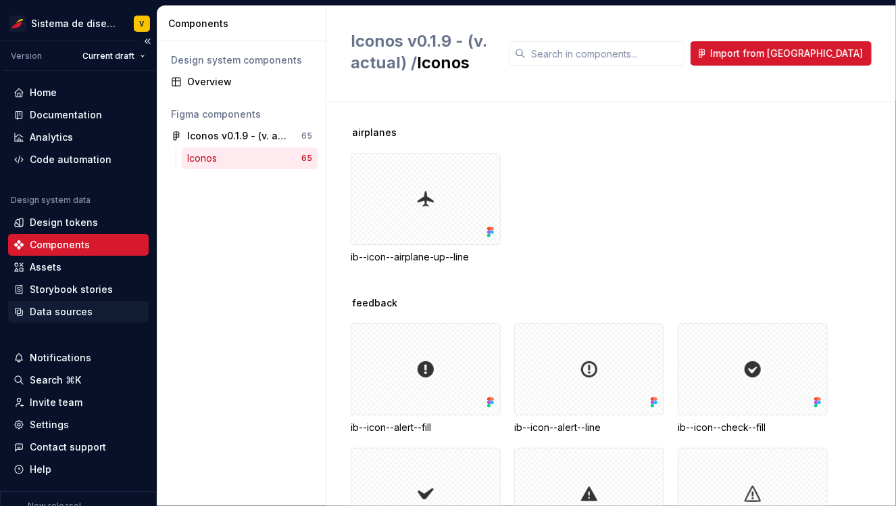
click at [49, 310] on div "Data sources" at bounding box center [61, 312] width 63 height 14
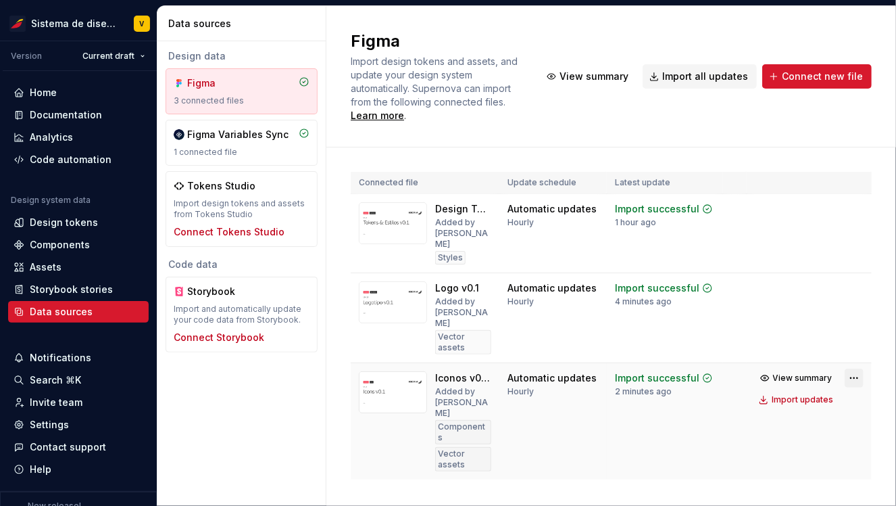
click at [850, 333] on html "Sistema de diseño Iberia V Version Current draft Home Documentation Analytics C…" at bounding box center [448, 253] width 896 height 506
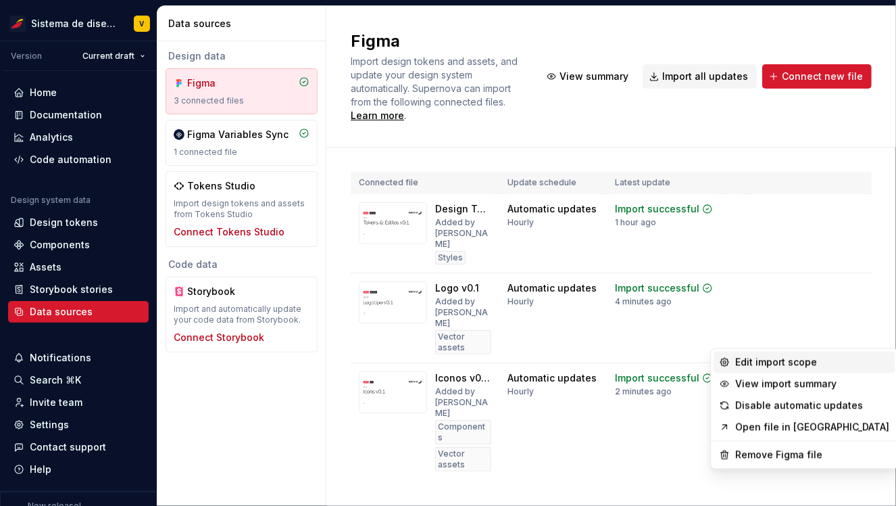
click at [760, 364] on div "Edit import scope" at bounding box center [812, 363] width 154 height 14
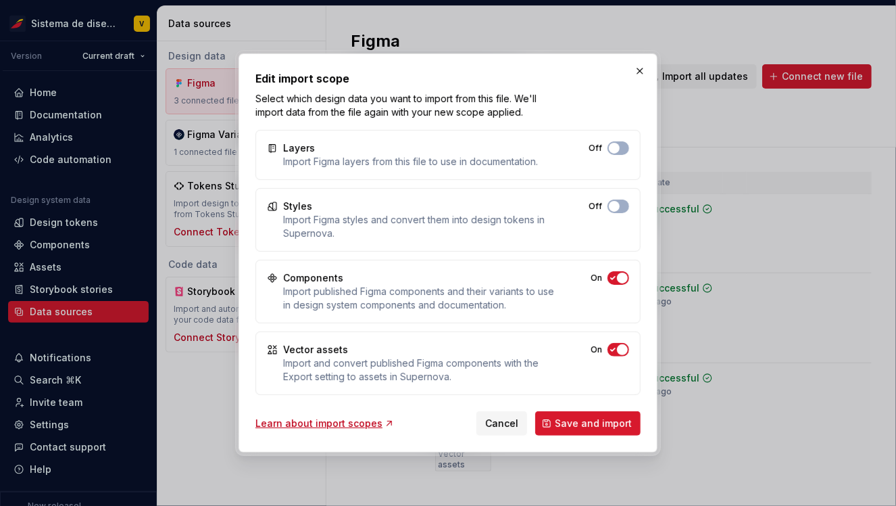
click at [614, 278] on icon "button" at bounding box center [613, 277] width 4 height 3
click at [562, 414] on button "Save and import" at bounding box center [587, 423] width 105 height 24
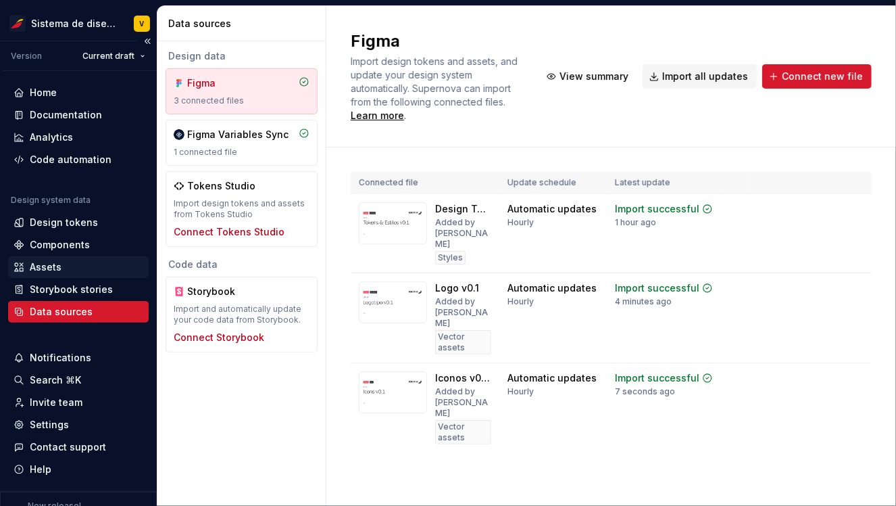
click at [68, 264] on div "Assets" at bounding box center [79, 267] width 130 height 14
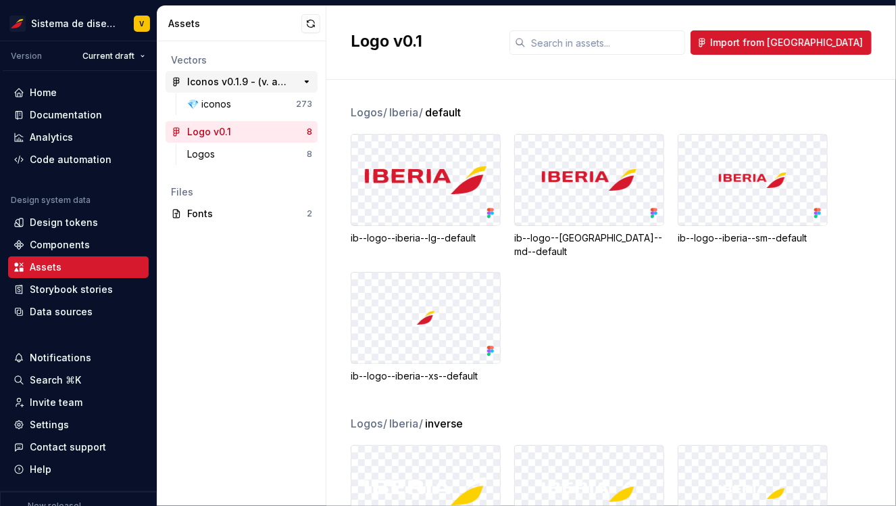
click at [245, 82] on div "Iconos v0.1.9 - (v. actual)" at bounding box center [237, 82] width 101 height 14
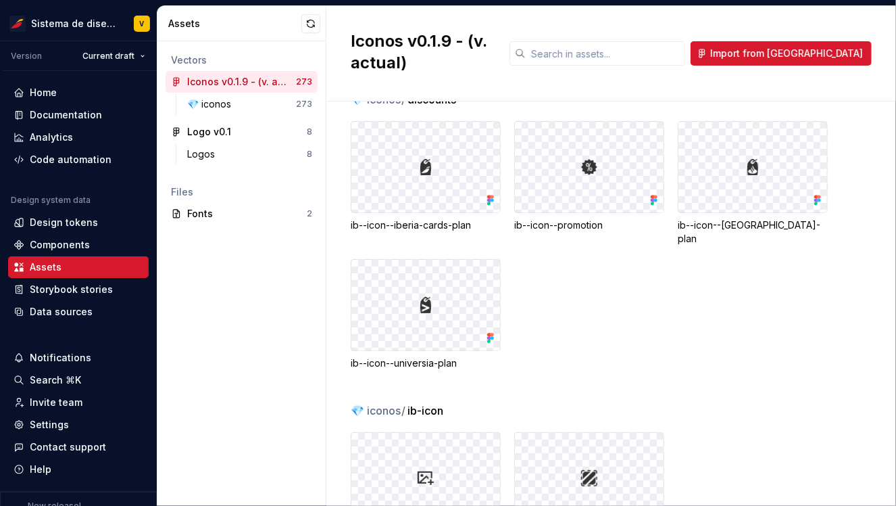
scroll to position [12657, 0]
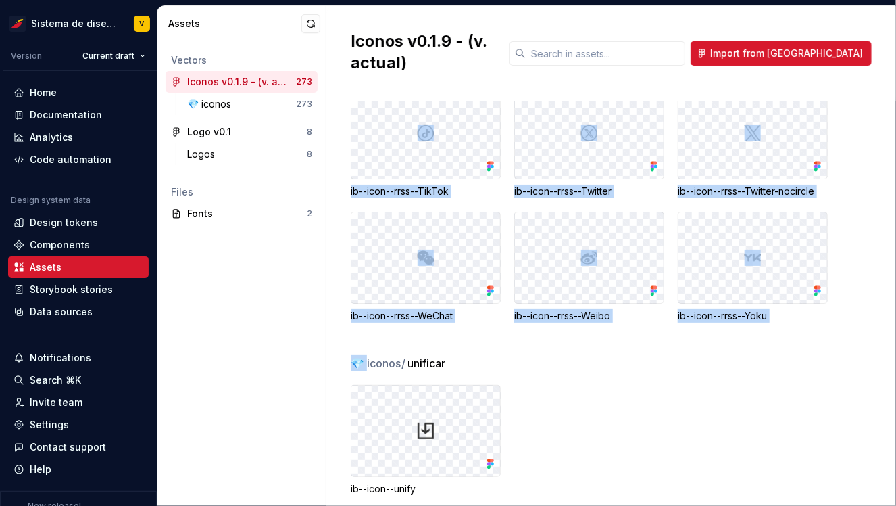
drag, startPoint x: 363, startPoint y: 339, endPoint x: 345, endPoint y: 339, distance: 18.2
click at [345, 339] on div "💎 iconos / RRSS ib--icon--rrss--Facebook ib--icon--rrss--Instagram ib--icon--rr…" at bounding box center [611, 303] width 570 height 404
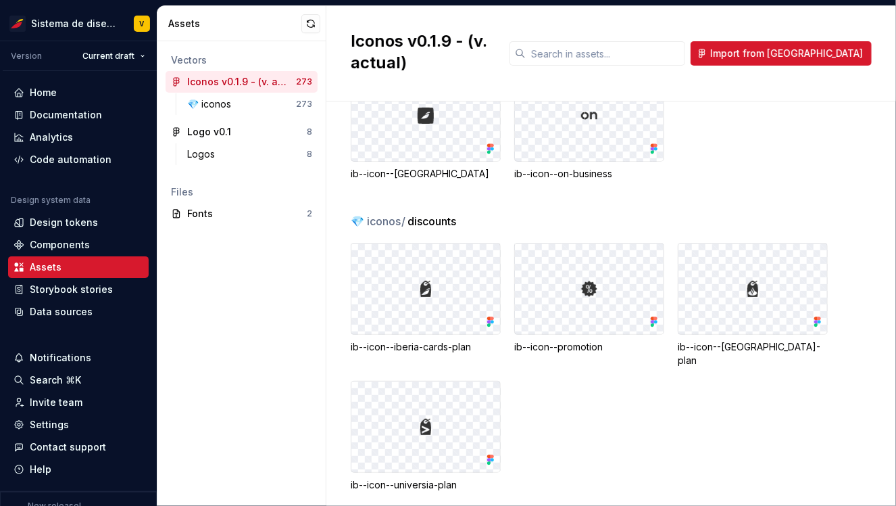
scroll to position [11808, 0]
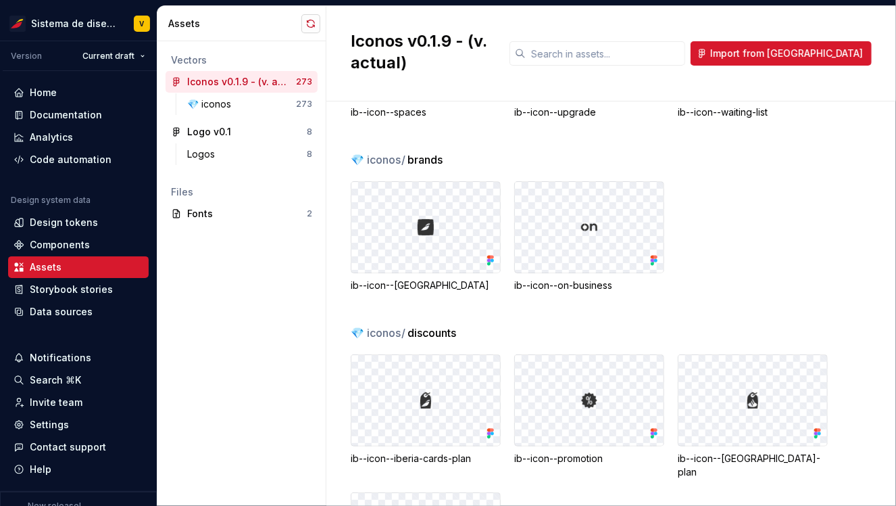
click at [309, 22] on button "button" at bounding box center [310, 23] width 19 height 19
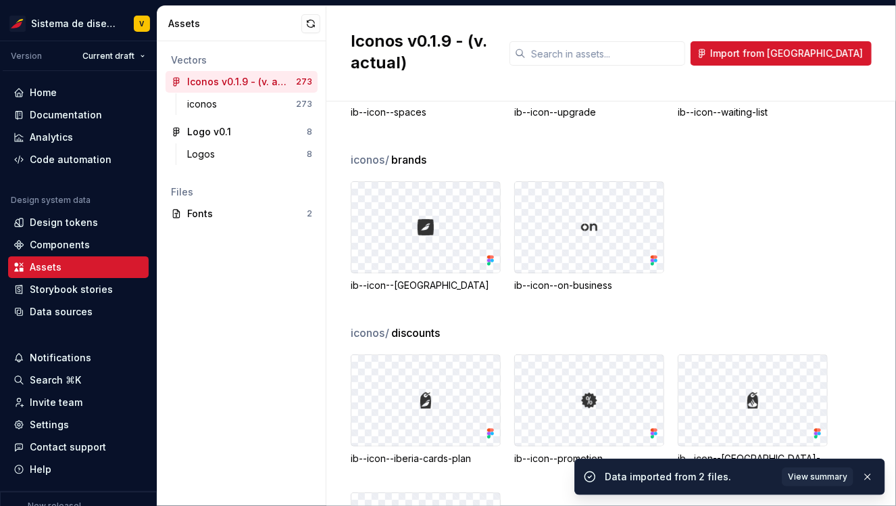
click at [253, 362] on div "Vectors Iconos v0.1.9 - (v. actual) 273 iconos 273 Logo v0.1 8 Logos 8 Files Fo…" at bounding box center [241, 273] width 168 height 464
click at [309, 82] on button "button" at bounding box center [306, 81] width 19 height 19
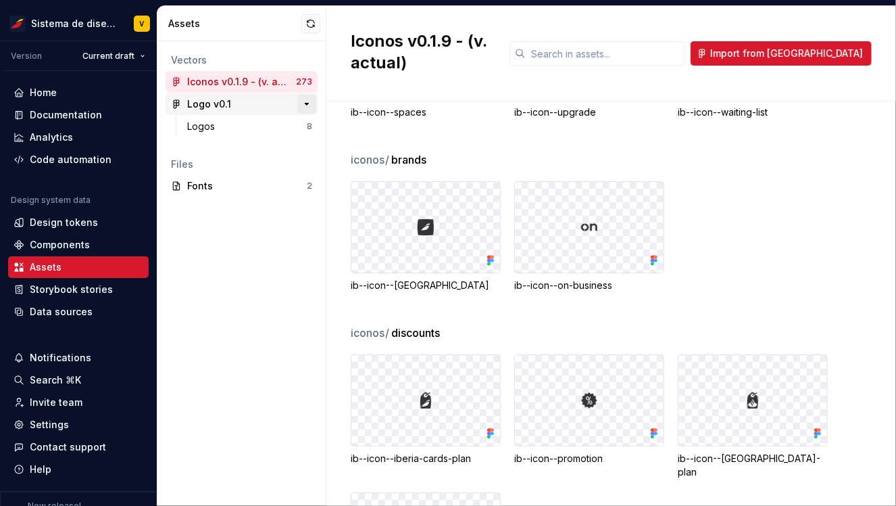
click at [307, 105] on button "button" at bounding box center [306, 104] width 19 height 19
click at [311, 22] on button "button" at bounding box center [310, 23] width 19 height 19
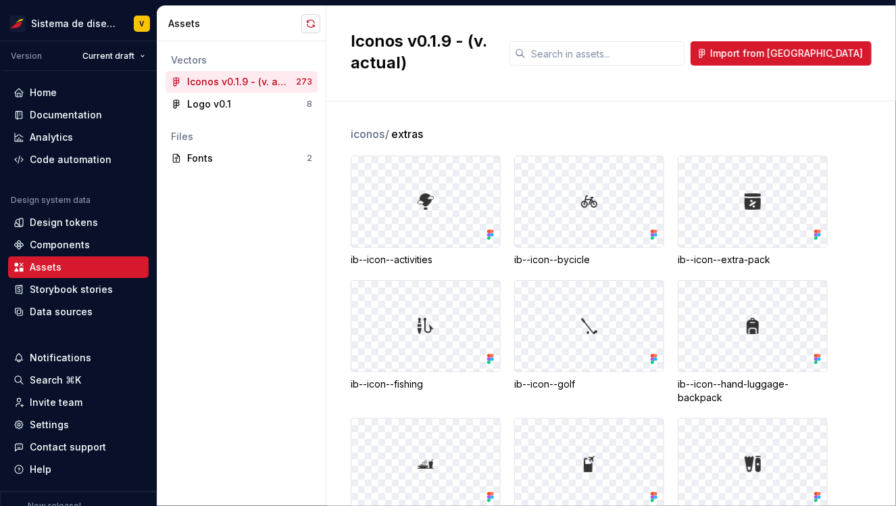
click at [310, 20] on button "button" at bounding box center [310, 23] width 19 height 19
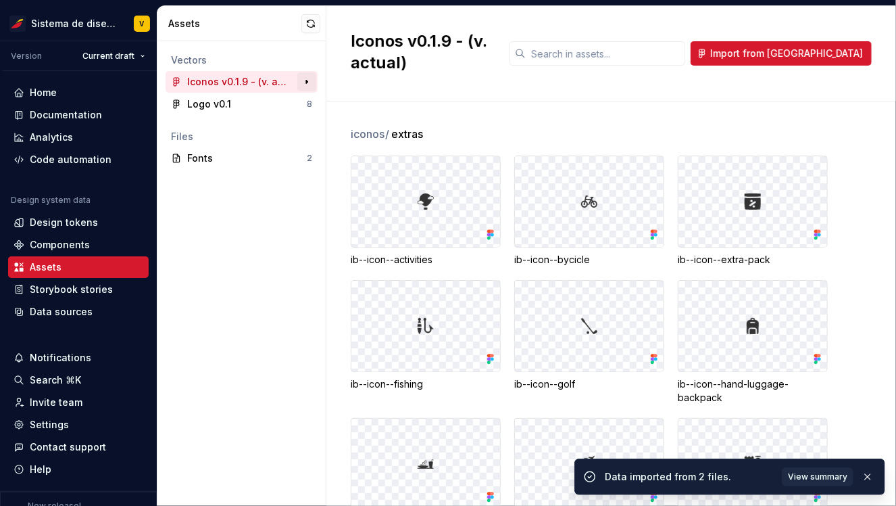
click at [303, 84] on button "button" at bounding box center [306, 81] width 19 height 19
click at [71, 309] on div "Data sources" at bounding box center [61, 312] width 63 height 14
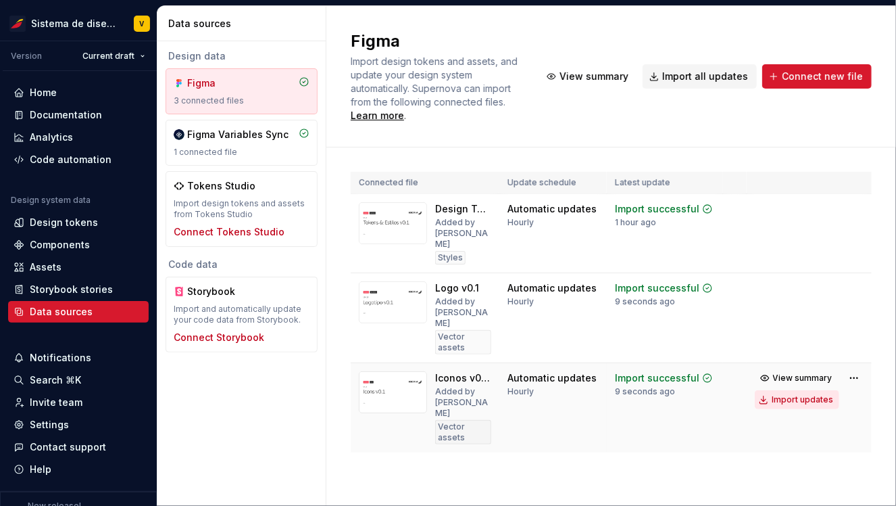
click at [787, 394] on div "Import updates" at bounding box center [803, 399] width 62 height 11
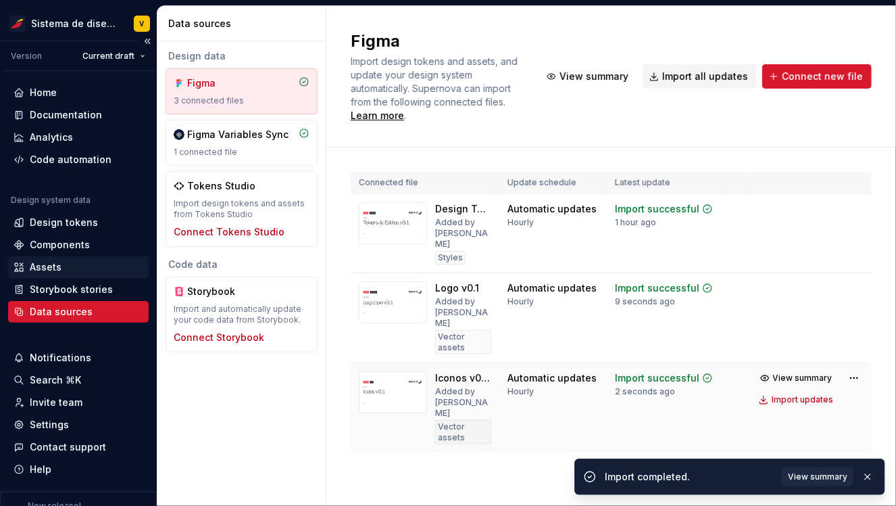
click at [36, 266] on div "Assets" at bounding box center [46, 267] width 32 height 14
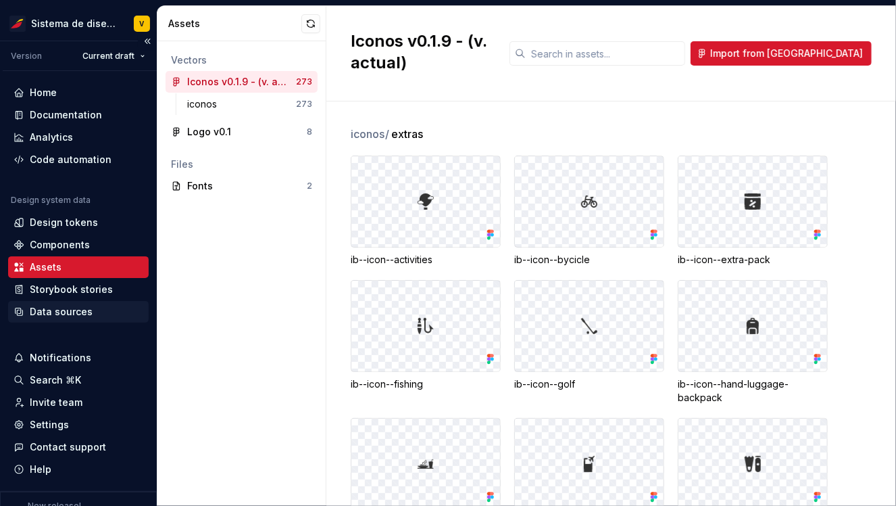
click at [78, 307] on div "Data sources" at bounding box center [61, 312] width 63 height 14
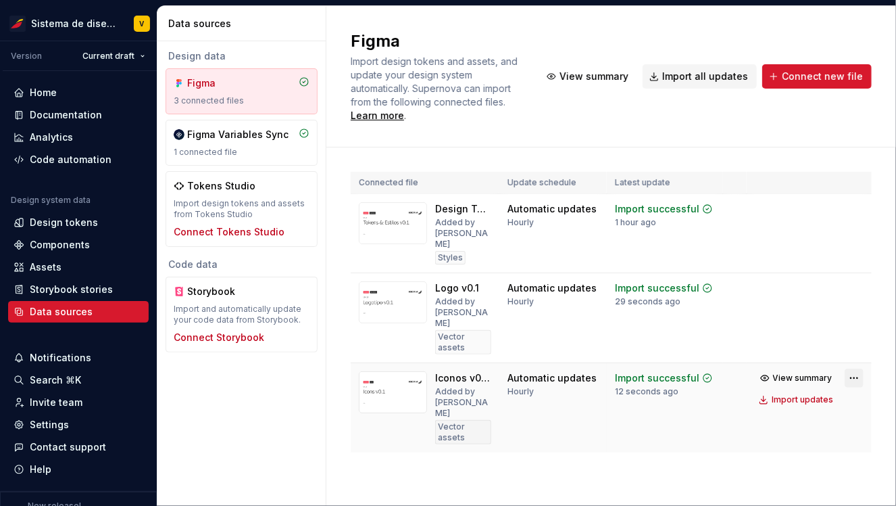
click at [857, 336] on html "Sistema de diseño Iberia V Version Current draft Home Documentation Analytics C…" at bounding box center [448, 253] width 896 height 506
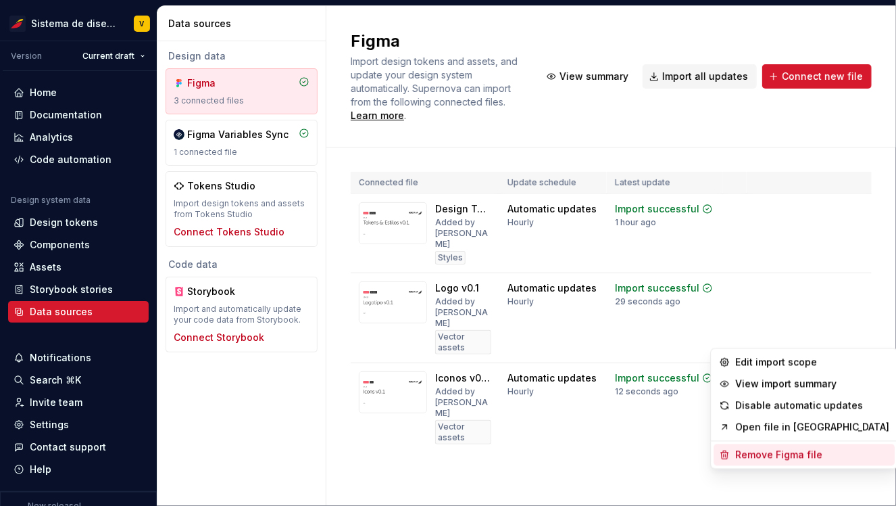
click at [754, 455] on div "Remove Figma file" at bounding box center [812, 455] width 154 height 14
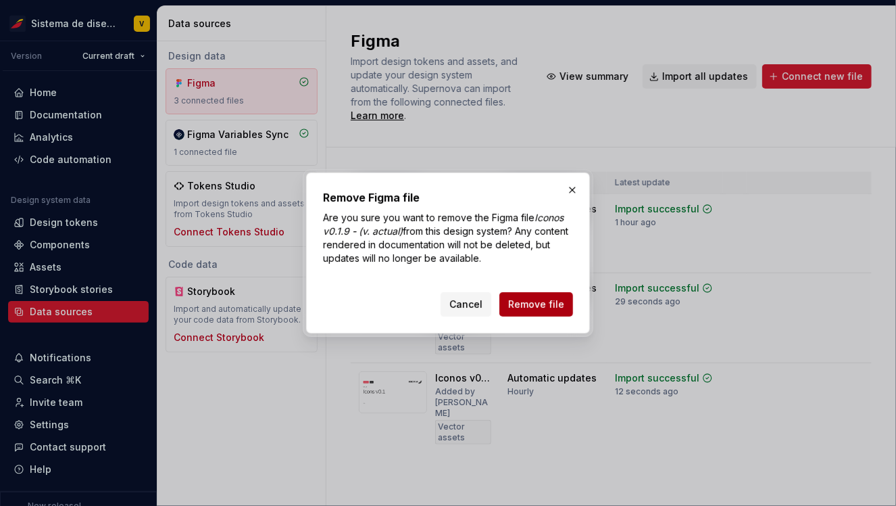
click at [539, 302] on span "Remove file" at bounding box center [536, 304] width 56 height 14
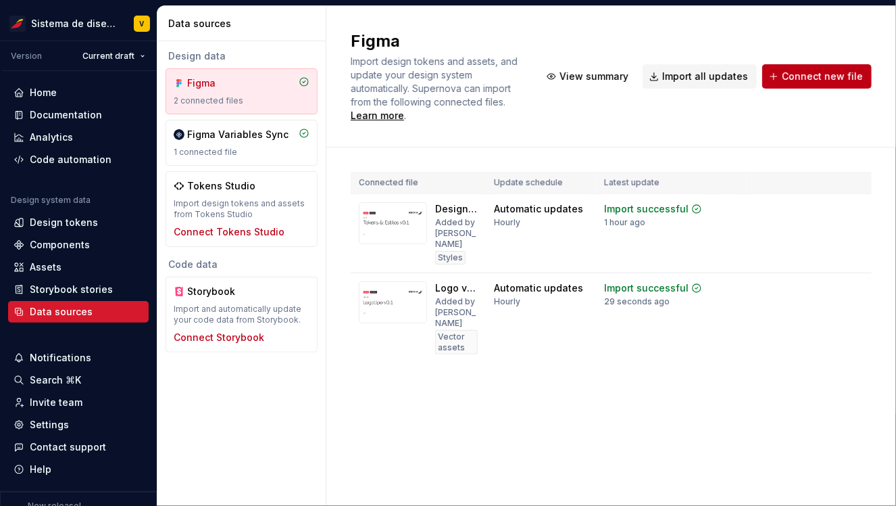
click at [794, 69] on button "Connect new file" at bounding box center [816, 76] width 109 height 24
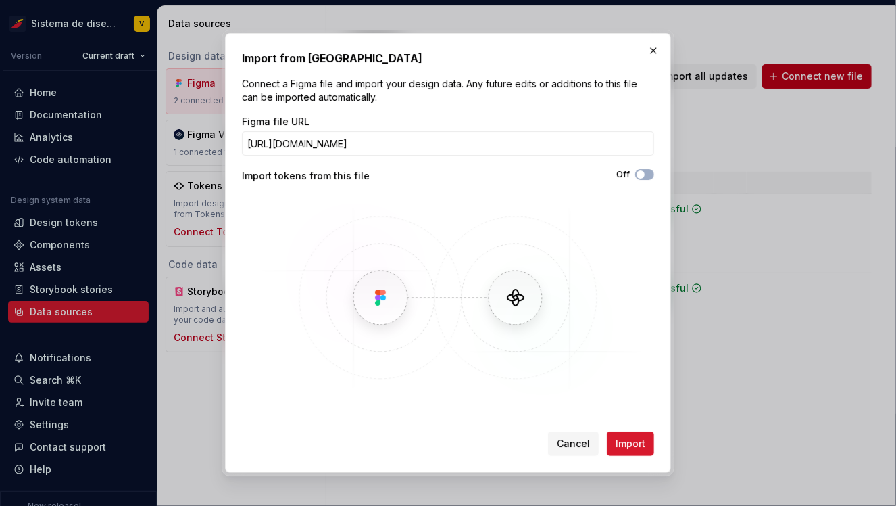
scroll to position [0, 218]
type input "[URL][DOMAIN_NAME]"
click at [607, 431] on button "Import" at bounding box center [630, 443] width 47 height 24
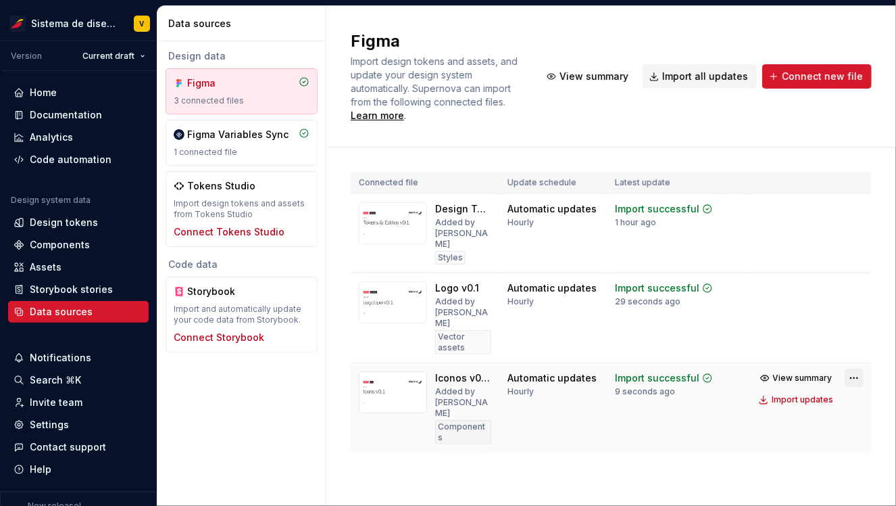
click at [852, 337] on html "Sistema de diseño Iberia V Version Current draft Home Documentation Analytics C…" at bounding box center [448, 253] width 896 height 506
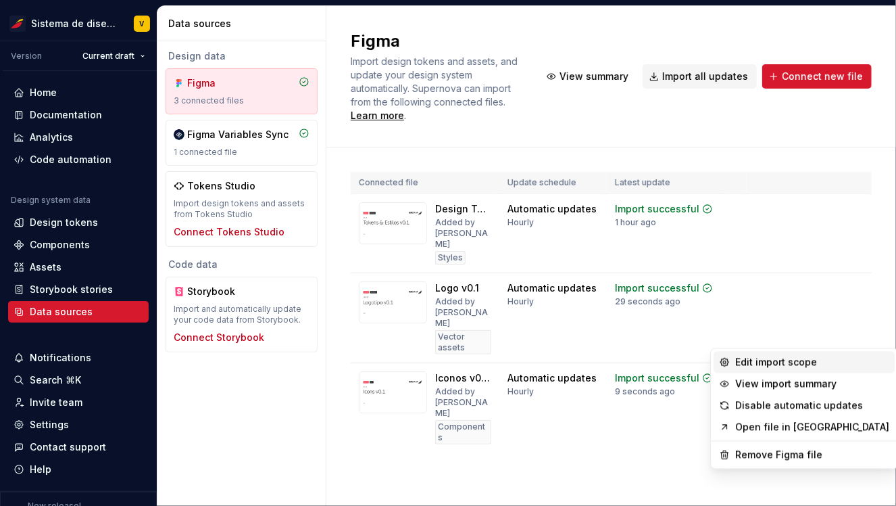
click at [733, 362] on div "Edit import scope" at bounding box center [804, 362] width 181 height 22
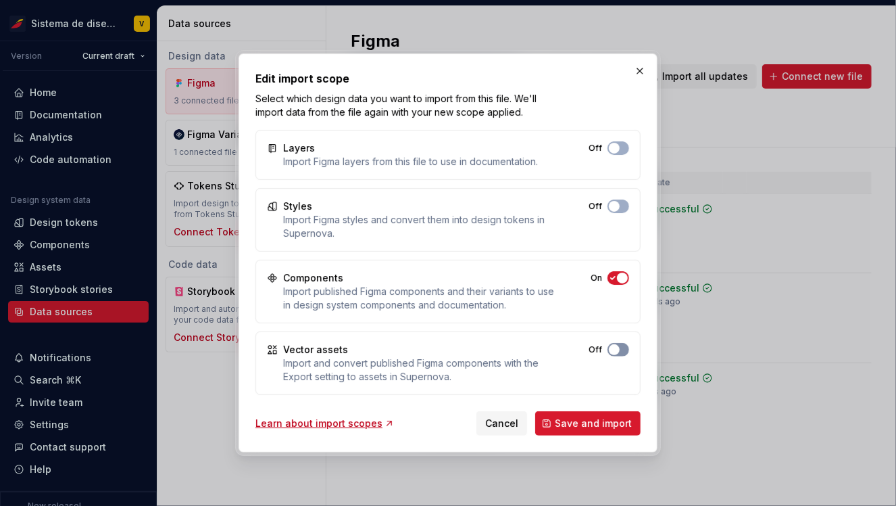
click at [620, 347] on button "Off" at bounding box center [619, 350] width 22 height 14
click at [612, 277] on icon "button" at bounding box center [613, 278] width 11 height 8
click at [556, 418] on button "Save and import" at bounding box center [587, 423] width 105 height 24
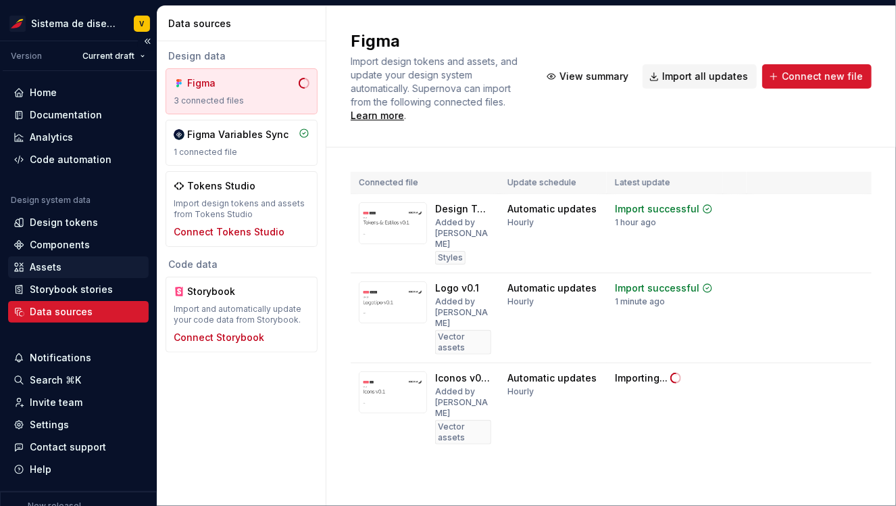
click at [53, 266] on div "Assets" at bounding box center [46, 267] width 32 height 14
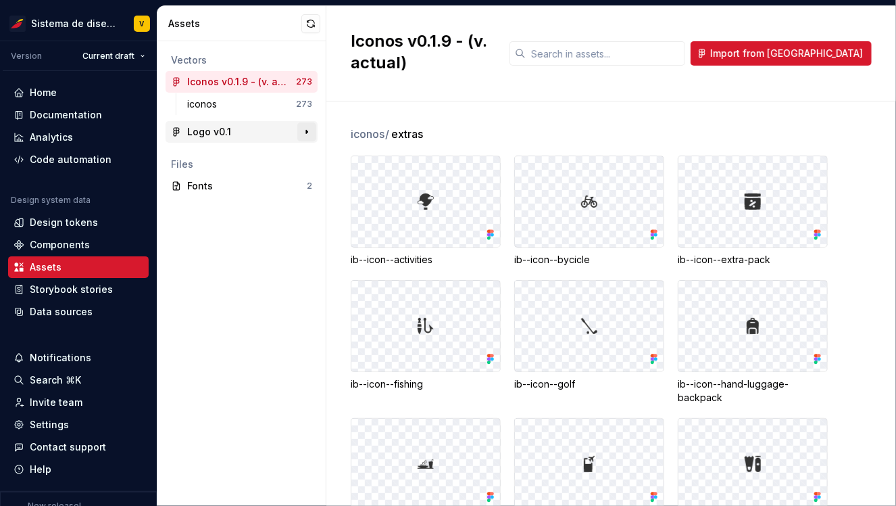
click at [308, 131] on button "button" at bounding box center [306, 131] width 19 height 19
click at [55, 310] on div "Data sources" at bounding box center [61, 312] width 63 height 14
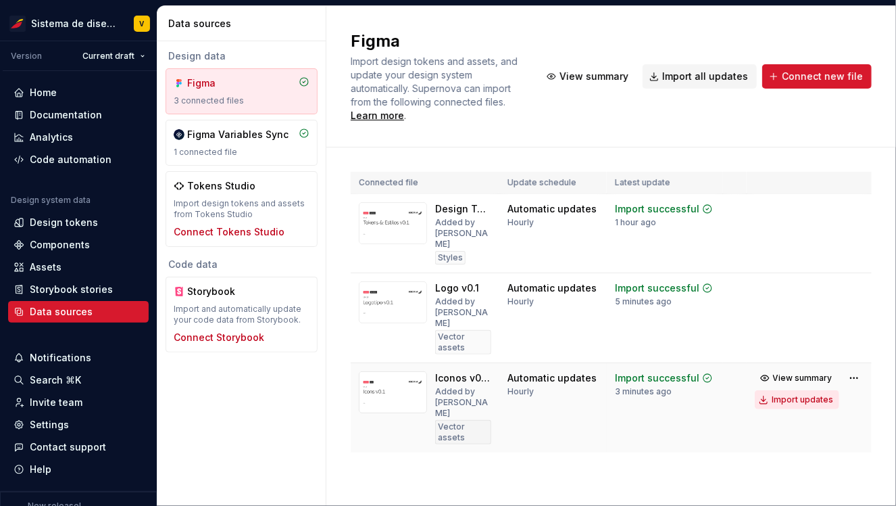
click at [802, 394] on div "Import updates" at bounding box center [803, 399] width 62 height 11
click at [783, 394] on div "Import updates" at bounding box center [803, 399] width 62 height 11
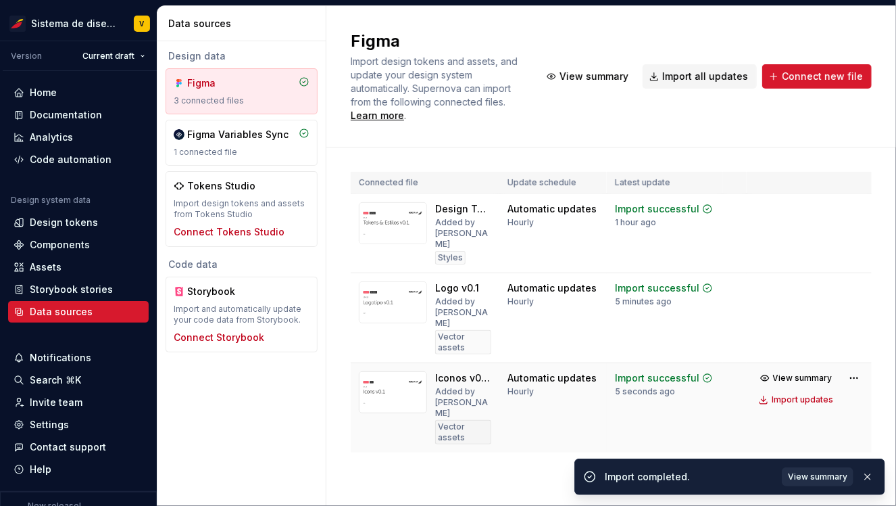
click at [817, 477] on span "View summary" at bounding box center [817, 476] width 59 height 11
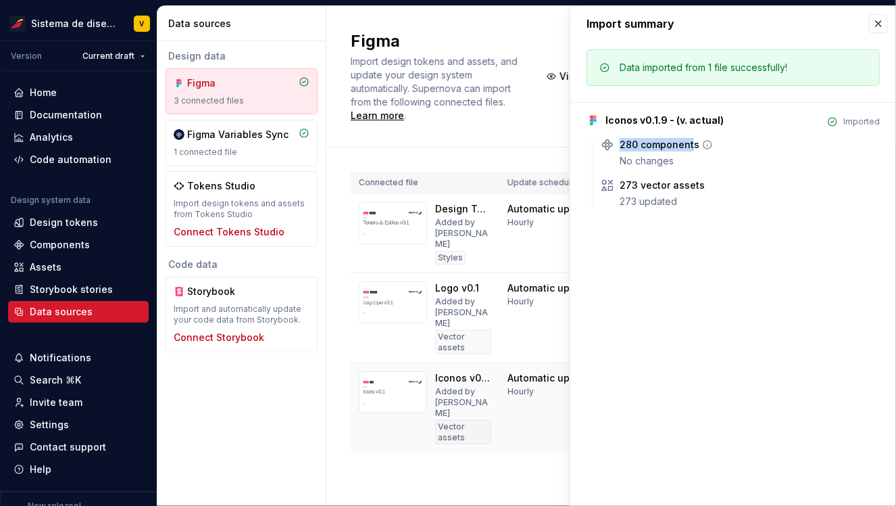
drag, startPoint x: 620, startPoint y: 144, endPoint x: 692, endPoint y: 147, distance: 71.7
click at [693, 147] on div "280 components" at bounding box center [660, 145] width 80 height 14
drag, startPoint x: 620, startPoint y: 185, endPoint x: 696, endPoint y: 187, distance: 75.7
click at [696, 187] on div "273 vector assets" at bounding box center [662, 185] width 85 height 14
click at [49, 260] on div "Assets" at bounding box center [78, 267] width 141 height 22
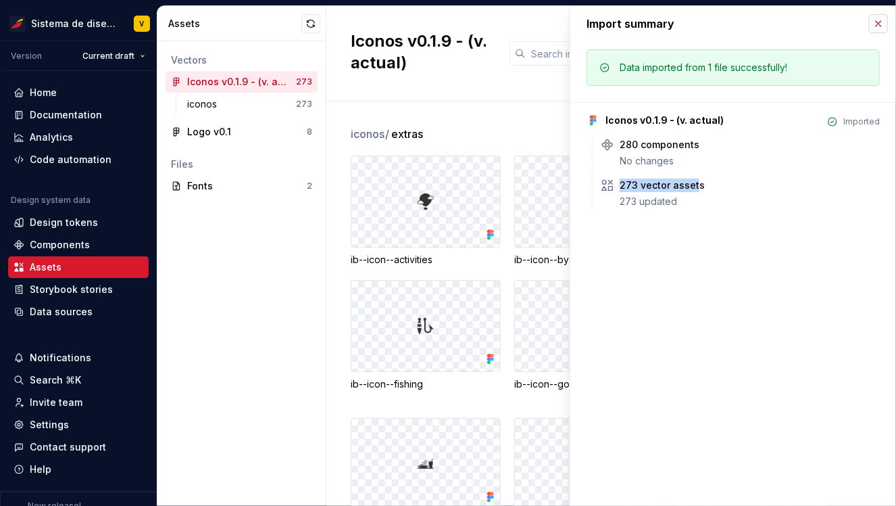
click at [879, 23] on button "button" at bounding box center [878, 23] width 19 height 19
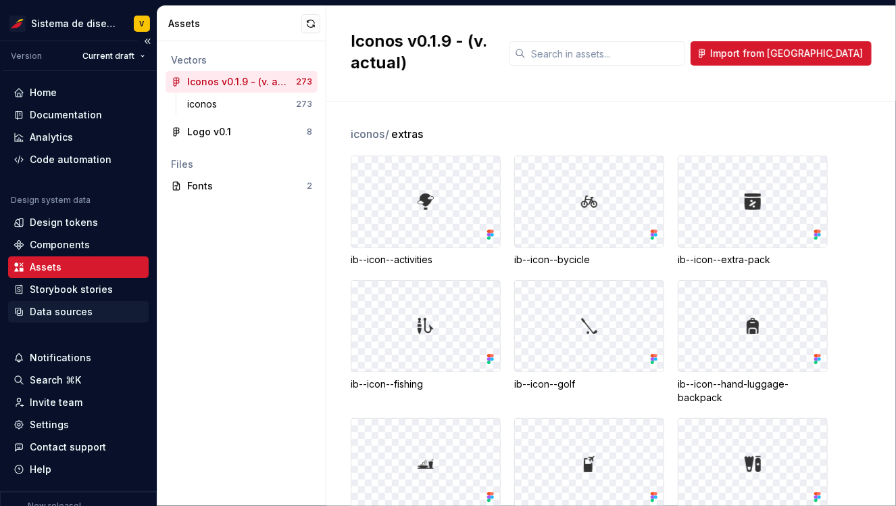
click at [45, 310] on div "Data sources" at bounding box center [61, 312] width 63 height 14
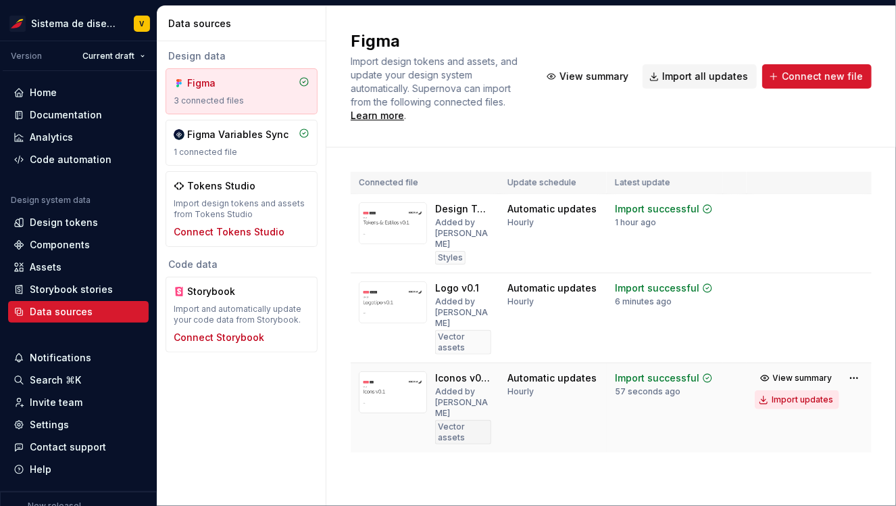
click at [800, 394] on div "Import updates" at bounding box center [803, 399] width 62 height 11
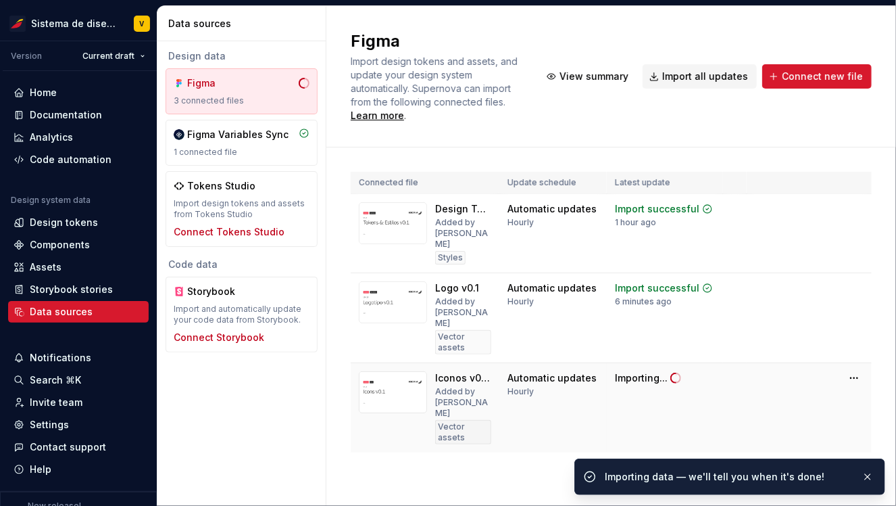
click at [779, 363] on tr "Iconos v0.1.9 - (v. actual) Added by Vani Vector assets Automatic updates Hourl…" at bounding box center [611, 408] width 521 height 90
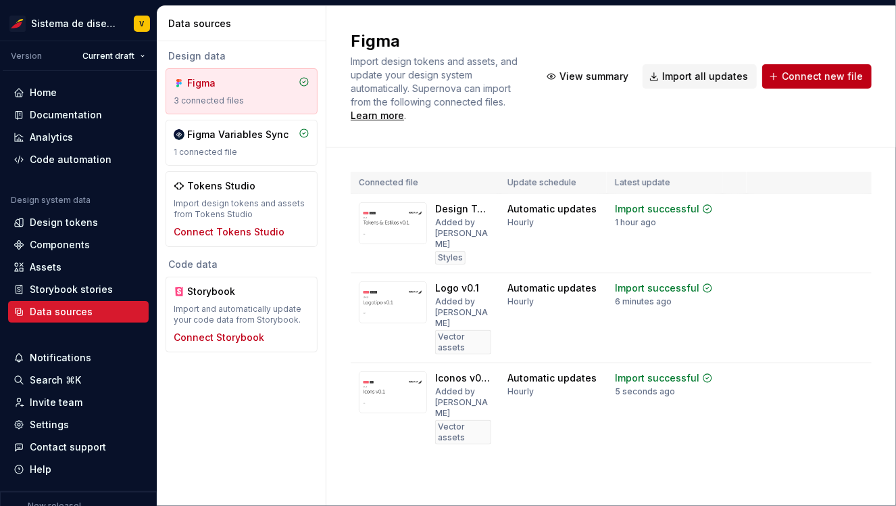
click at [824, 74] on span "Connect new file" at bounding box center [822, 77] width 81 height 14
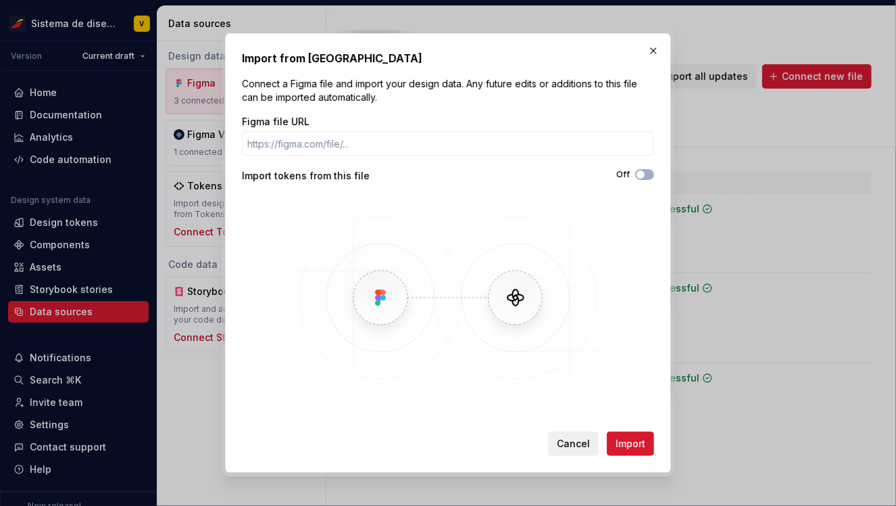
click at [568, 444] on span "Cancel" at bounding box center [573, 444] width 33 height 14
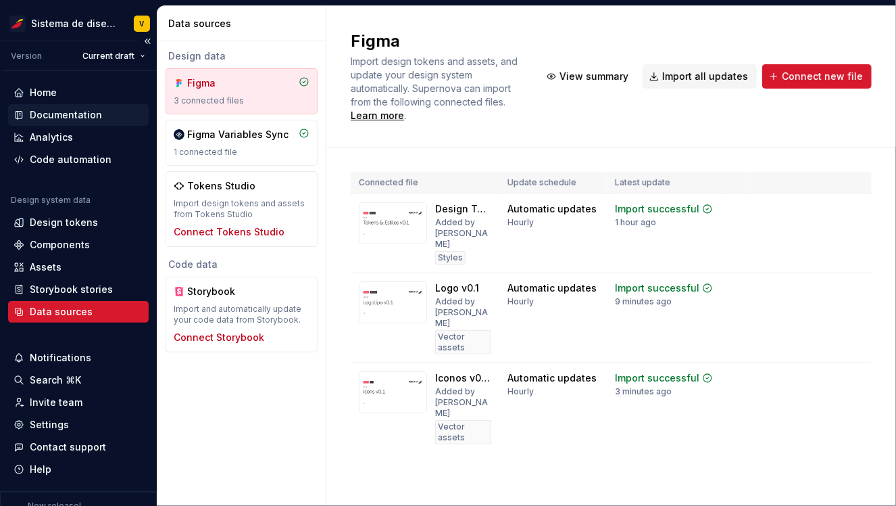
click at [57, 113] on div "Documentation" at bounding box center [66, 115] width 72 height 14
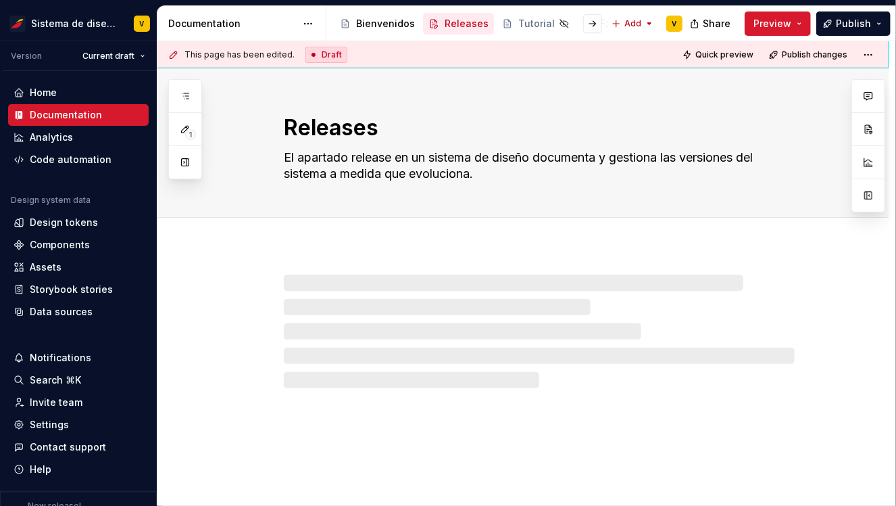
type textarea "*"
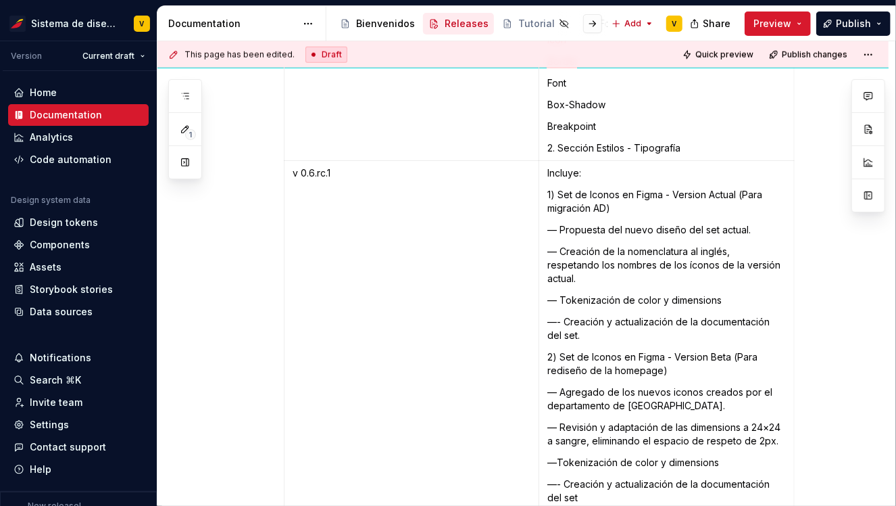
scroll to position [8000, 0]
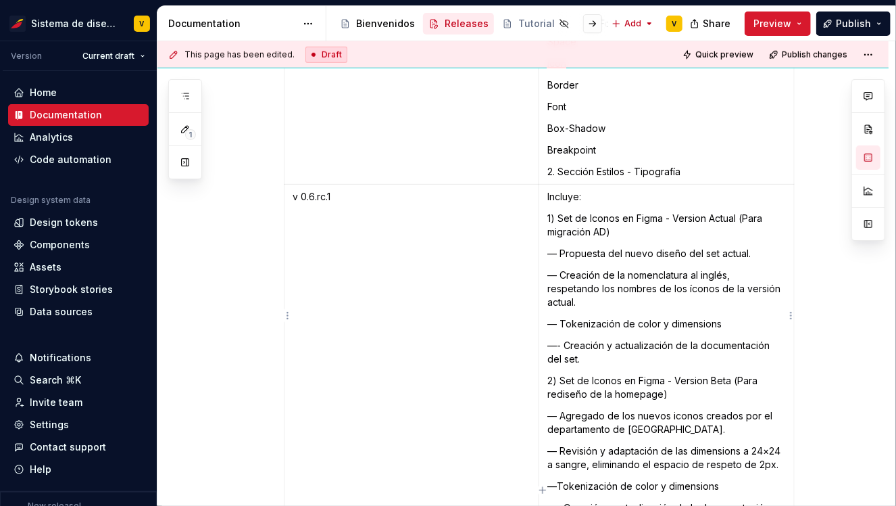
click at [631, 212] on p "1) Set de Iconos en Figma - Version Actual (Para migración AD)" at bounding box center [666, 225] width 239 height 27
drag, startPoint x: 616, startPoint y: 188, endPoint x: 658, endPoint y: 189, distance: 41.9
click at [658, 212] on p "1) Set de Iconos en Figma - Version Actual (Para migración AD) v.0.1.9" at bounding box center [666, 225] width 239 height 27
drag, startPoint x: 654, startPoint y: 187, endPoint x: 618, endPoint y: 187, distance: 35.8
click at [617, 212] on p "1) Set de Iconos en Figma - Version Actual (Para migración AD) v.0.1.9" at bounding box center [666, 225] width 239 height 27
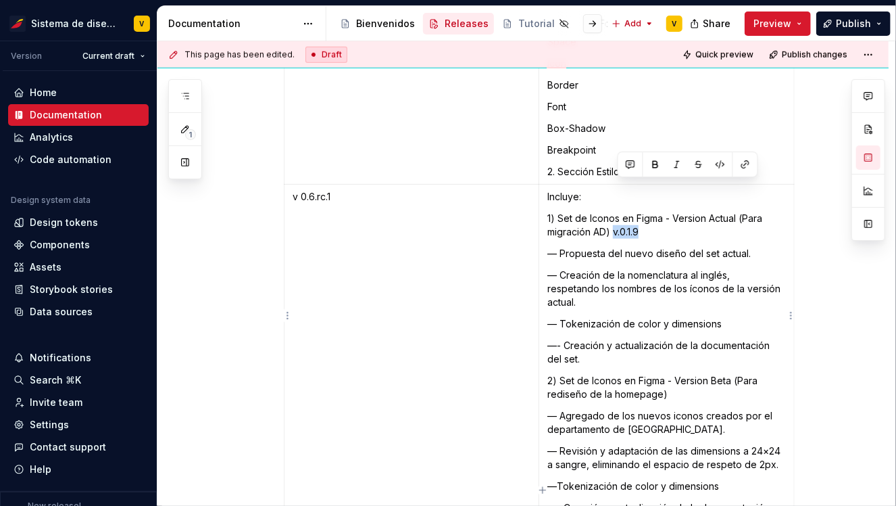
copy p "v.0.1.9"
click at [659, 212] on p "1) Set de Iconos en Figma - Version Actual (Para migración AD) v.0.1.9" at bounding box center [666, 225] width 239 height 27
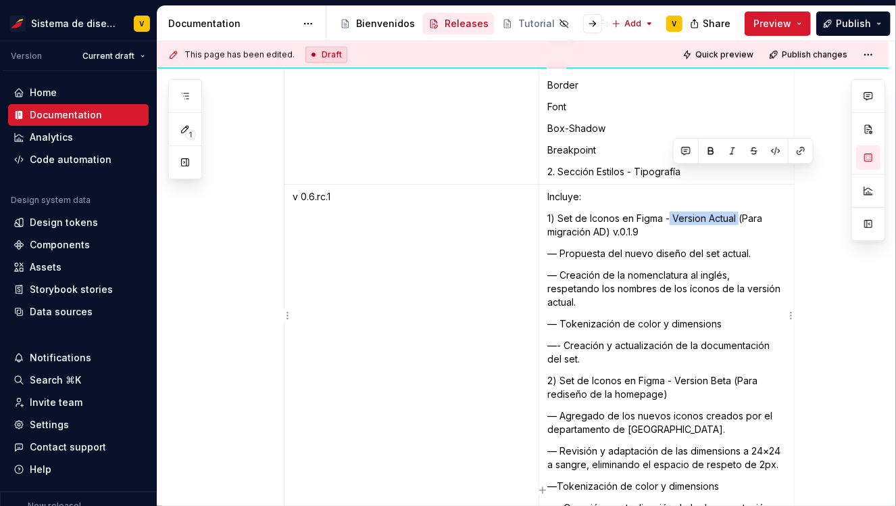
drag, startPoint x: 742, startPoint y: 174, endPoint x: 673, endPoint y: 174, distance: 68.9
click at [673, 212] on p "1) Set de Iconos en Figma - Version Actual (Para migración AD) v.0.1.9" at bounding box center [666, 225] width 239 height 27
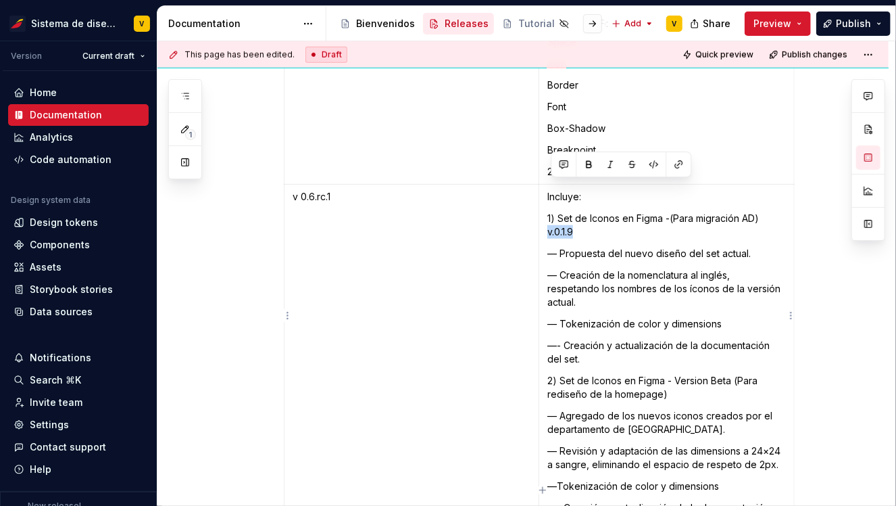
drag, startPoint x: 551, startPoint y: 187, endPoint x: 583, endPoint y: 187, distance: 31.8
click at [583, 212] on p "1) Set de Iconos en Figma -(Para migración AD) v.0.1.9" at bounding box center [666, 225] width 239 height 27
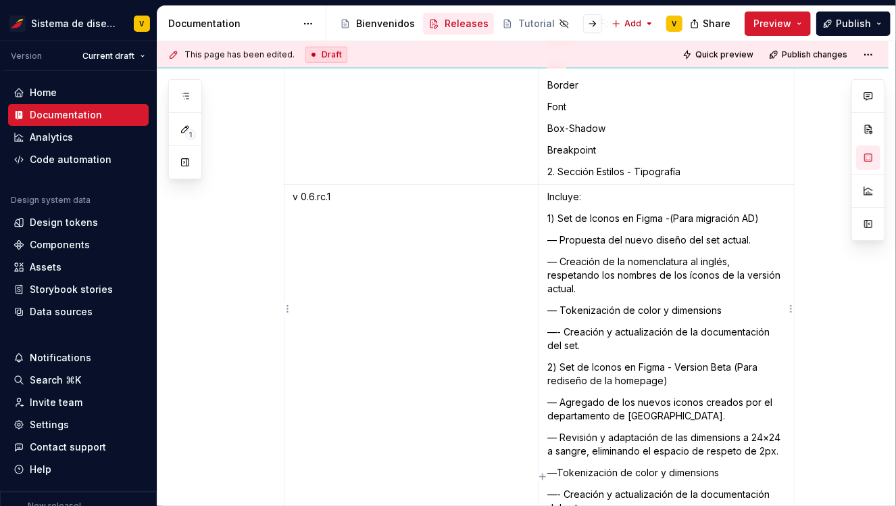
click at [668, 212] on p "1) Set de Iconos en Figma -(Para migración AD)" at bounding box center [666, 219] width 239 height 14
click at [668, 212] on p "1) Set de Iconos en Figma v.0.1.9 (Para migración AD)" at bounding box center [666, 219] width 239 height 14
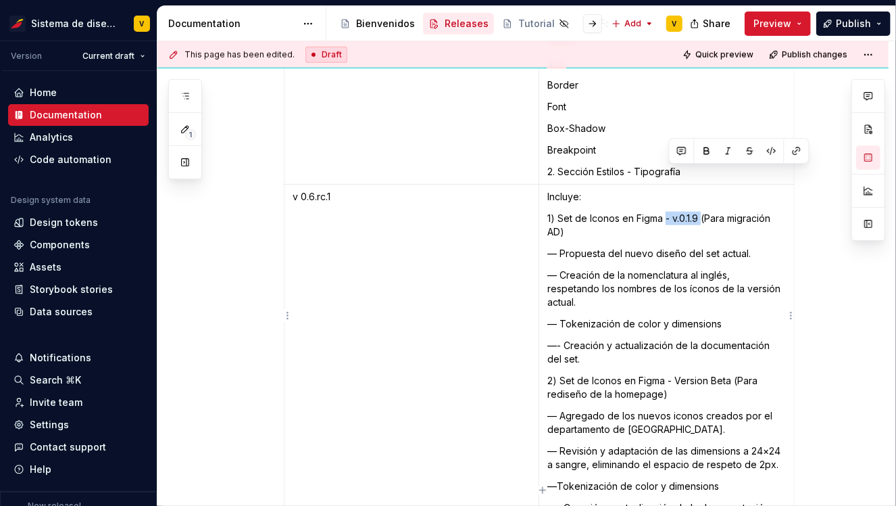
drag, startPoint x: 667, startPoint y: 175, endPoint x: 705, endPoint y: 178, distance: 37.9
click at [705, 212] on p "1) Set de Iconos en Figma - v.0.1.9 (Para migración AD)" at bounding box center [666, 225] width 239 height 27
copy p "- v.0.1.9"
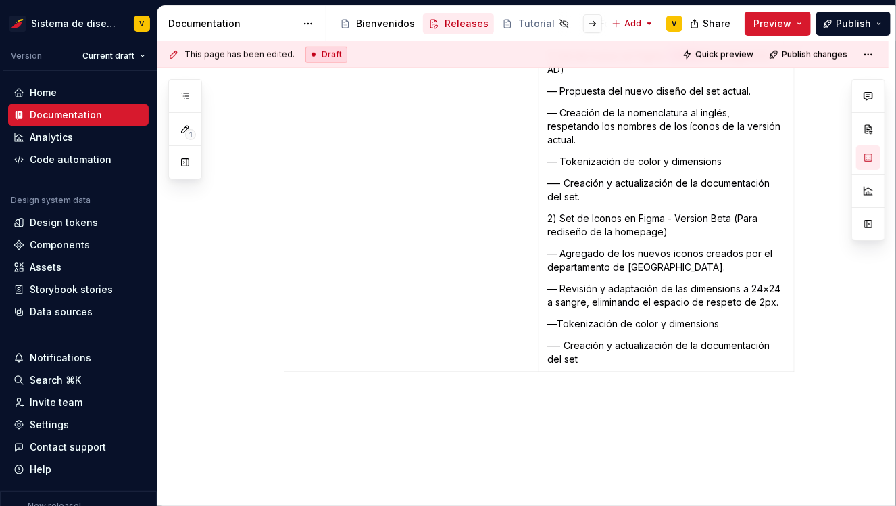
scroll to position [8152, 0]
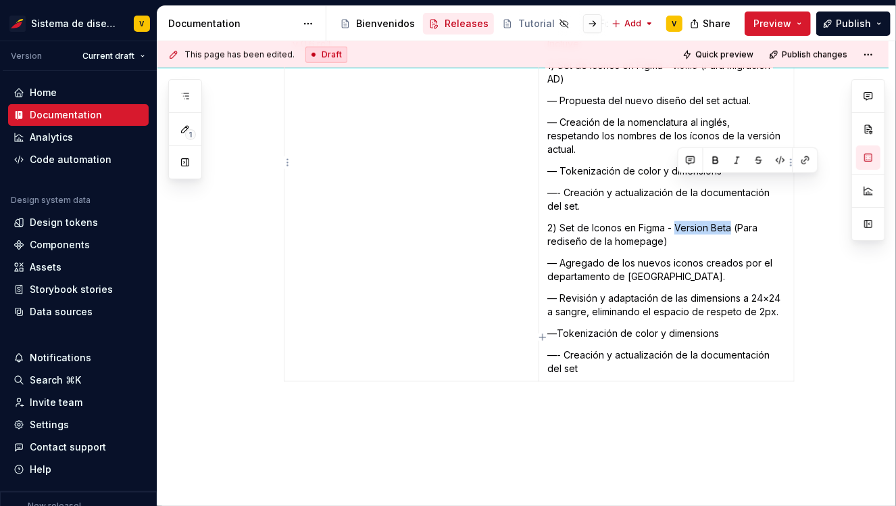
drag, startPoint x: 677, startPoint y: 185, endPoint x: 733, endPoint y: 185, distance: 56.1
click at [733, 221] on p "2) Set de Iconos en Figma - Version Beta (Para rediseño de la homepage)" at bounding box center [666, 234] width 239 height 27
click at [681, 221] on p "2) Set de Iconos en Figma - - v.0.1.9 (Para rediseño de la homepage)" at bounding box center [666, 234] width 239 height 27
click at [704, 221] on p "2) Set de Iconos en Figma - v.0.1.9 (Para rediseño de la homepage)" at bounding box center [666, 234] width 239 height 27
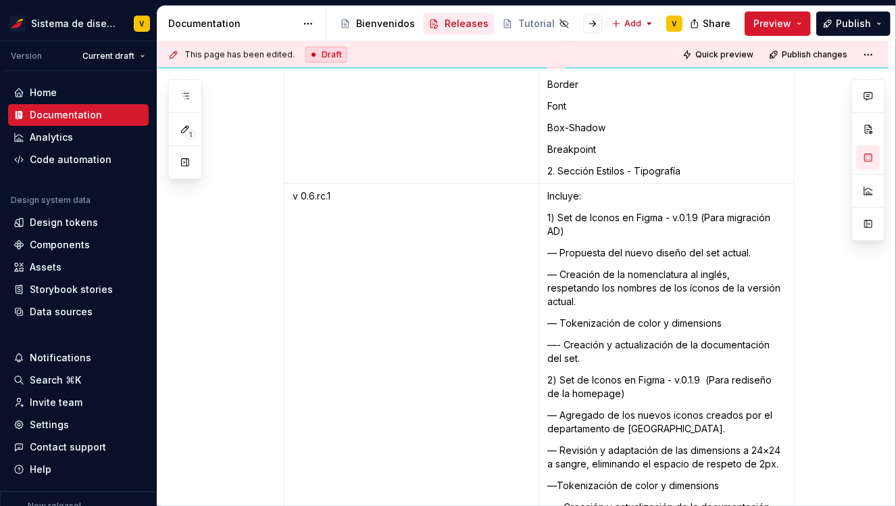
scroll to position [7997, 0]
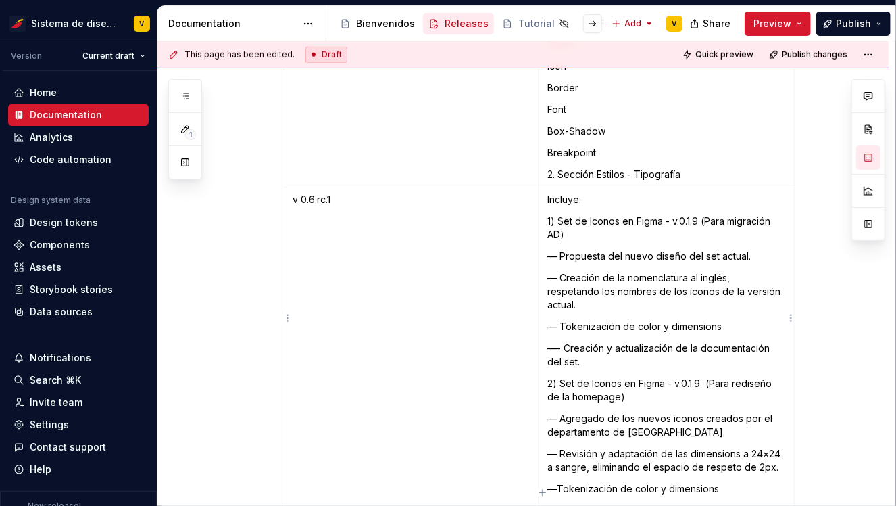
click at [706, 214] on p "1) Set de Iconos en Figma - v.0.1.9 (Para migración AD)" at bounding box center [666, 227] width 239 height 27
type textarea "*"
click at [710, 214] on p "1) Set de Iconos en Figma - v.0.1.9 (Para migración AD)" at bounding box center [666, 227] width 239 height 27
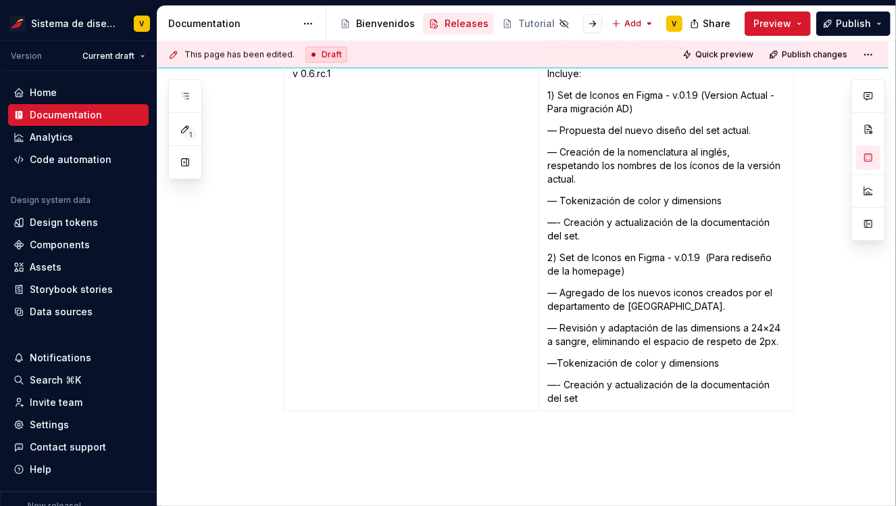
scroll to position [8142, 0]
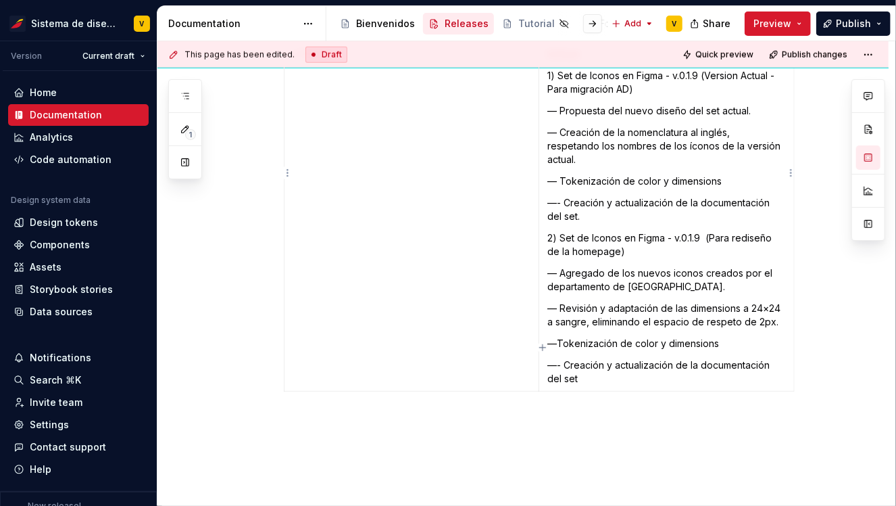
click at [713, 231] on p "2) Set de Iconos en Figma - v.0.1.9 (Para rediseño de la homepage)" at bounding box center [666, 244] width 239 height 27
click at [48, 311] on div "Data sources" at bounding box center [61, 312] width 63 height 14
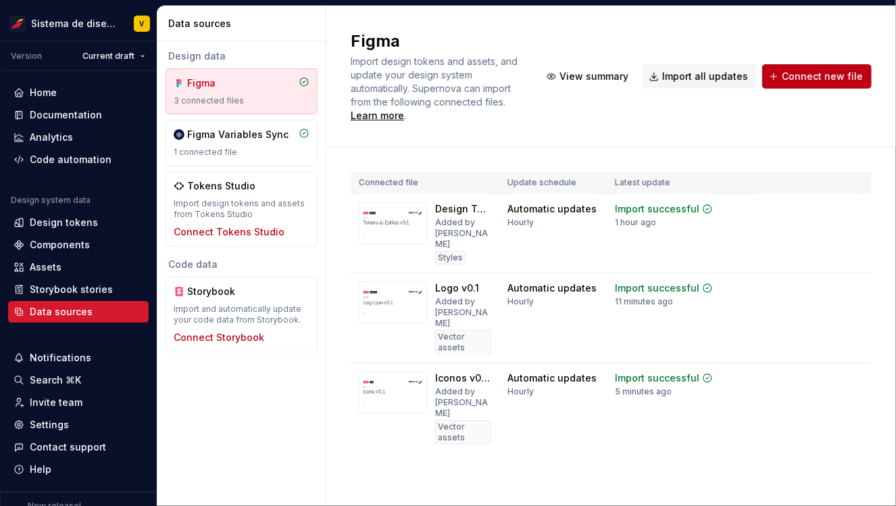
click at [808, 76] on span "Connect new file" at bounding box center [822, 77] width 81 height 14
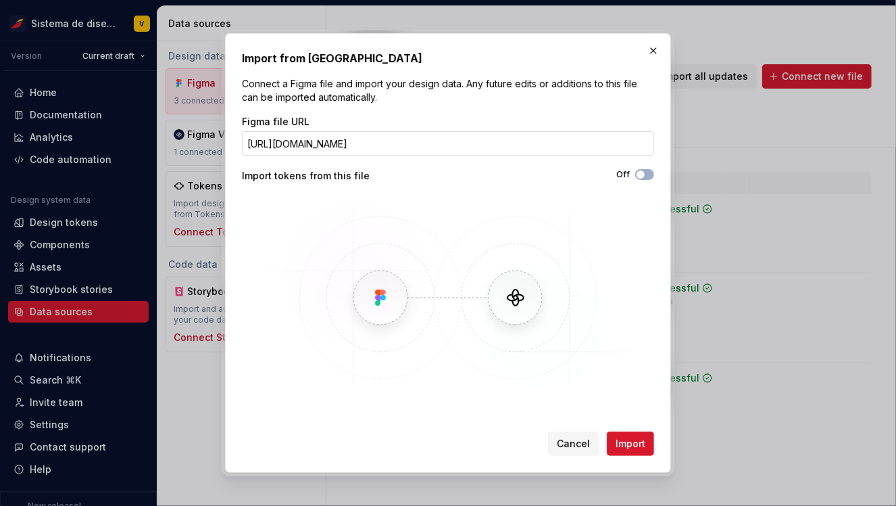
scroll to position [0, 202]
type input "https://www.figma.com/design/2yUQtZoWvSDnbi8FvAcpUs/Iconos--v0.1.9----v.-beta-?…"
click at [625, 446] on span "Import" at bounding box center [631, 444] width 30 height 14
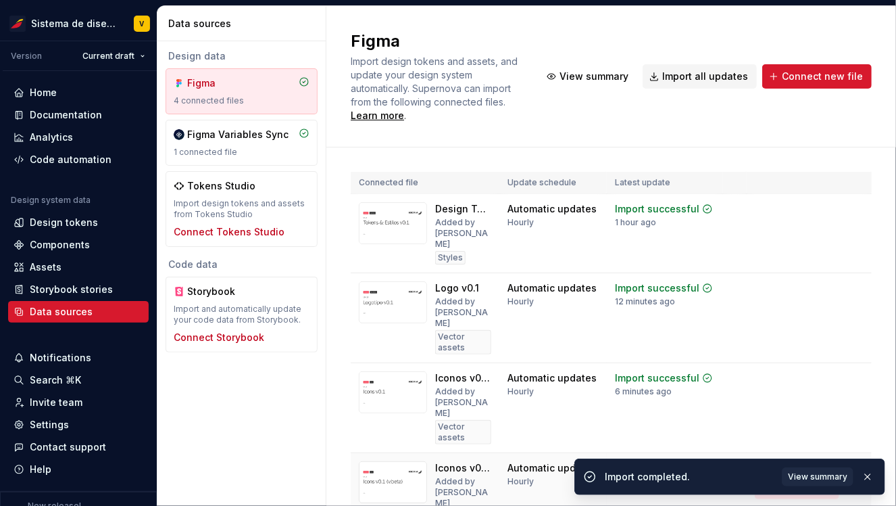
click at [791, 484] on div "Import updates" at bounding box center [803, 489] width 62 height 11
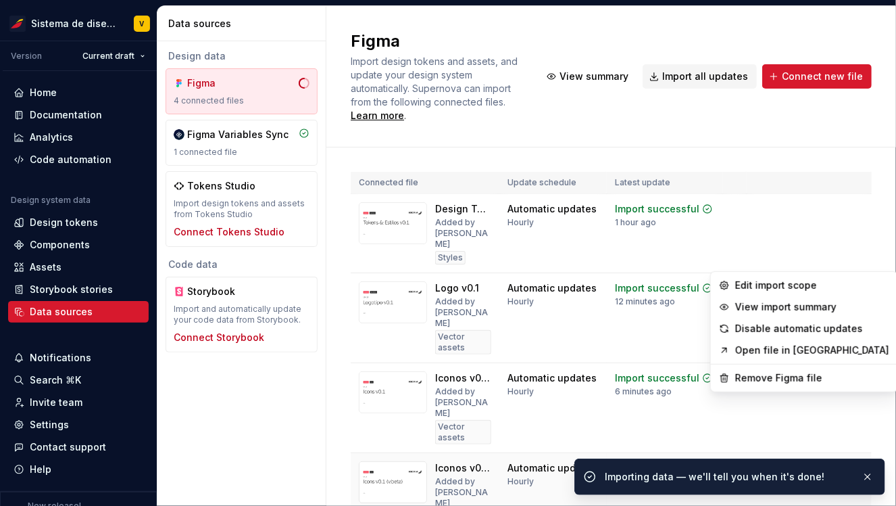
click at [856, 401] on html "Sistema de diseño Iberia V Version Current draft Home Documentation Analytics C…" at bounding box center [448, 253] width 896 height 506
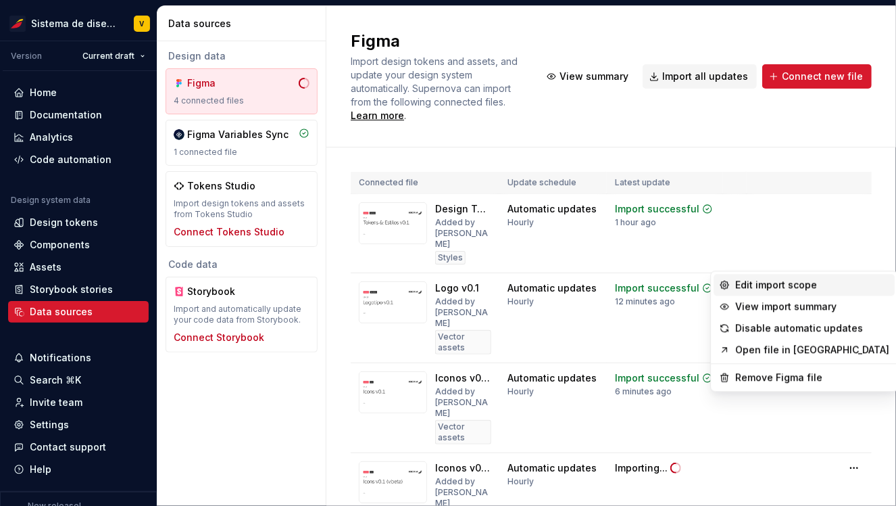
click at [768, 286] on div "Edit import scope" at bounding box center [812, 285] width 154 height 14
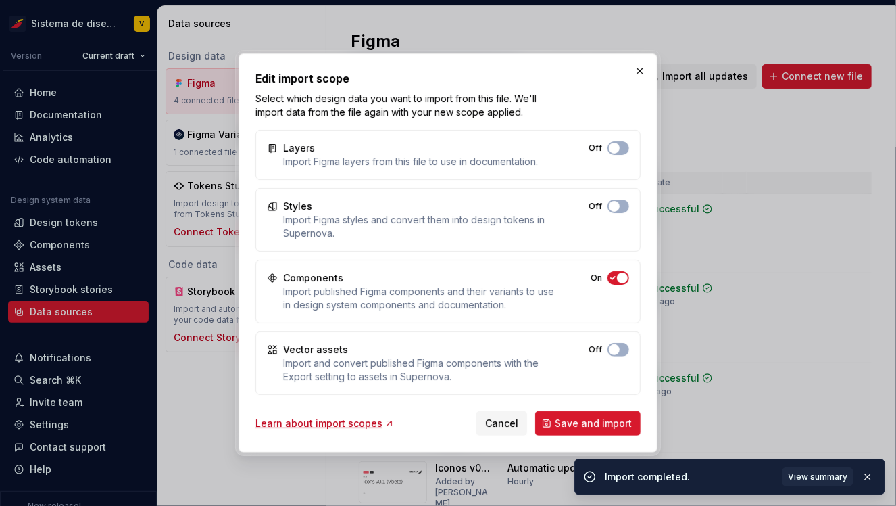
click at [611, 277] on icon "button" at bounding box center [613, 277] width 4 height 3
click at [620, 351] on button "Off" at bounding box center [619, 350] width 22 height 14
click at [563, 424] on span "Save and import" at bounding box center [593, 423] width 77 height 14
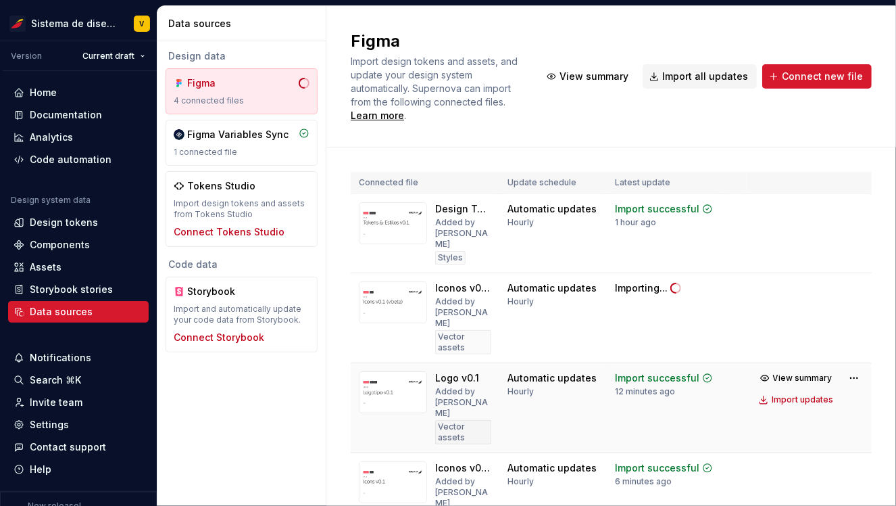
click at [398, 371] on img at bounding box center [393, 392] width 68 height 42
click at [51, 267] on div "Assets" at bounding box center [46, 267] width 32 height 14
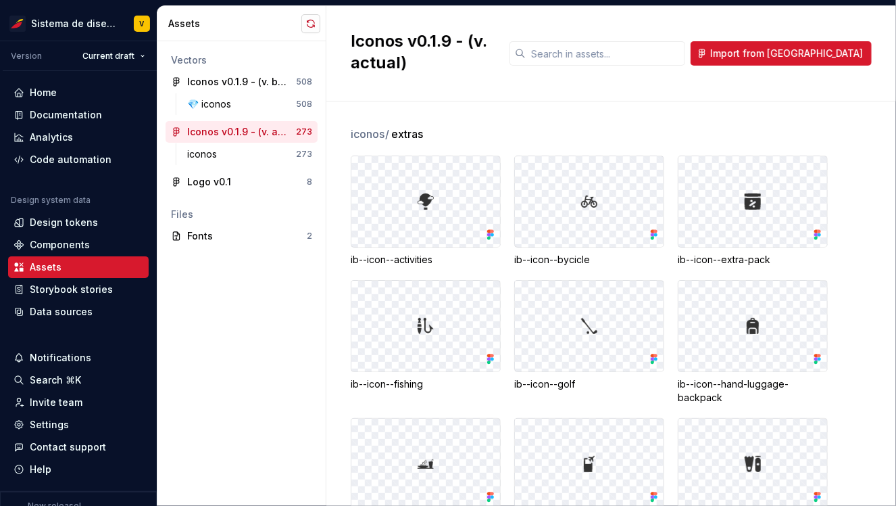
click at [303, 26] on button "button" at bounding box center [310, 23] width 19 height 19
click at [306, 23] on button "button" at bounding box center [310, 23] width 19 height 19
click at [49, 113] on div "Documentation" at bounding box center [66, 115] width 72 height 14
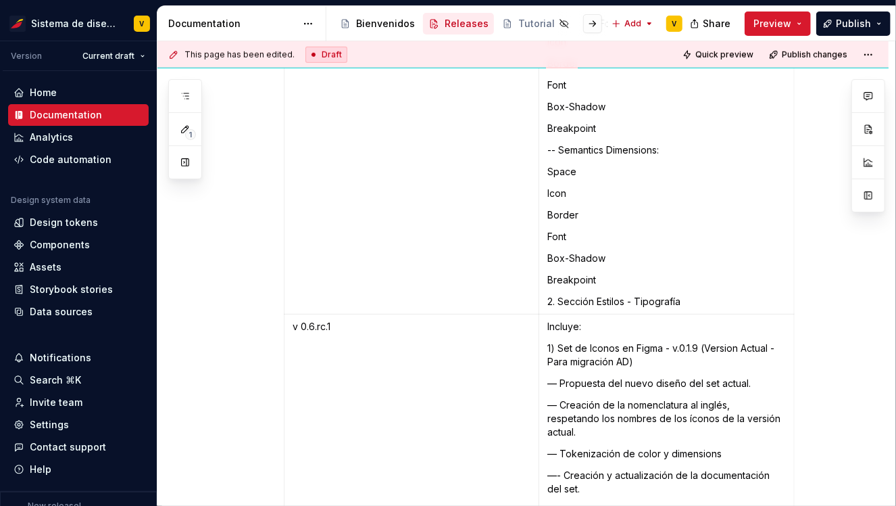
scroll to position [8189, 0]
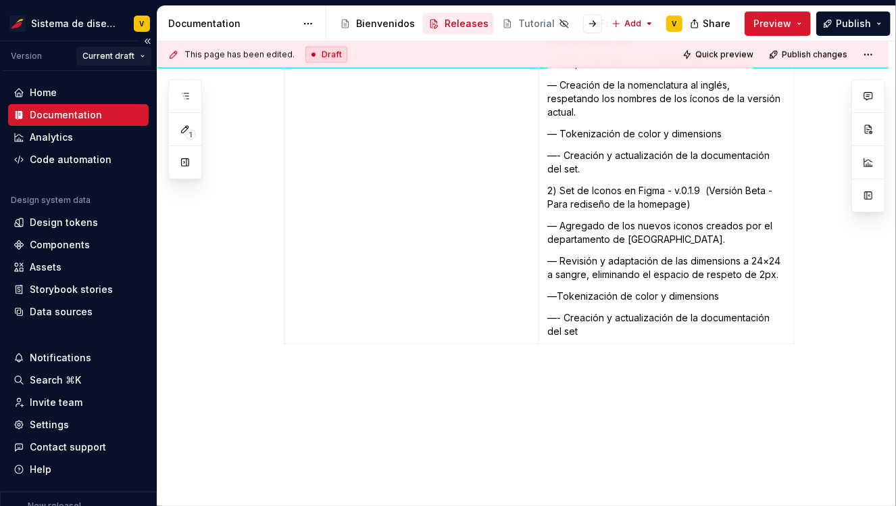
click at [122, 56] on html "Sistema de diseño Iberia V Version Current draft Home Documentation Analytics C…" at bounding box center [448, 253] width 896 height 506
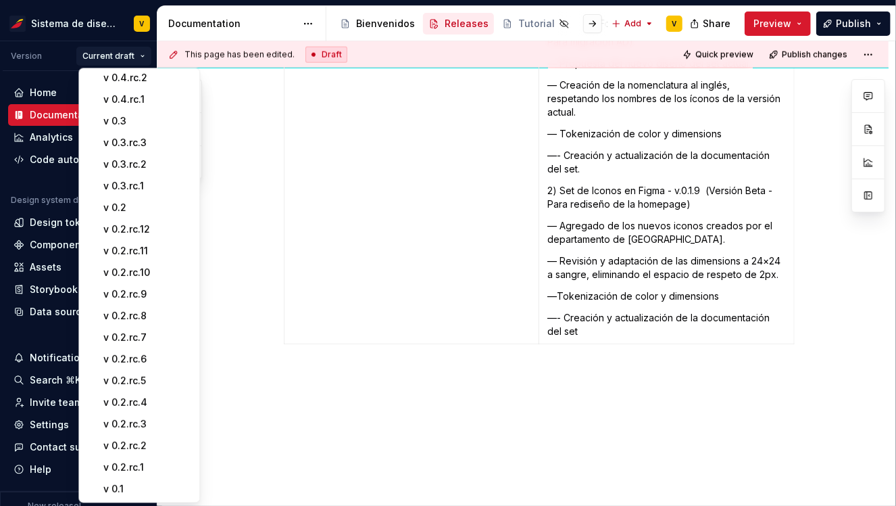
scroll to position [248, 0]
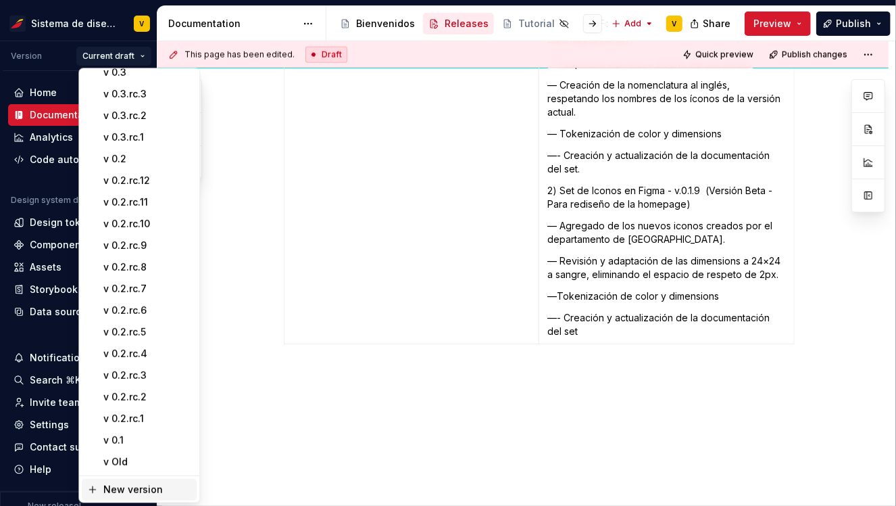
click at [115, 487] on div "New version" at bounding box center [147, 489] width 88 height 14
type textarea "*"
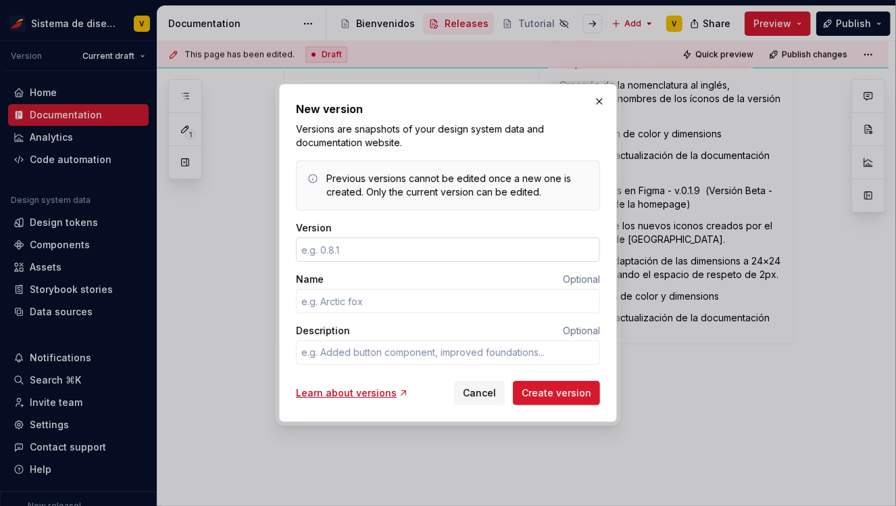
click at [327, 248] on input "Version" at bounding box center [448, 249] width 304 height 24
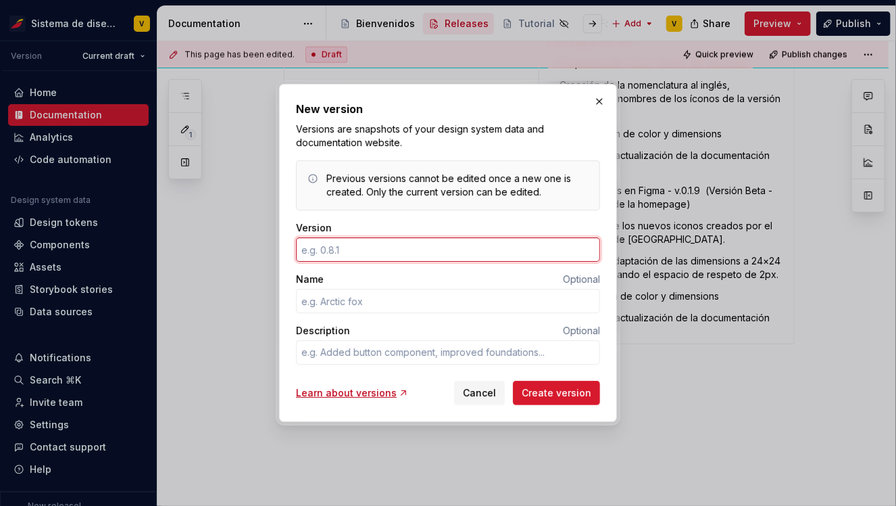
type input "0.2.rc.10"
type textarea "*"
click at [316, 250] on input "0.2.rc.10" at bounding box center [448, 249] width 304 height 24
click at [342, 249] on input "0.6.rc.10" at bounding box center [448, 249] width 304 height 24
type input "0.6.rc.1"
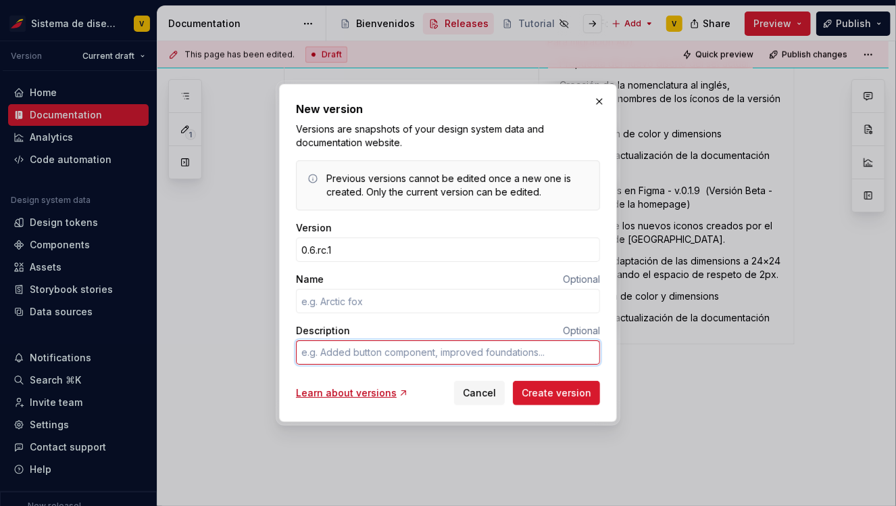
click at [326, 354] on textarea "Description" at bounding box center [448, 352] width 304 height 24
type textarea "*"
type textarea "D"
type textarea "*"
type textarea "DS"
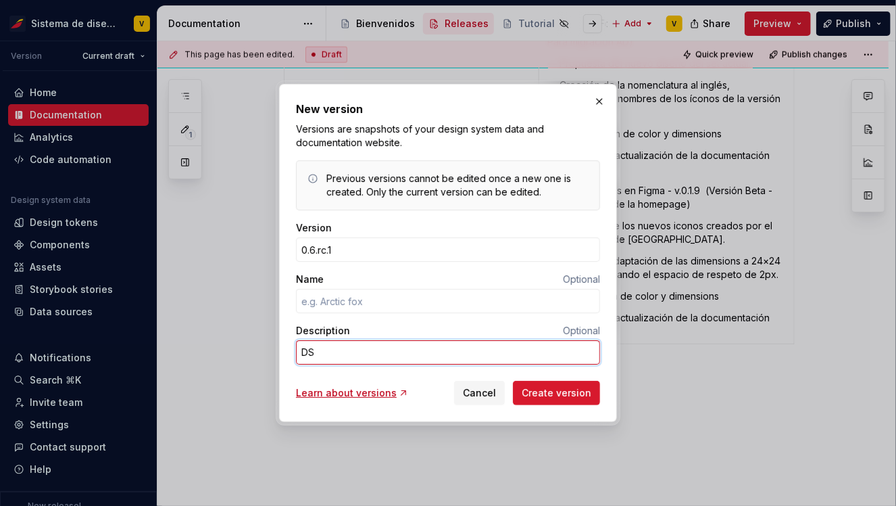
type textarea "*"
type textarea "DSR"
type textarea "*"
type textarea "DSR-"
type textarea "*"
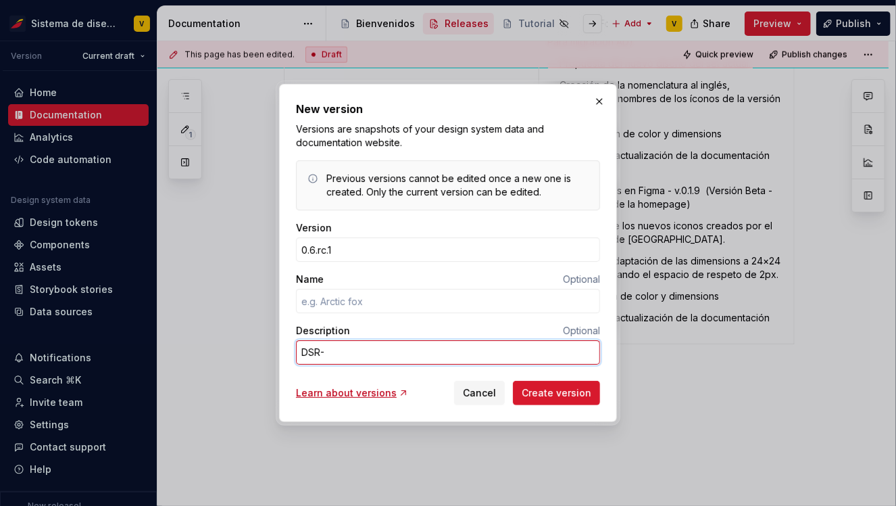
type textarea "DSR-"
click at [351, 355] on textarea "DSR-" at bounding box center [448, 352] width 304 height 24
click at [326, 350] on textarea "DSR-" at bounding box center [448, 352] width 304 height 24
click at [335, 354] on textarea "DSR-" at bounding box center [448, 352] width 304 height 24
click at [373, 349] on textarea "DSR-" at bounding box center [448, 352] width 304 height 24
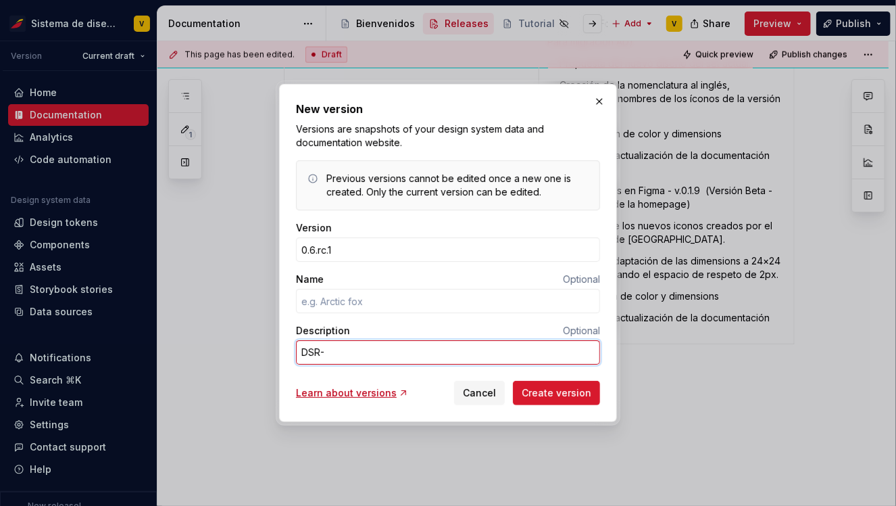
type textarea "*"
type textarea "DSR- 6"
type textarea "*"
type textarea "DSR- 69"
type textarea "*"
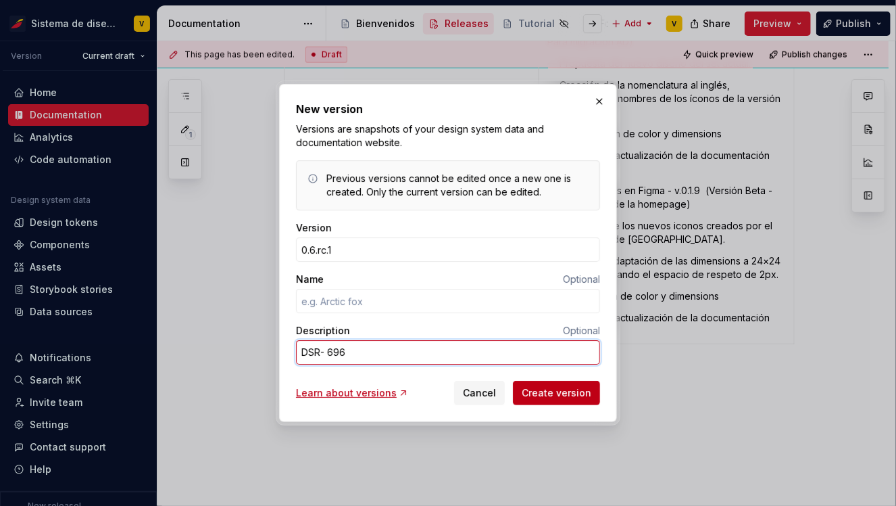
type textarea "DSR- 696"
click at [558, 396] on span "Create version" at bounding box center [557, 393] width 70 height 14
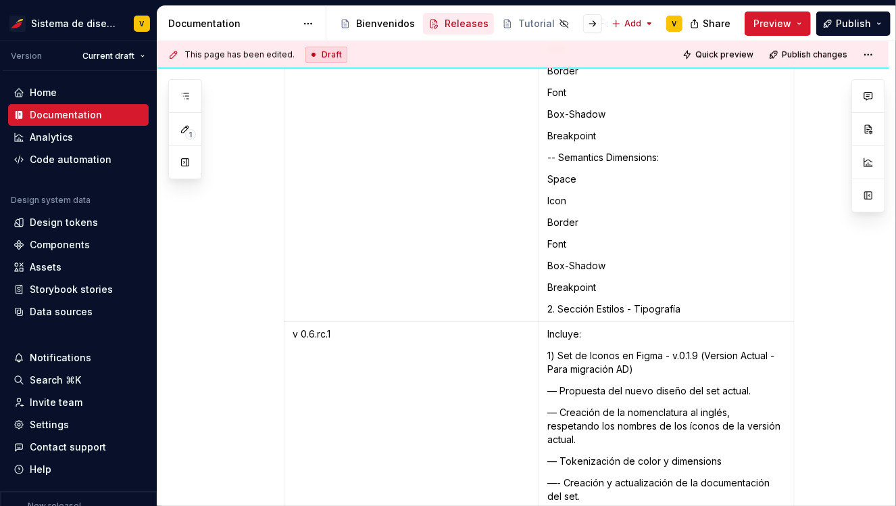
scroll to position [7872, 0]
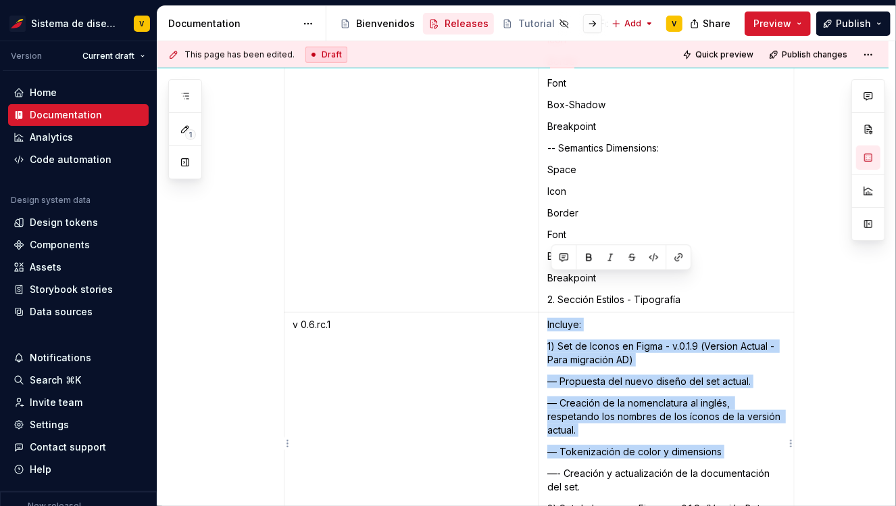
drag, startPoint x: 550, startPoint y: 279, endPoint x: 627, endPoint y: 414, distance: 154.7
click at [627, 416] on td "Incluye: 1) Set de Iconos en Figma - v.0.1.9 (Version Actual - Para migración A…" at bounding box center [666, 486] width 255 height 349
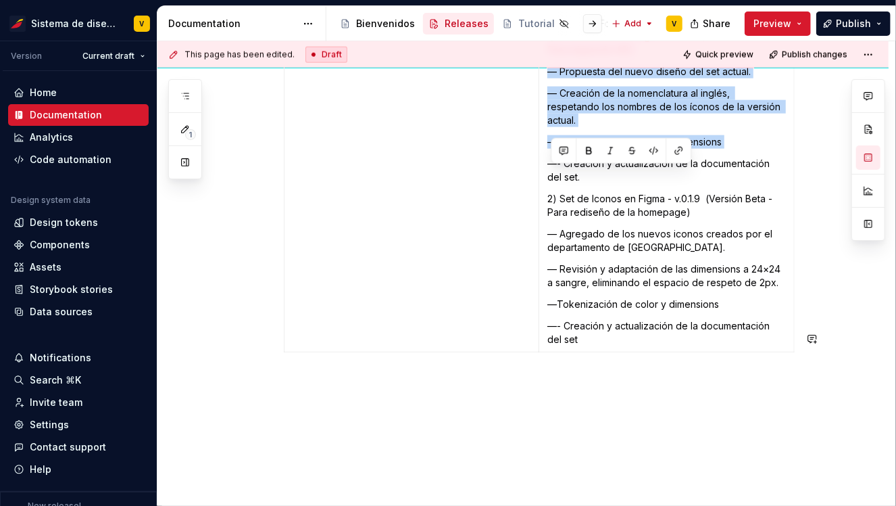
scroll to position [8189, 0]
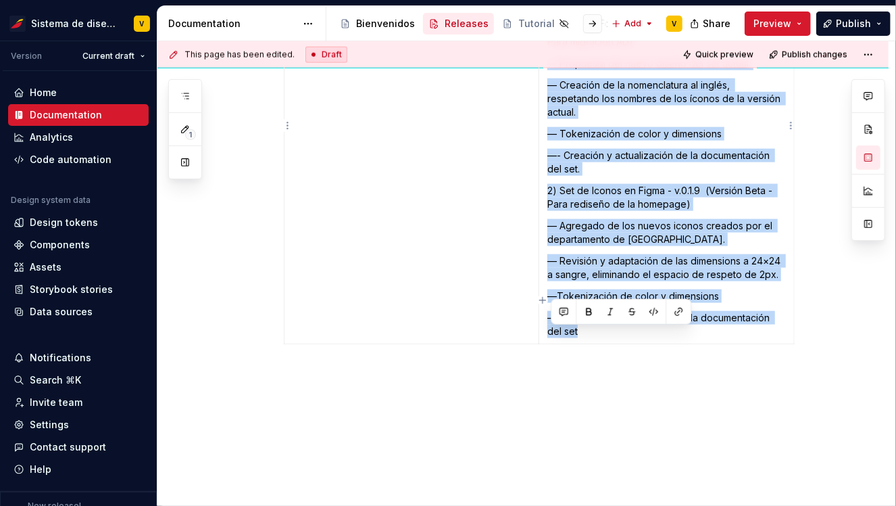
click at [593, 311] on p "—- Creación y actualización de la documentación del set" at bounding box center [666, 324] width 239 height 27
copy td "Incluye: 1) Set de Iconos en Figma - v.0.1.9 (Version Actual - Para migración A…"
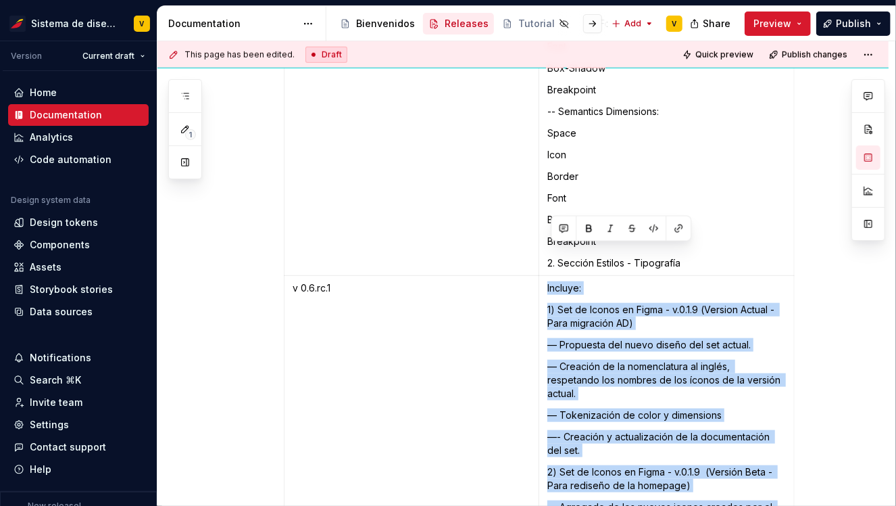
scroll to position [7941, 0]
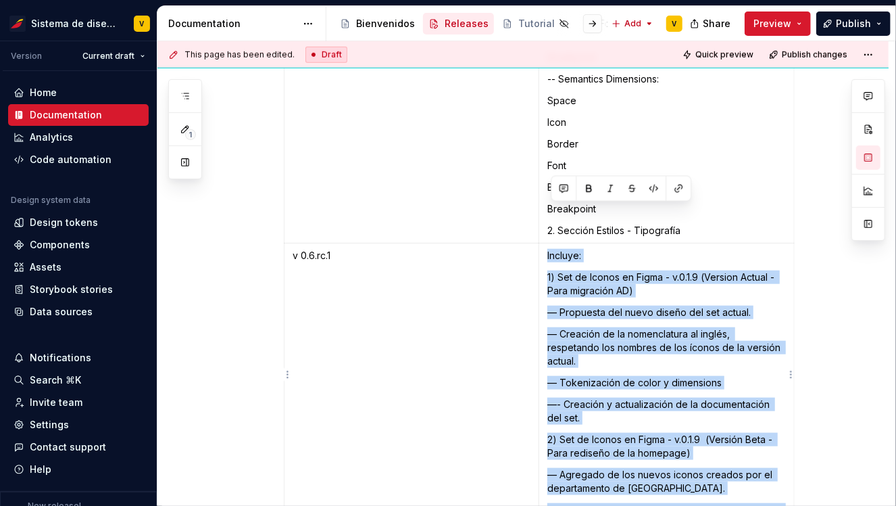
click at [566, 249] on p "Incluye:" at bounding box center [666, 256] width 239 height 14
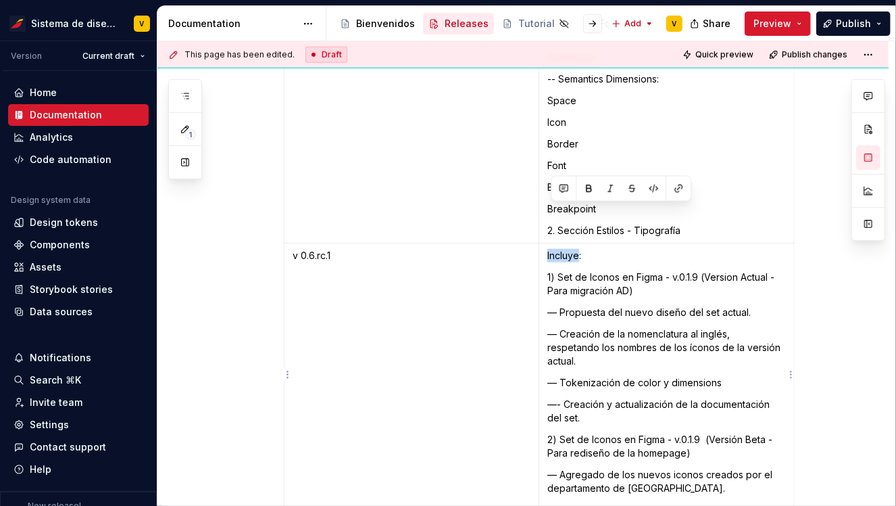
click at [566, 249] on p "Incluye:" at bounding box center [666, 256] width 239 height 14
click at [583, 270] on p "1) Set de Iconos en Figma - v.0.1.9 (Version Actual - Para migración AD)" at bounding box center [666, 283] width 239 height 27
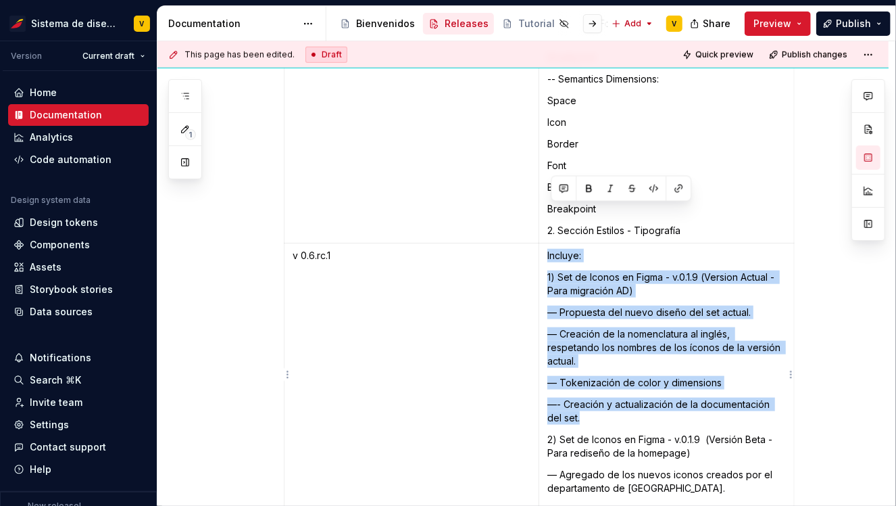
drag, startPoint x: 551, startPoint y: 212, endPoint x: 628, endPoint y: 381, distance: 185.1
click at [628, 381] on td "Incluye: 1) Set de Iconos en Figma - v.0.1.9 (Version Actual - Para migración A…" at bounding box center [666, 417] width 255 height 349
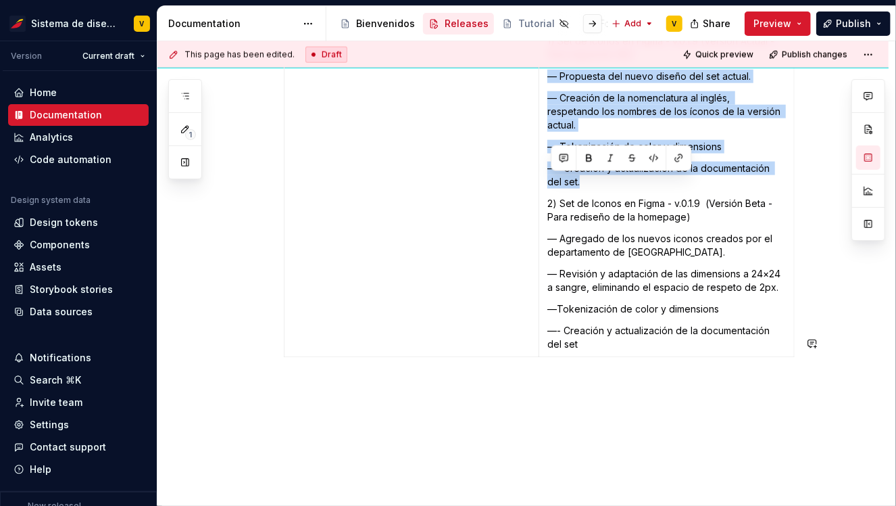
scroll to position [8189, 0]
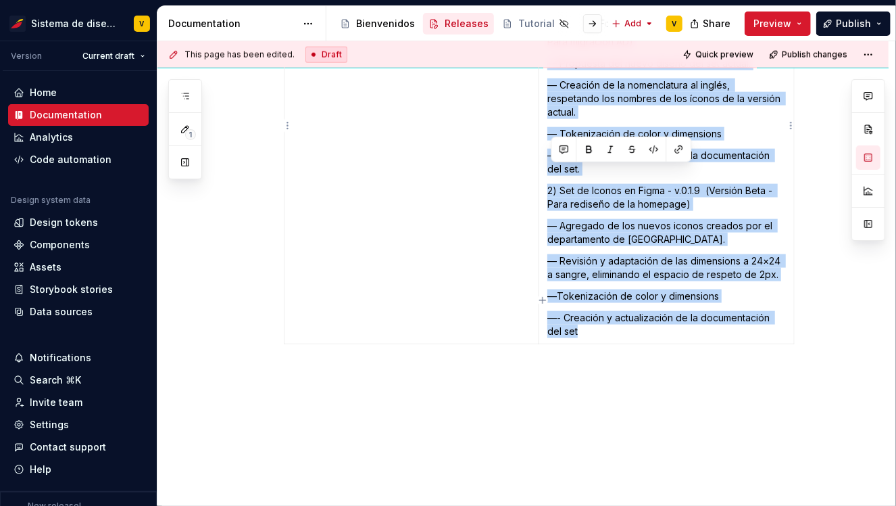
click at [588, 311] on p "—- Creación y actualización de la documentación del set" at bounding box center [666, 324] width 239 height 27
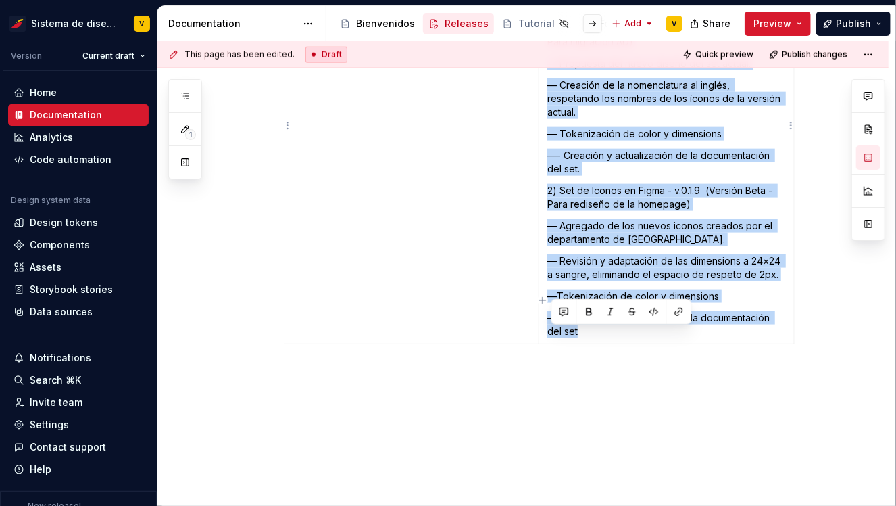
copy td "Incluye: 1) Set de Iconos en Figma - v.0.1.9 (Version Actual - Para migración A…"
click at [851, 22] on span "Publish" at bounding box center [853, 24] width 35 height 14
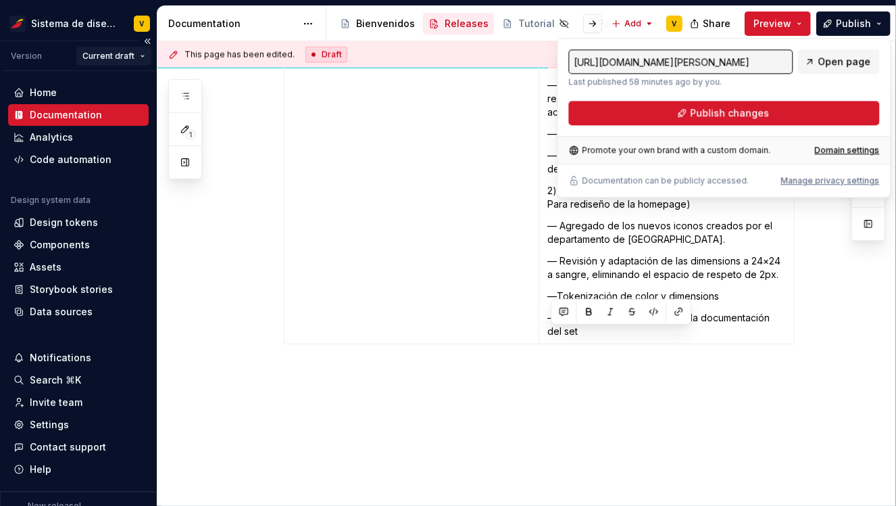
click at [129, 53] on html "Sistema de diseño Iberia V Version Current draft Home Documentation Analytics C…" at bounding box center [448, 253] width 896 height 506
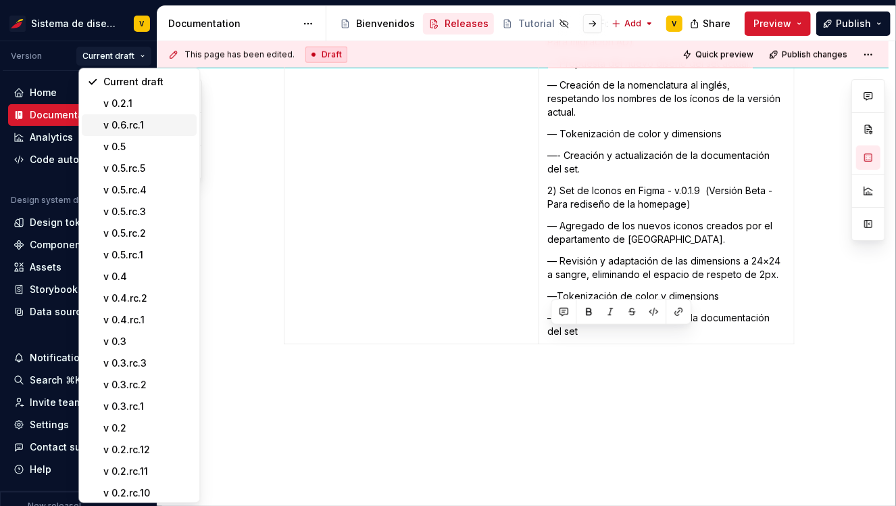
click at [135, 127] on div "v 0.6.rc.1" at bounding box center [147, 125] width 88 height 14
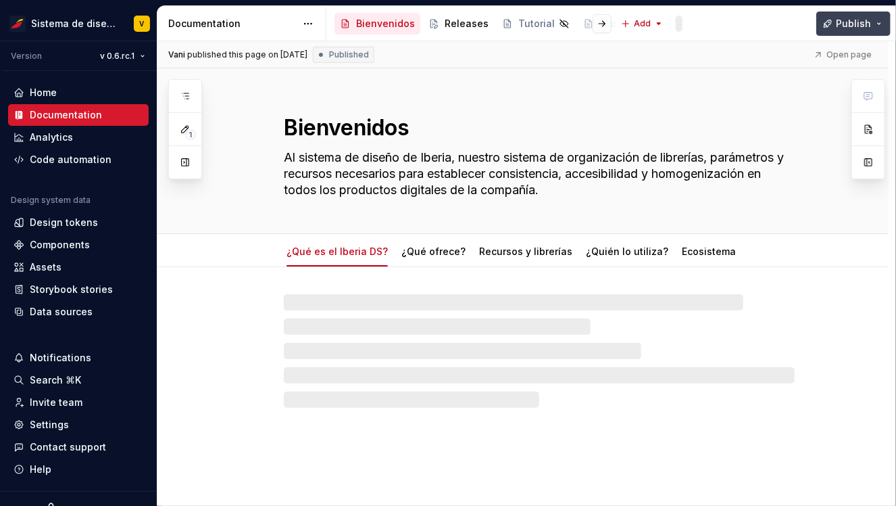
click at [841, 26] on span "Publish" at bounding box center [853, 24] width 35 height 14
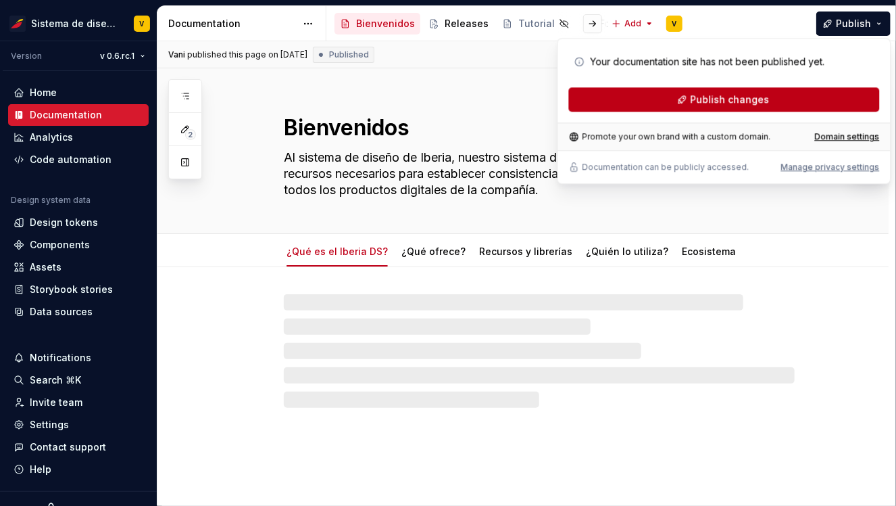
click at [723, 100] on span "Publish changes" at bounding box center [729, 100] width 79 height 14
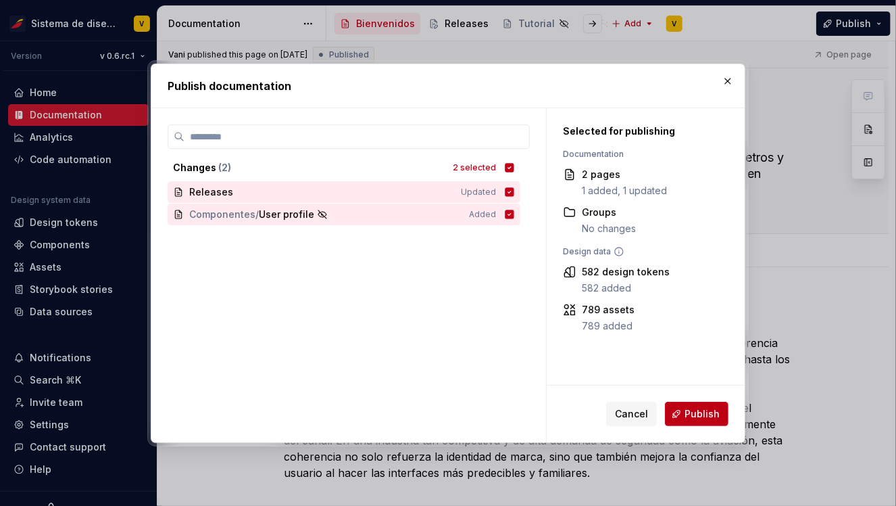
click at [693, 405] on button "Publish" at bounding box center [697, 413] width 64 height 24
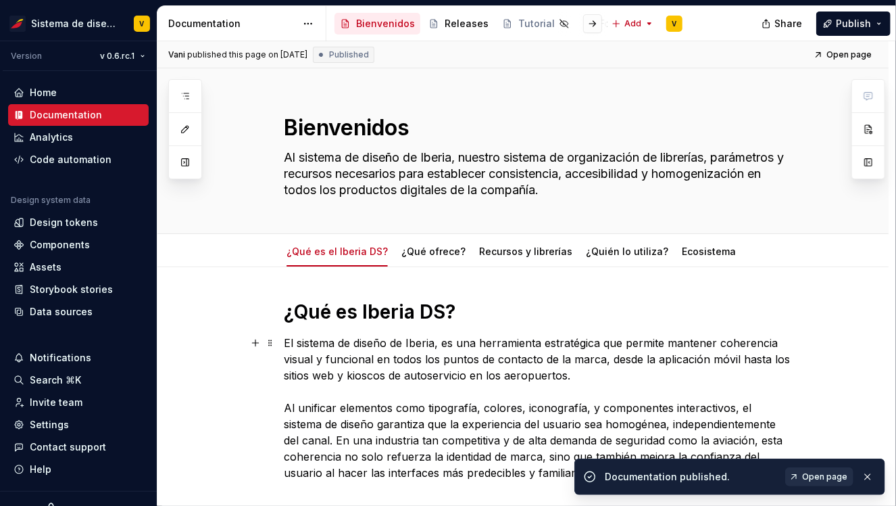
click at [826, 474] on span "Open page" at bounding box center [824, 476] width 45 height 11
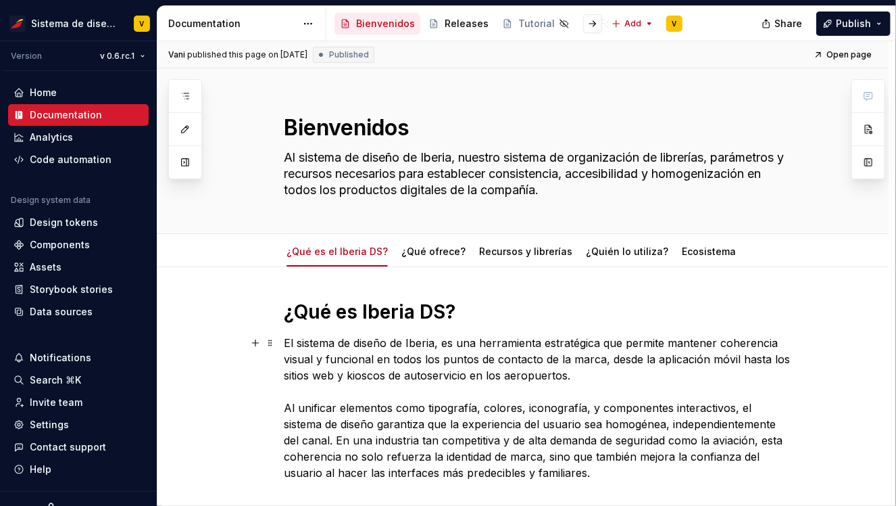
type textarea "*"
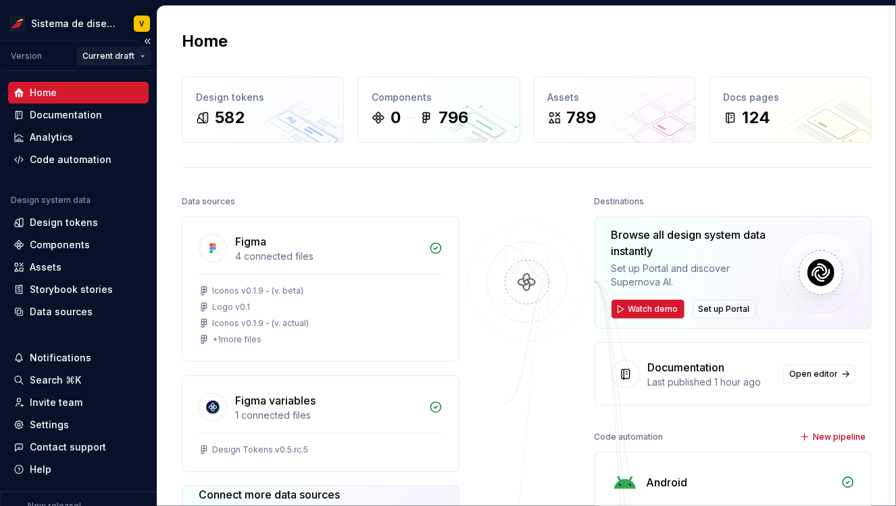
click at [125, 51] on html "Sistema de diseño Iberia V Version Current draft Home Documentation Analytics C…" at bounding box center [448, 253] width 896 height 506
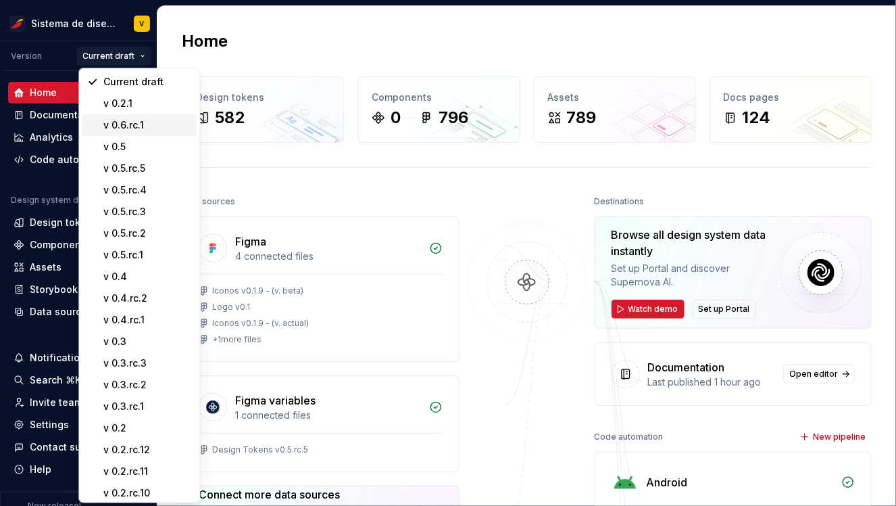
click at [141, 123] on div "v 0.6.rc.1" at bounding box center [147, 125] width 88 height 14
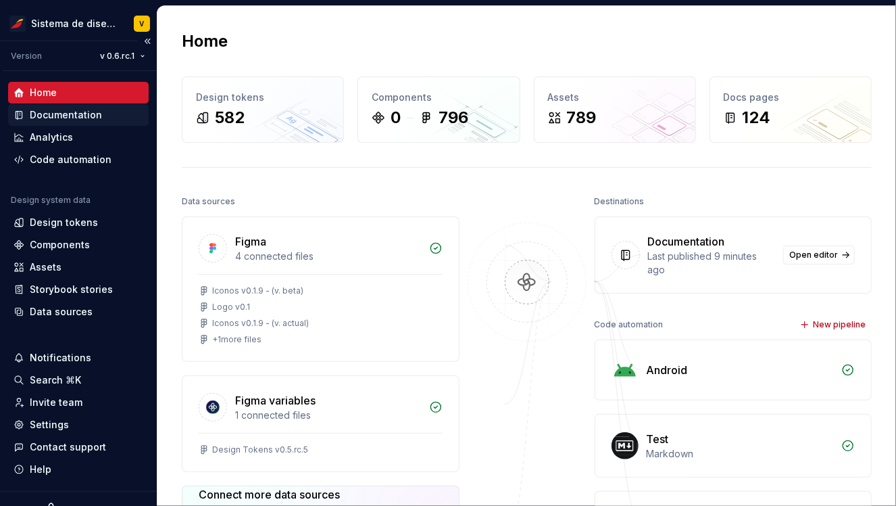
click at [74, 118] on div "Documentation" at bounding box center [66, 115] width 72 height 14
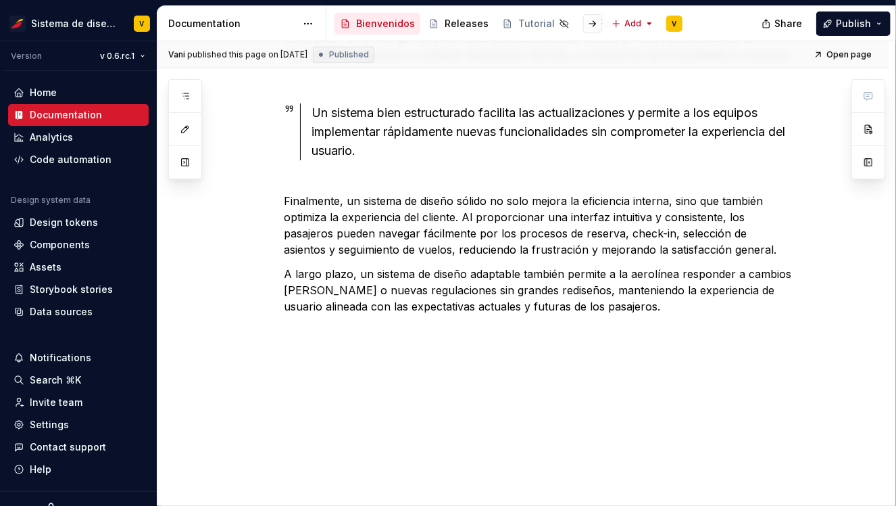
scroll to position [539, 0]
click at [462, 20] on div "Releases" at bounding box center [467, 24] width 44 height 14
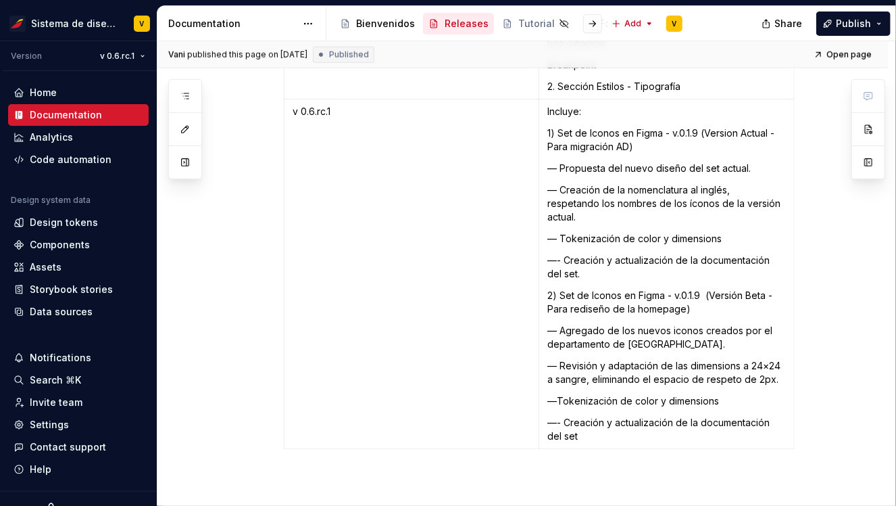
scroll to position [8120, 0]
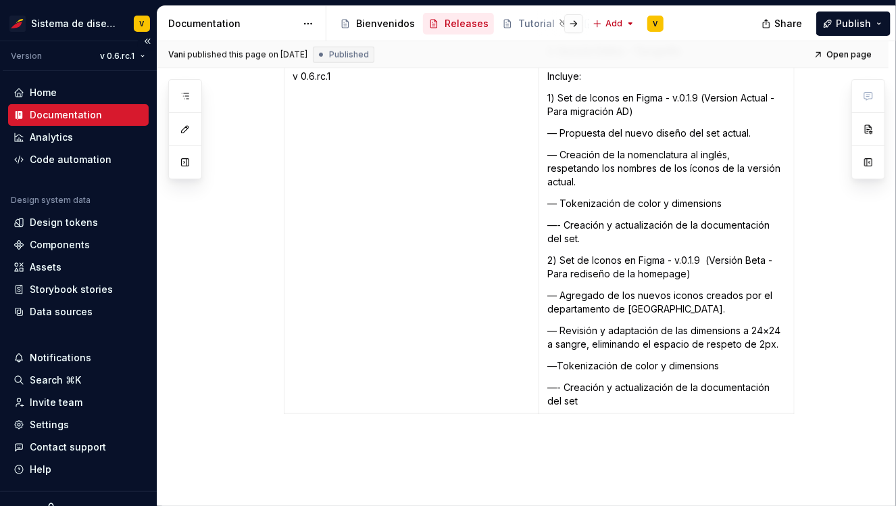
type textarea "*"
